Goal: Task Accomplishment & Management: Use online tool/utility

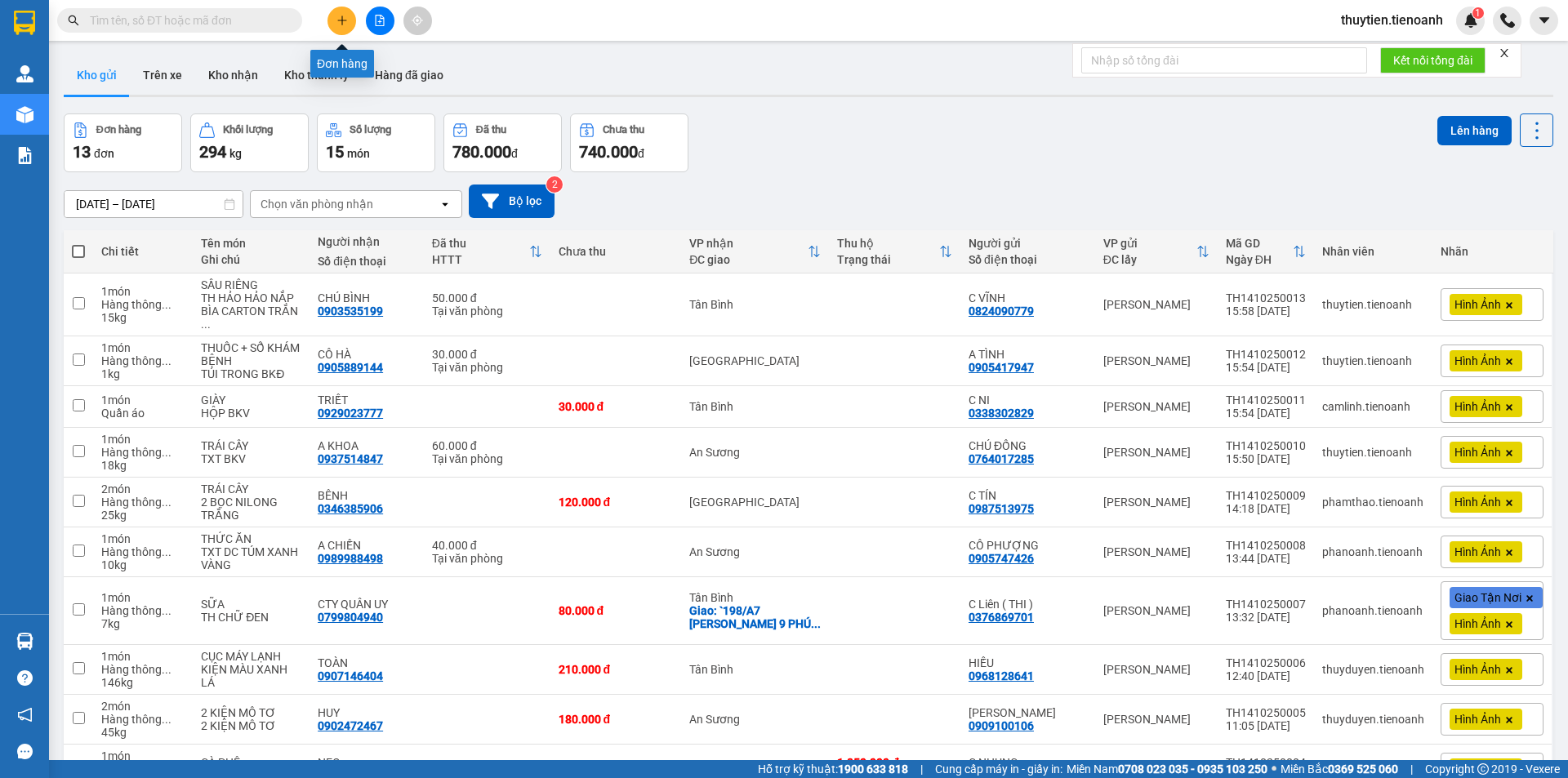
click at [339, 20] on icon "plus" at bounding box center [341, 20] width 11 height 11
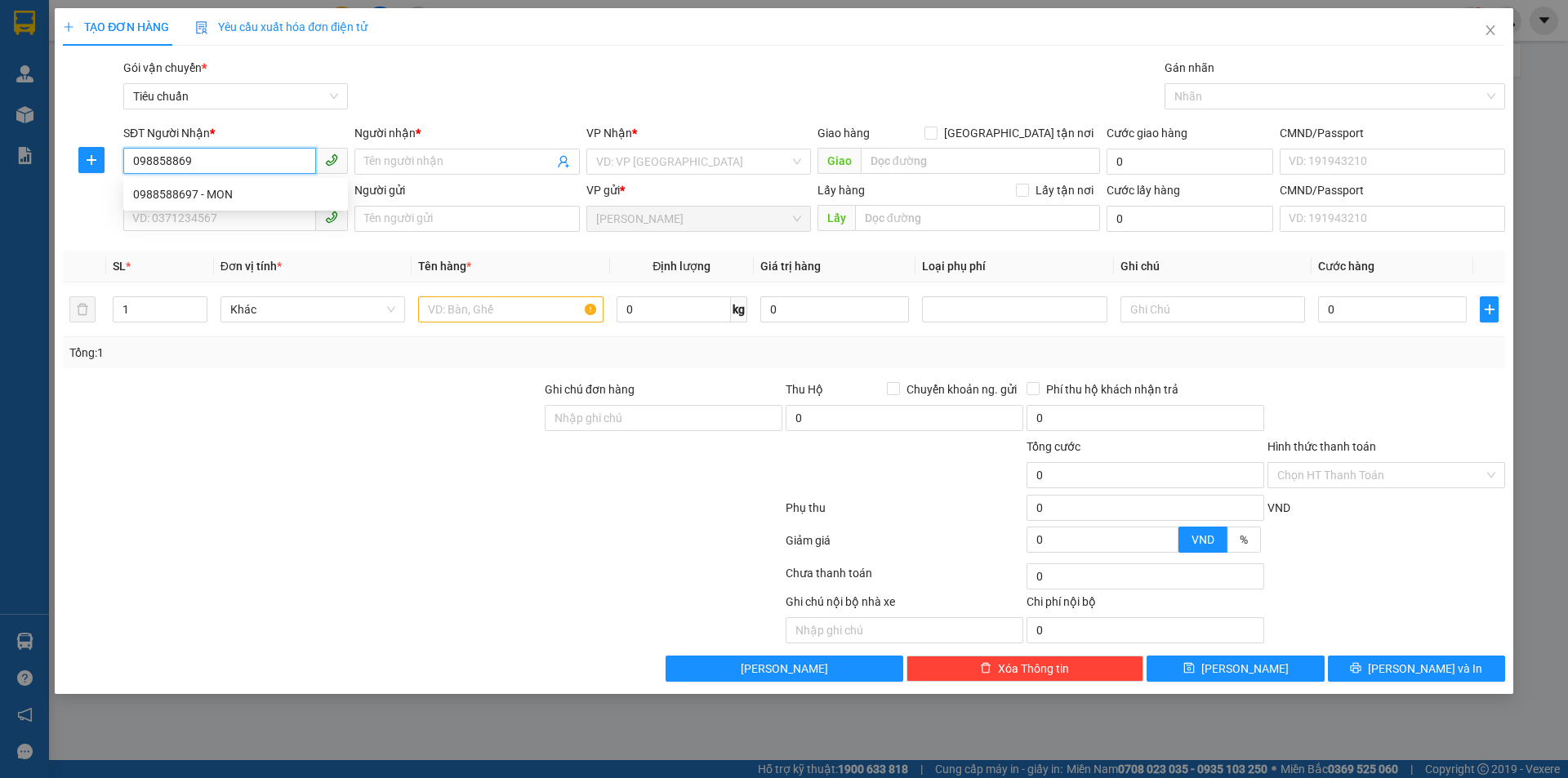
type input "0988588697"
drag, startPoint x: 235, startPoint y: 198, endPoint x: 248, endPoint y: 2, distance: 196.4
click at [235, 196] on div "0988588697 - MON" at bounding box center [236, 194] width 205 height 18
type input "MON"
type input "30.000"
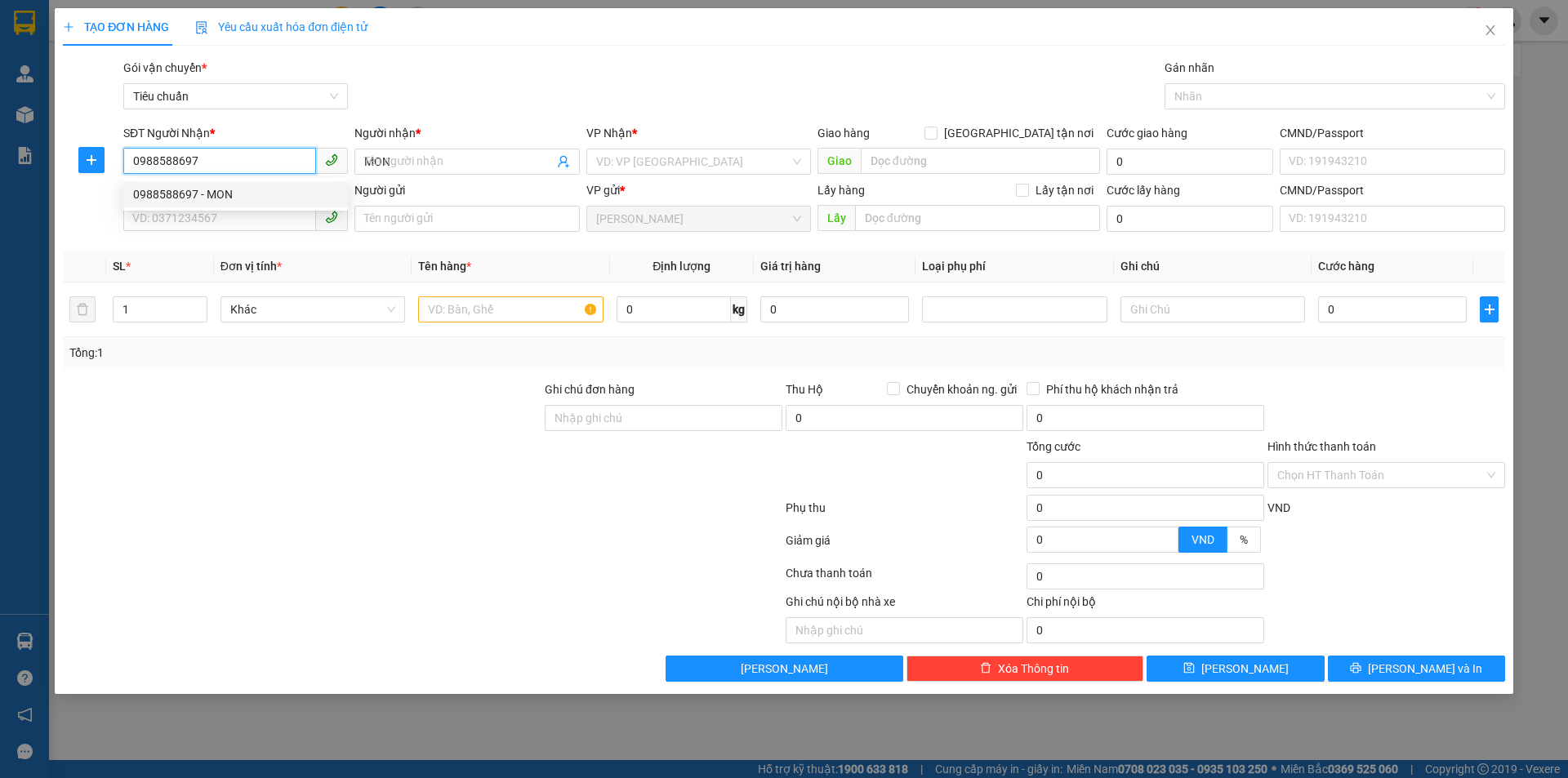
type input "30.000"
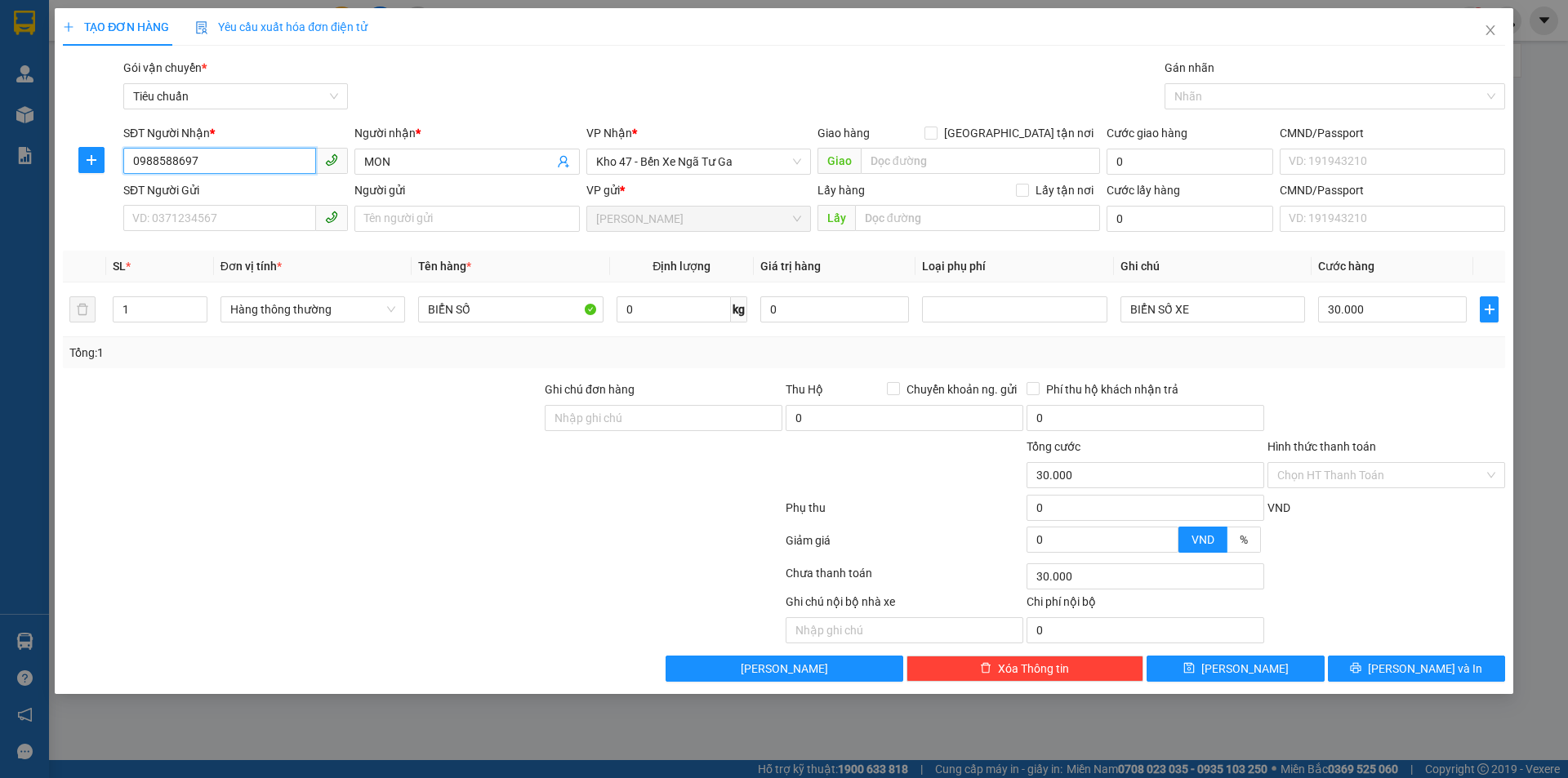
type input "0988588697"
click at [222, 213] on input "SĐT Người Gửi" at bounding box center [220, 218] width 193 height 26
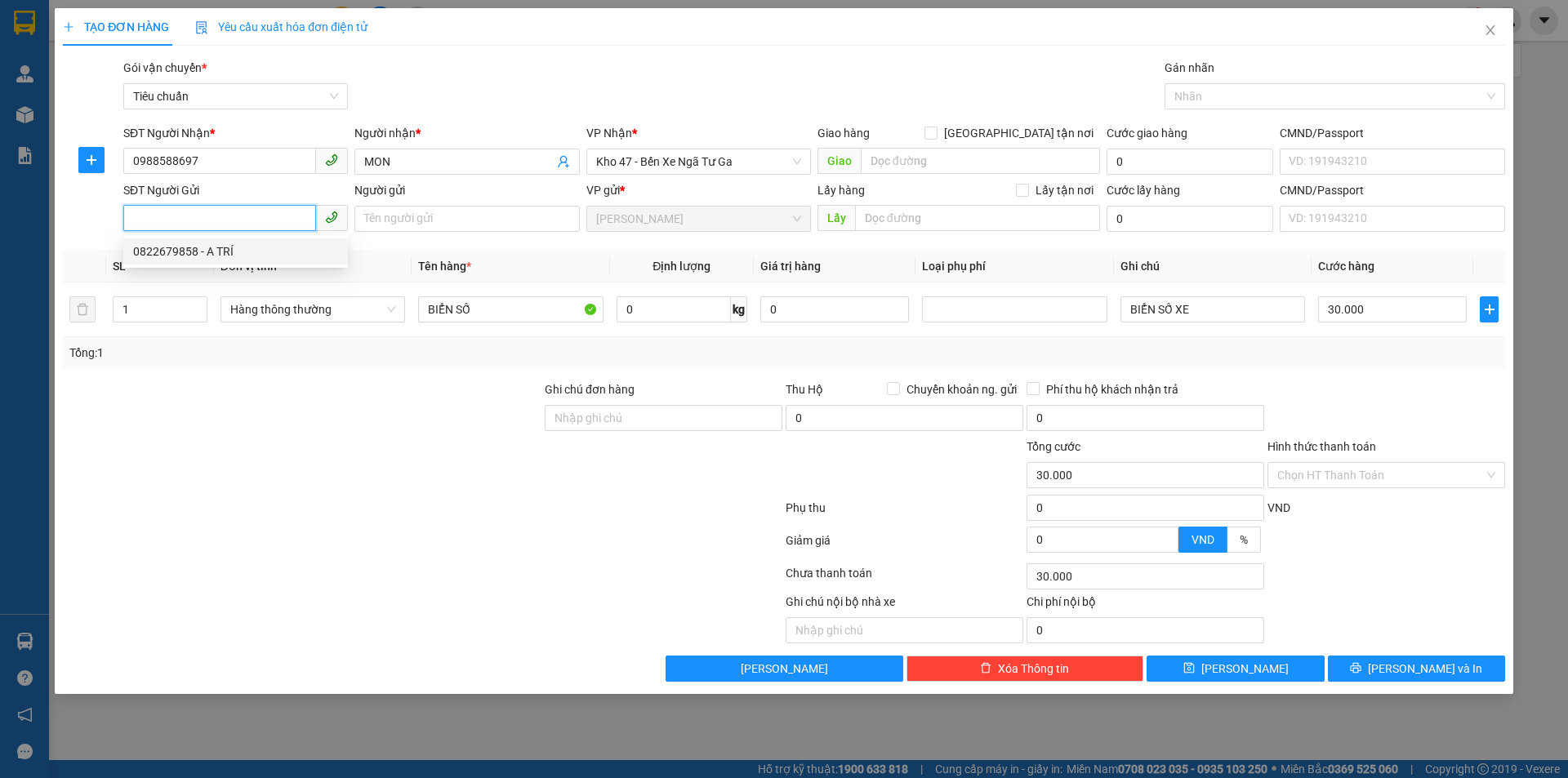
click at [223, 253] on div "0822679858 - A TRÍ" at bounding box center [236, 252] width 205 height 18
type input "0822679858"
type input "A TRÍ"
click at [627, 312] on input "0" at bounding box center [674, 309] width 114 height 26
type input "1"
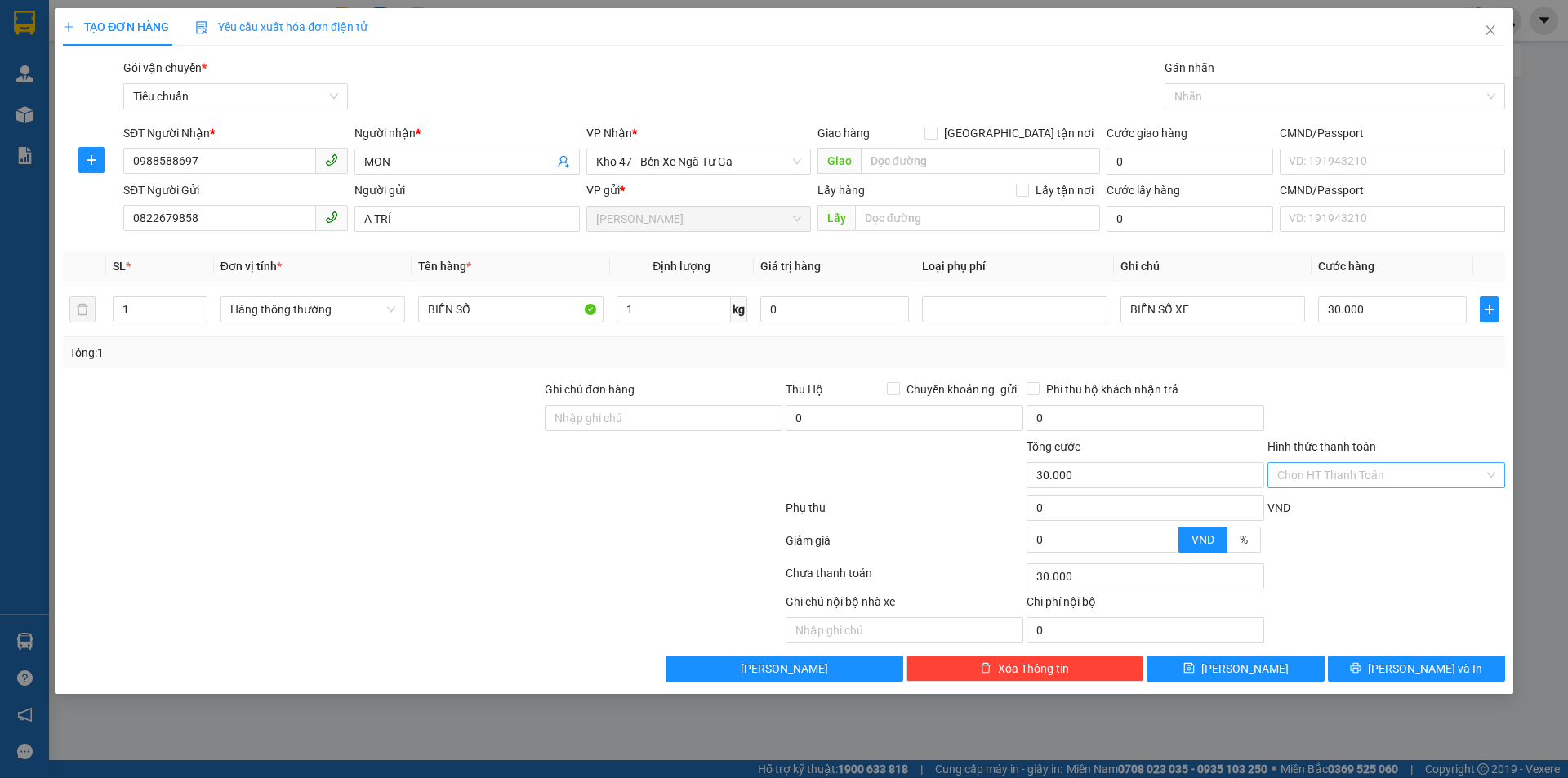
click at [1322, 475] on input "Hình thức thanh toán" at bounding box center [1381, 475] width 207 height 25
click at [1316, 511] on div "Tại văn phòng" at bounding box center [1386, 508] width 218 height 18
type input "0"
click at [1362, 667] on icon "printer" at bounding box center [1356, 669] width 11 height 11
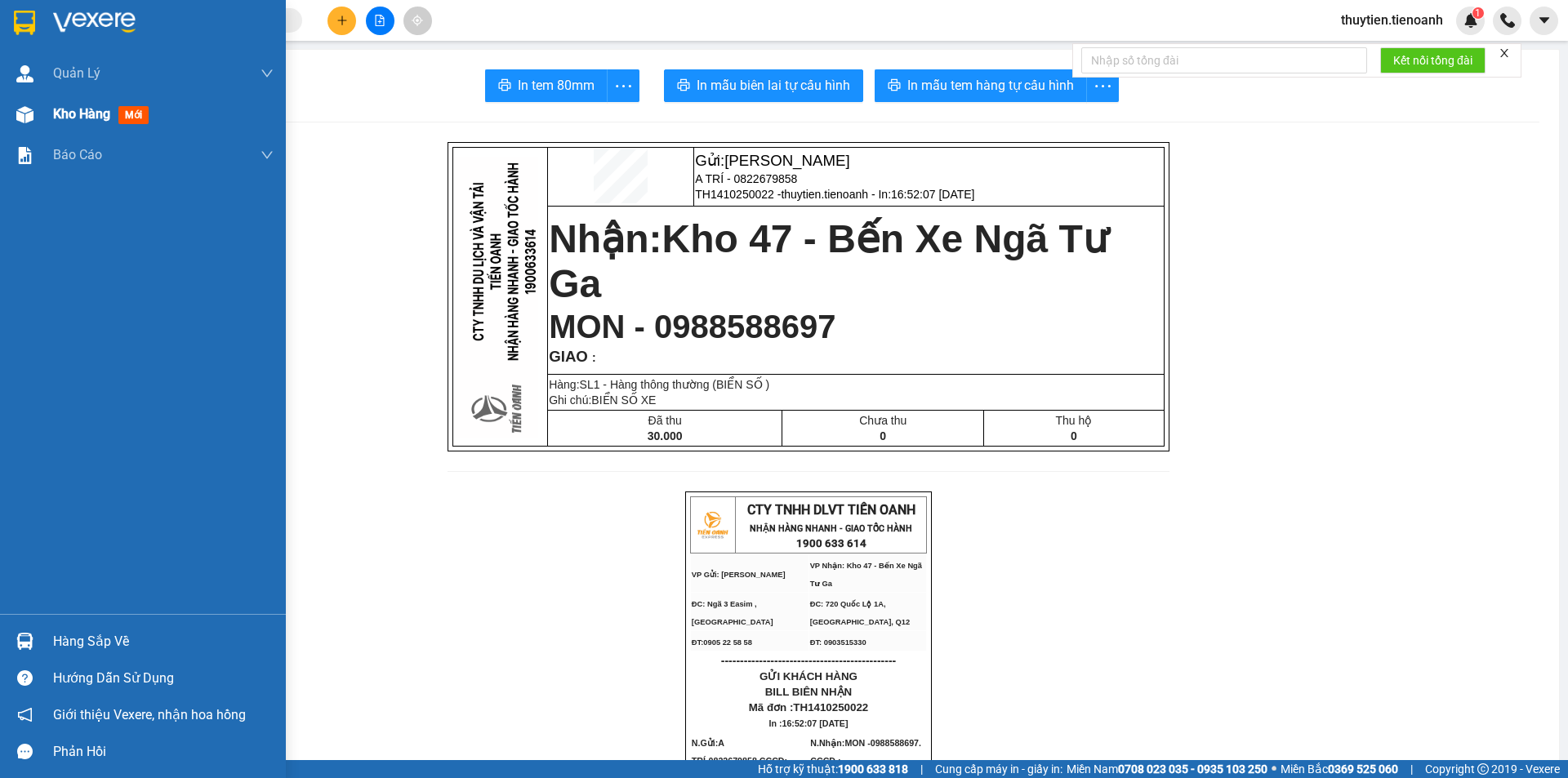
click at [38, 115] on div at bounding box center [25, 114] width 29 height 29
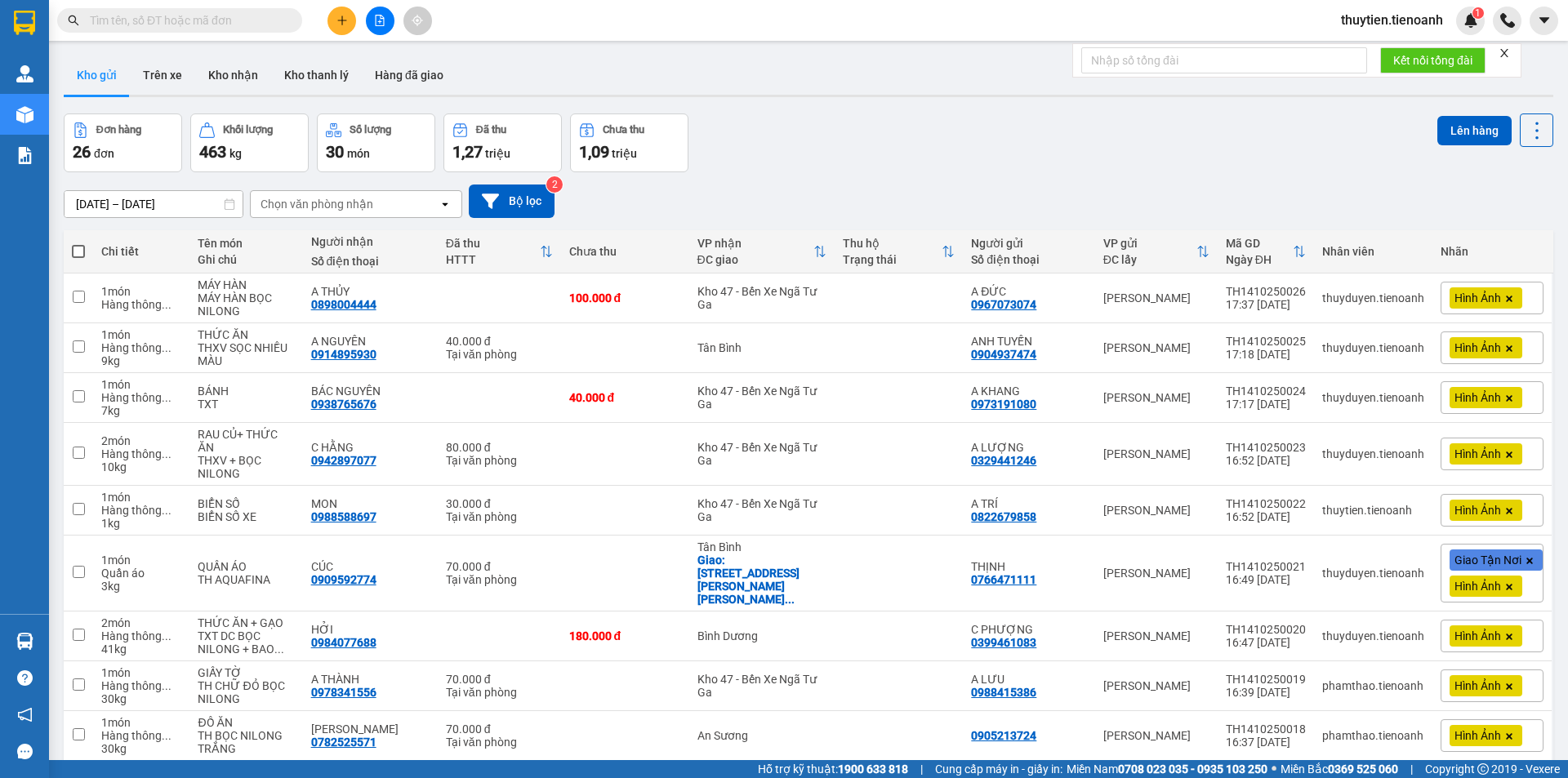
click at [76, 255] on span at bounding box center [78, 251] width 13 height 13
click at [79, 244] on input "checkbox" at bounding box center [79, 244] width 0 height 0
checkbox input "true"
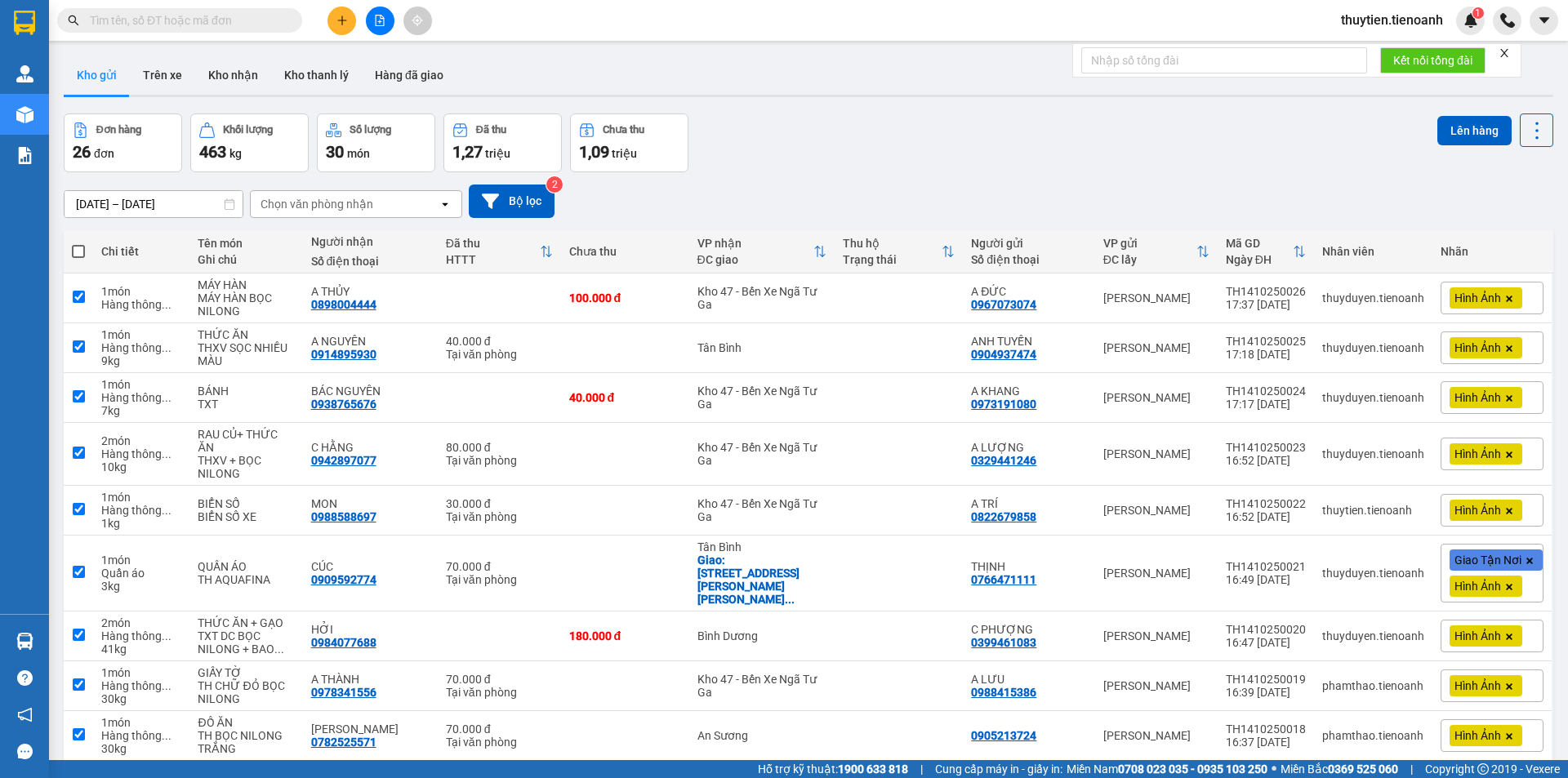
checkbox input "true"
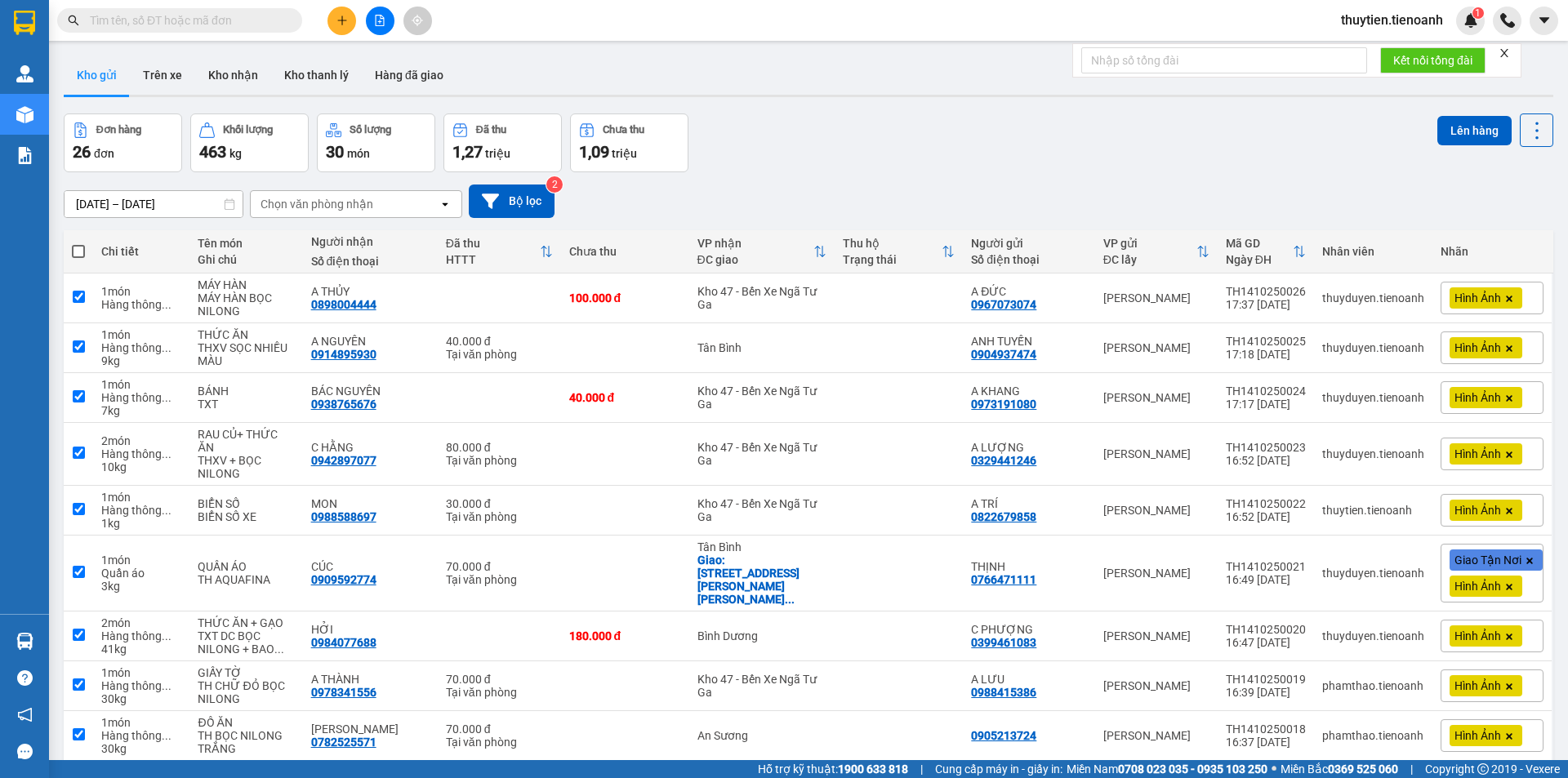
checkbox input "true"
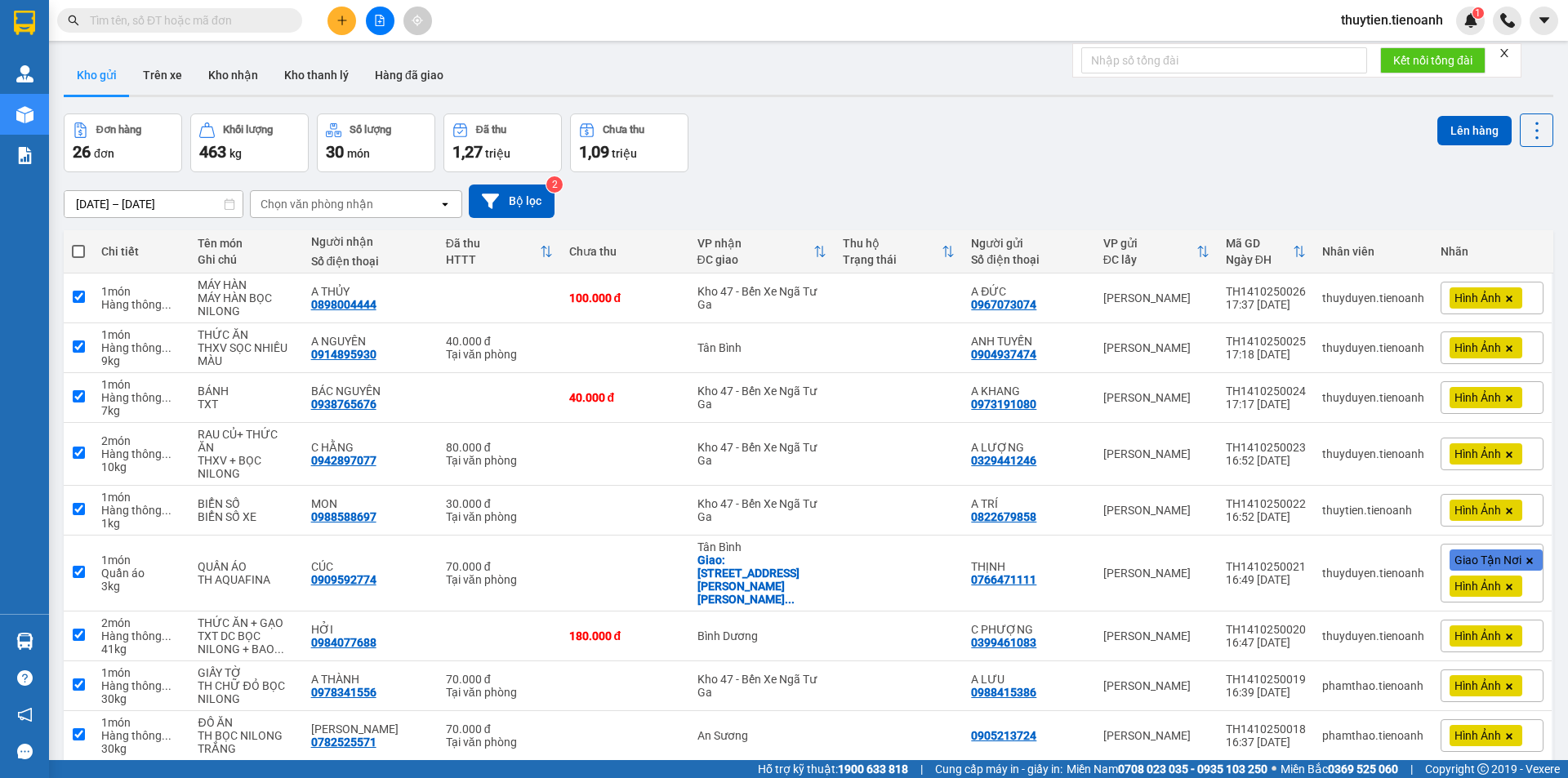
checkbox input "true"
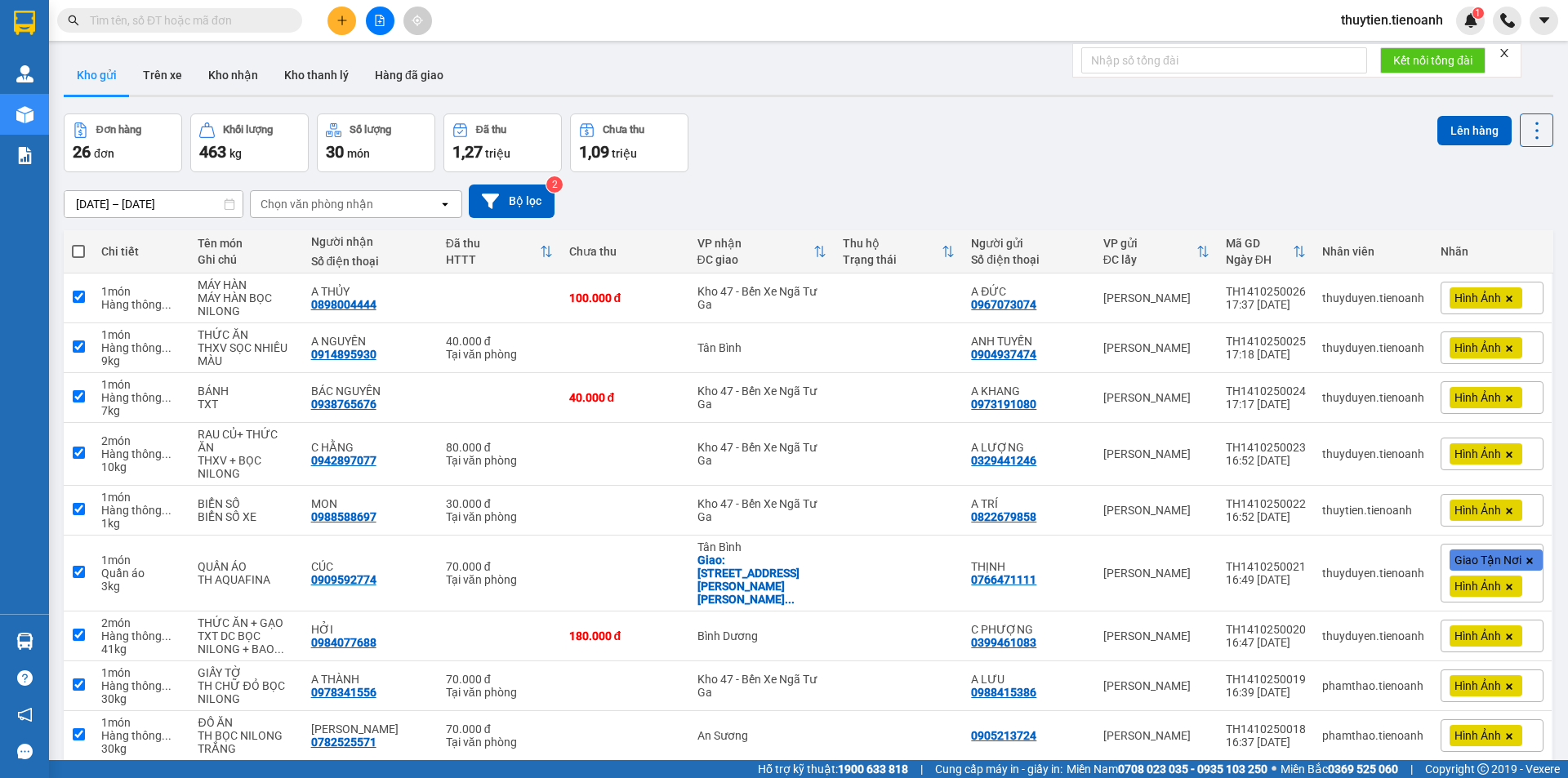
checkbox input "true"
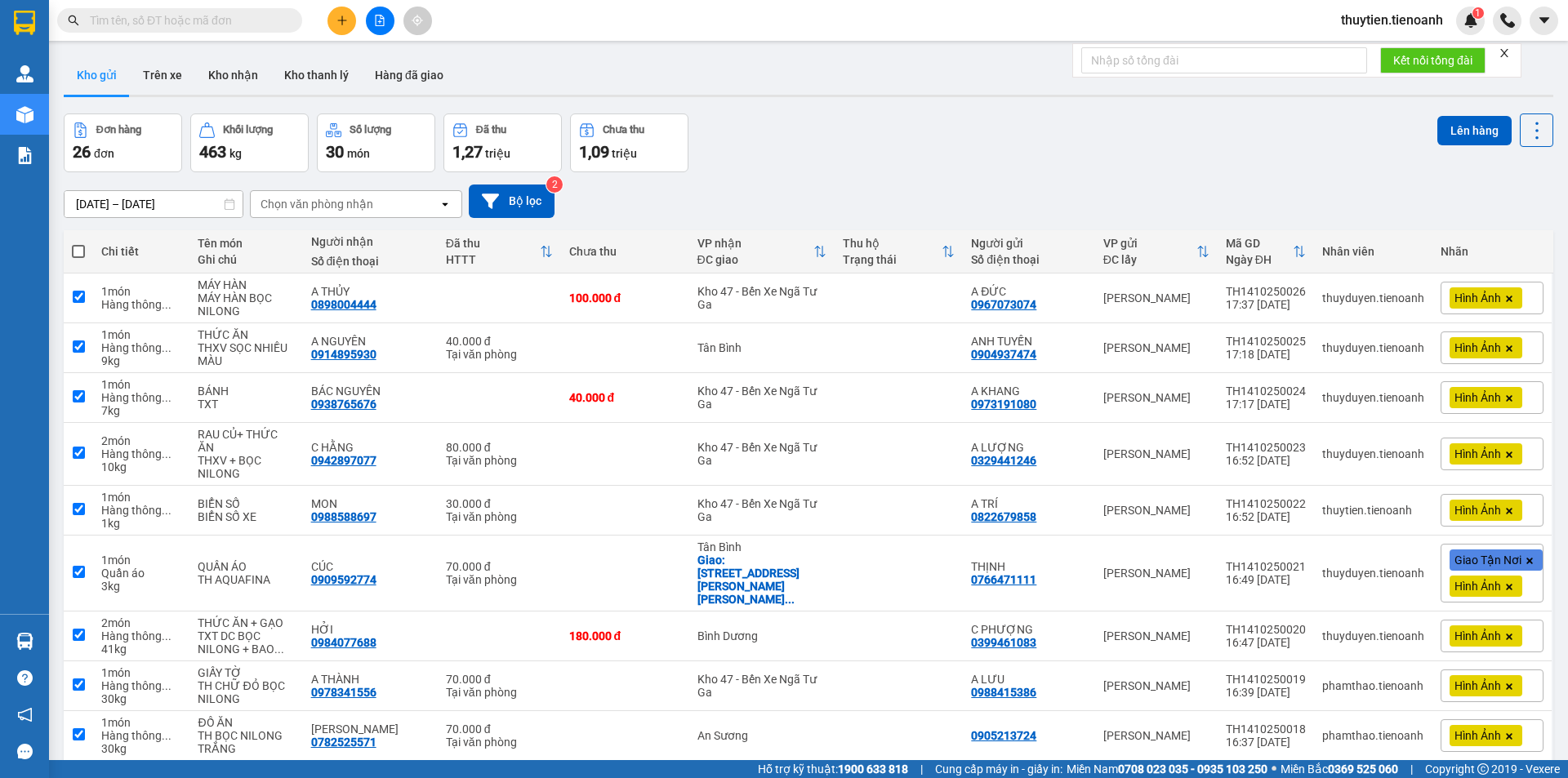
checkbox input "true"
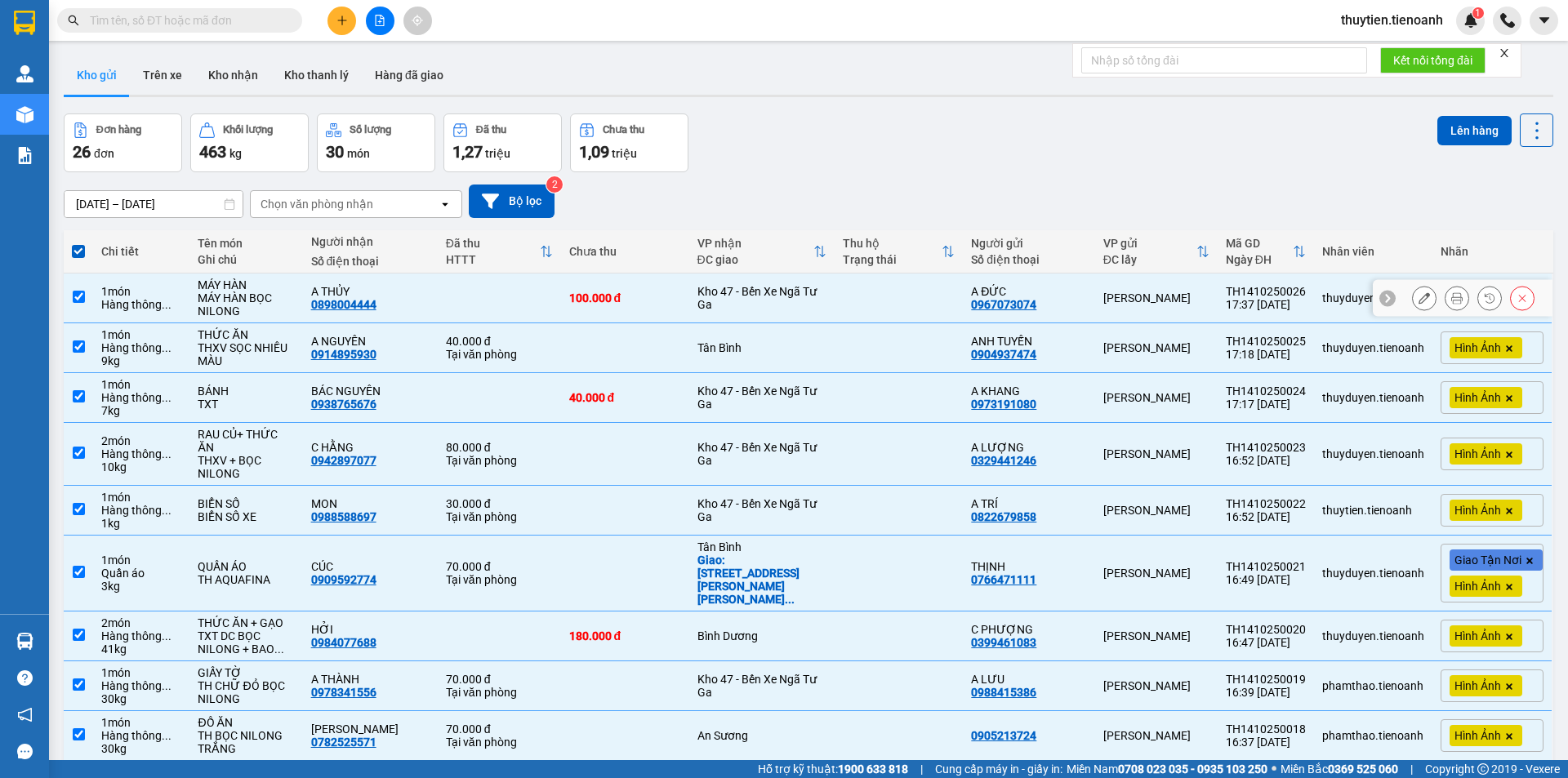
click at [749, 298] on div "Kho 47 - Bến Xe Ngã Tư Ga" at bounding box center [762, 298] width 130 height 26
checkbox input "false"
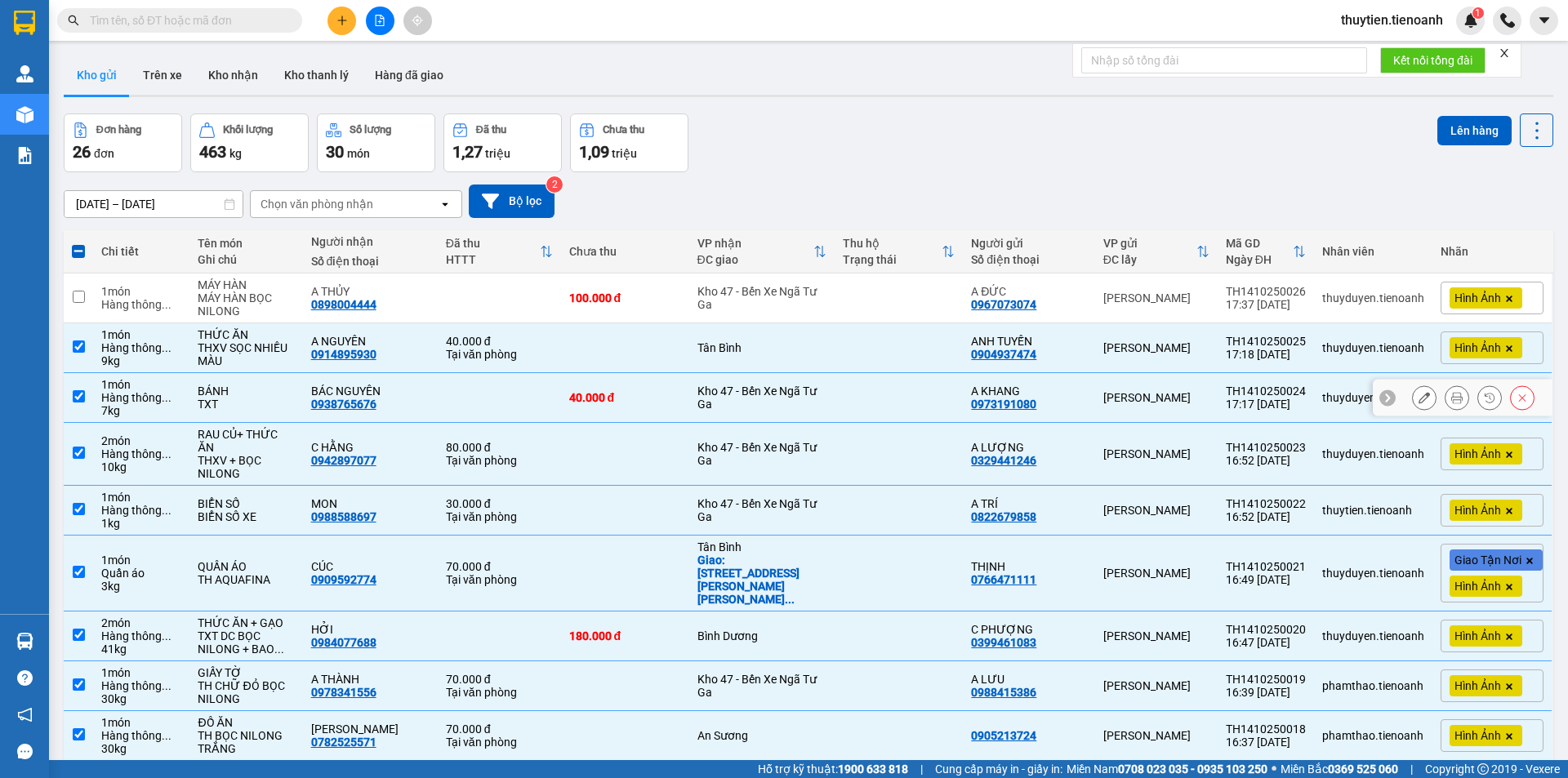
drag, startPoint x: 764, startPoint y: 405, endPoint x: 759, endPoint y: 428, distance: 23.5
click at [764, 406] on div "Kho 47 - Bến Xe Ngã Tư Ga" at bounding box center [762, 398] width 130 height 26
checkbox input "false"
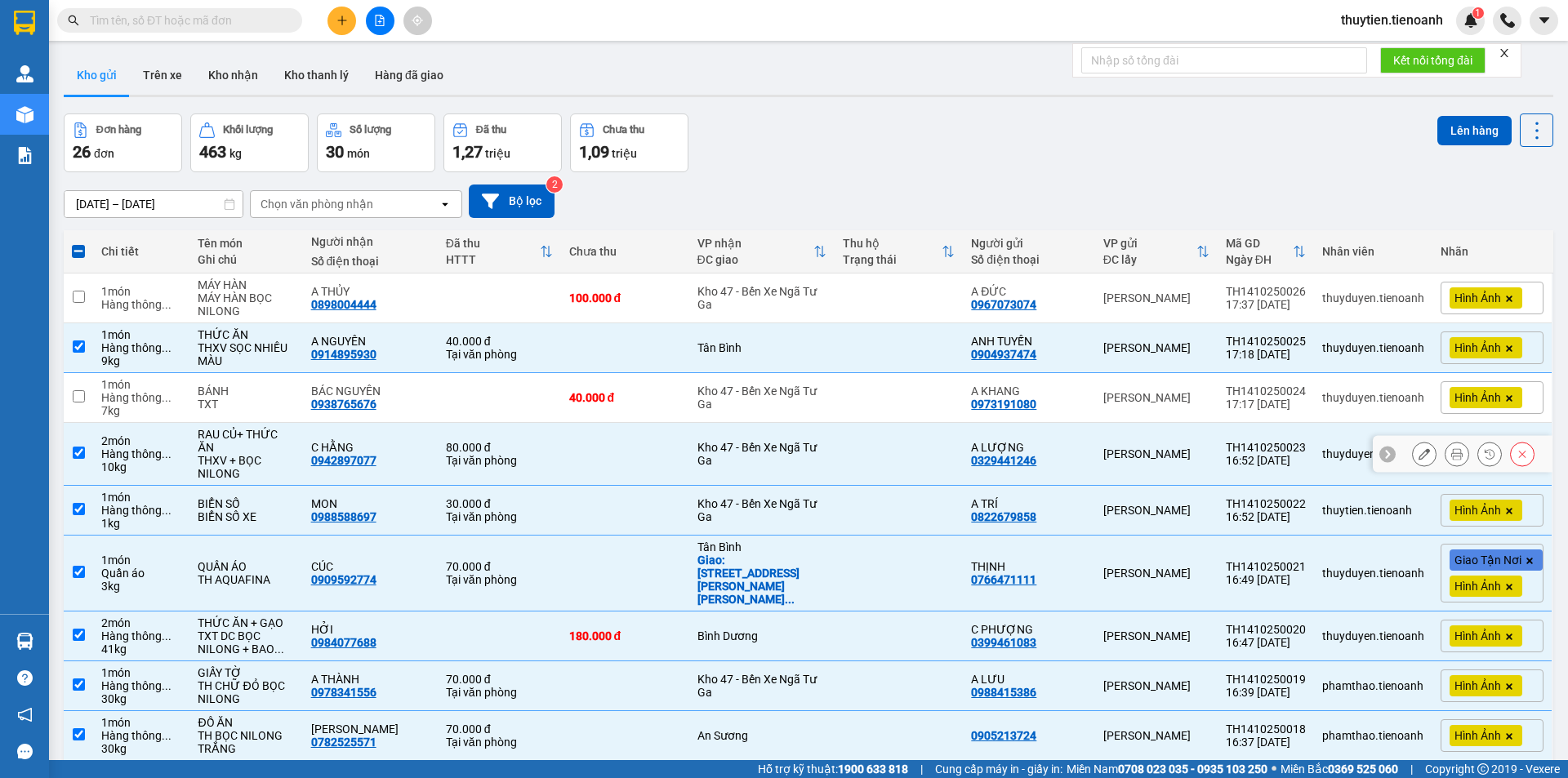
click at [758, 441] on div "Kho 47 - Bến Xe Ngã Tư Ga" at bounding box center [762, 454] width 130 height 26
checkbox input "false"
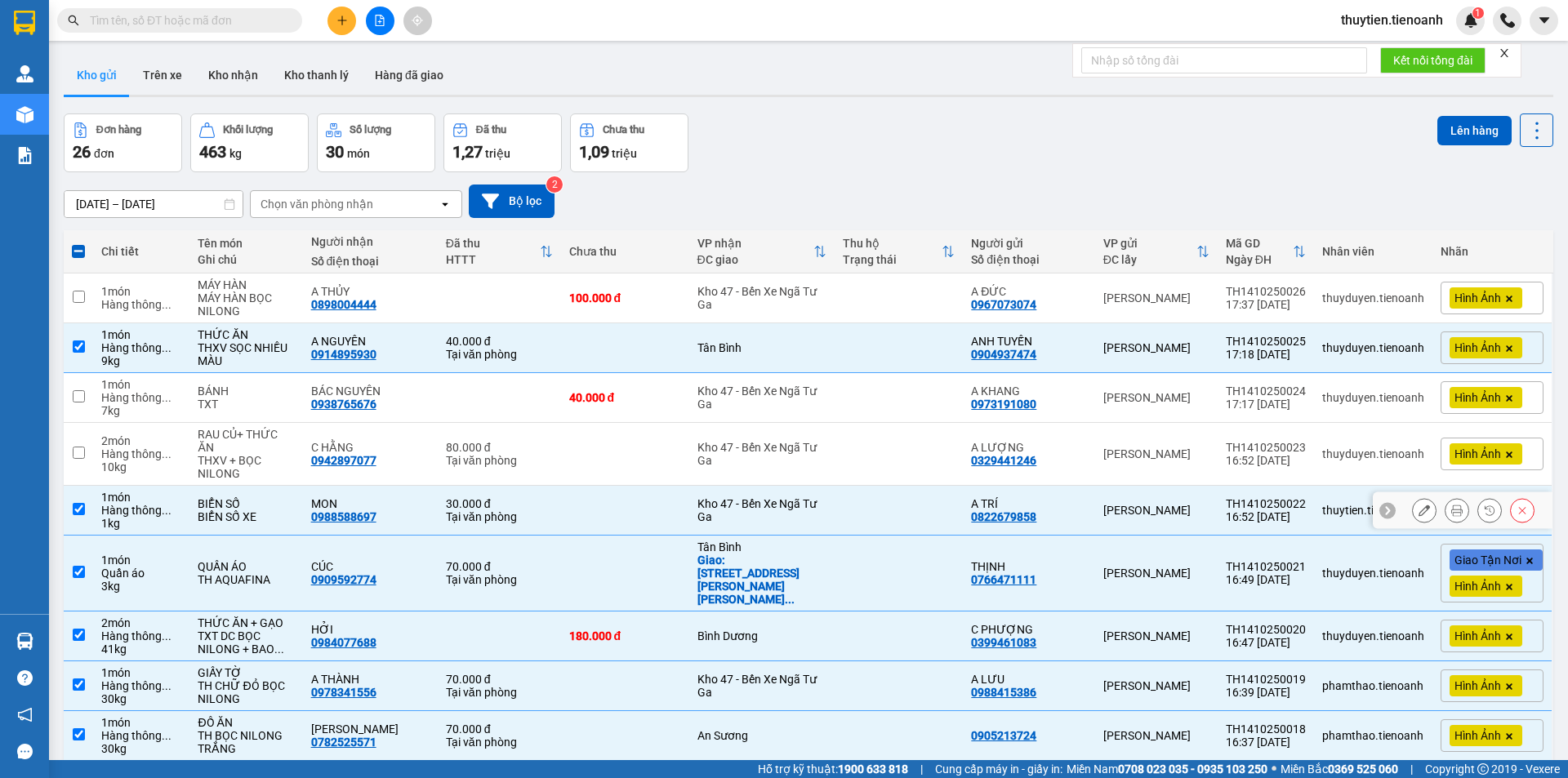
click at [750, 497] on div "Kho 47 - Bến Xe Ngã Tư Ga" at bounding box center [762, 510] width 130 height 26
checkbox input "false"
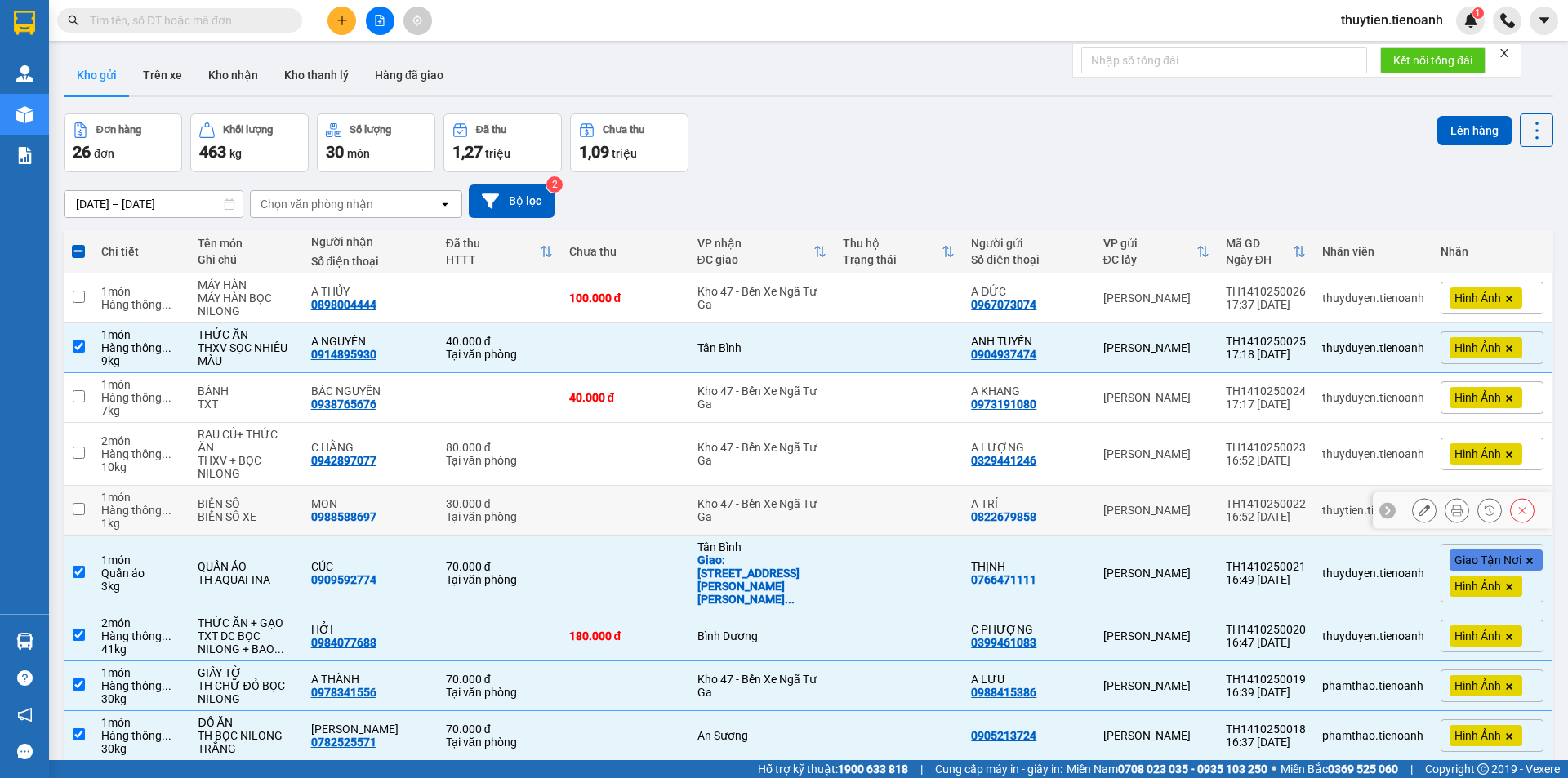
scroll to position [82, 0]
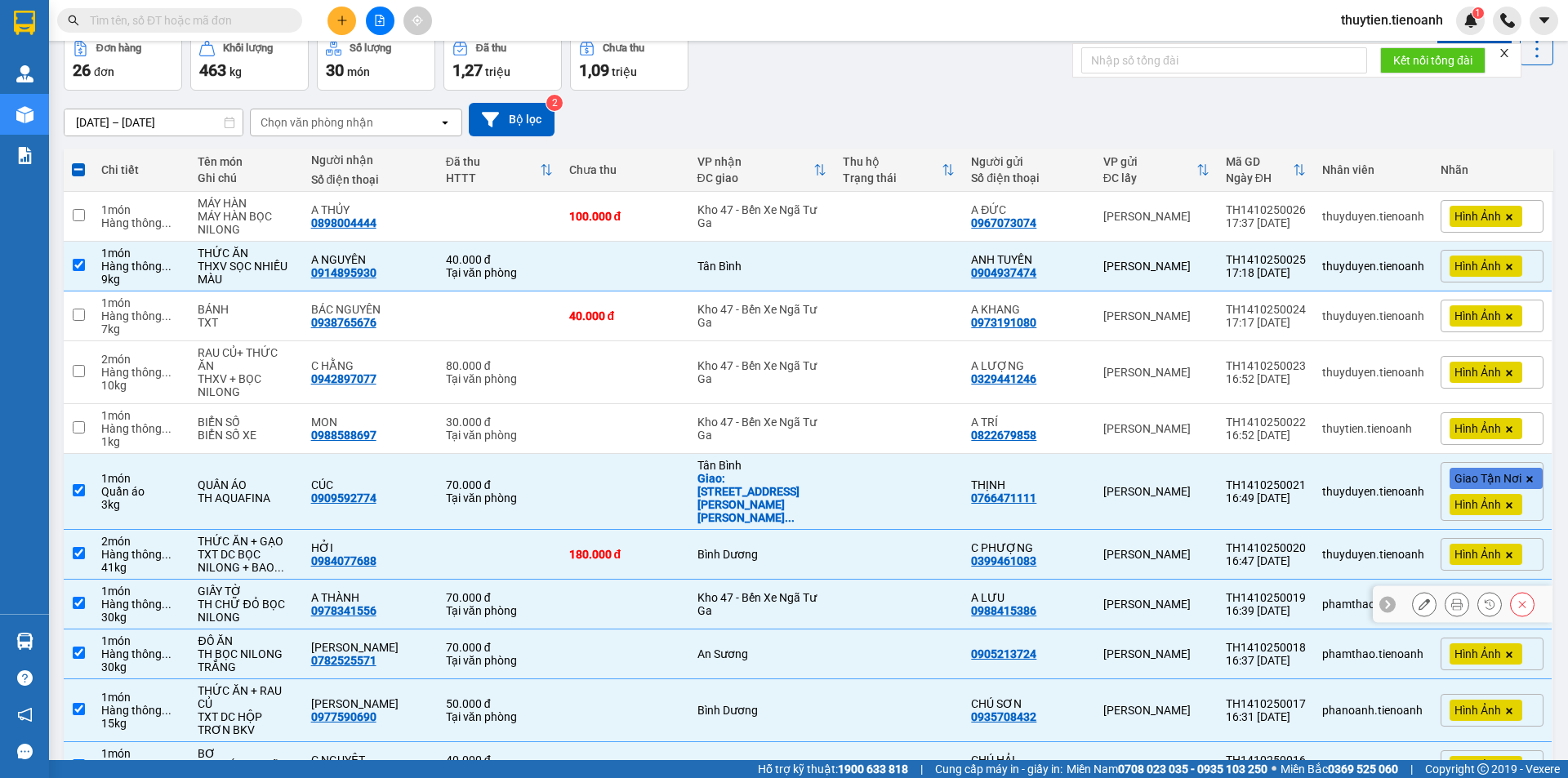
click at [727, 591] on div "Kho 47 - Bến Xe Ngã Tư Ga" at bounding box center [762, 604] width 130 height 26
checkbox input "false"
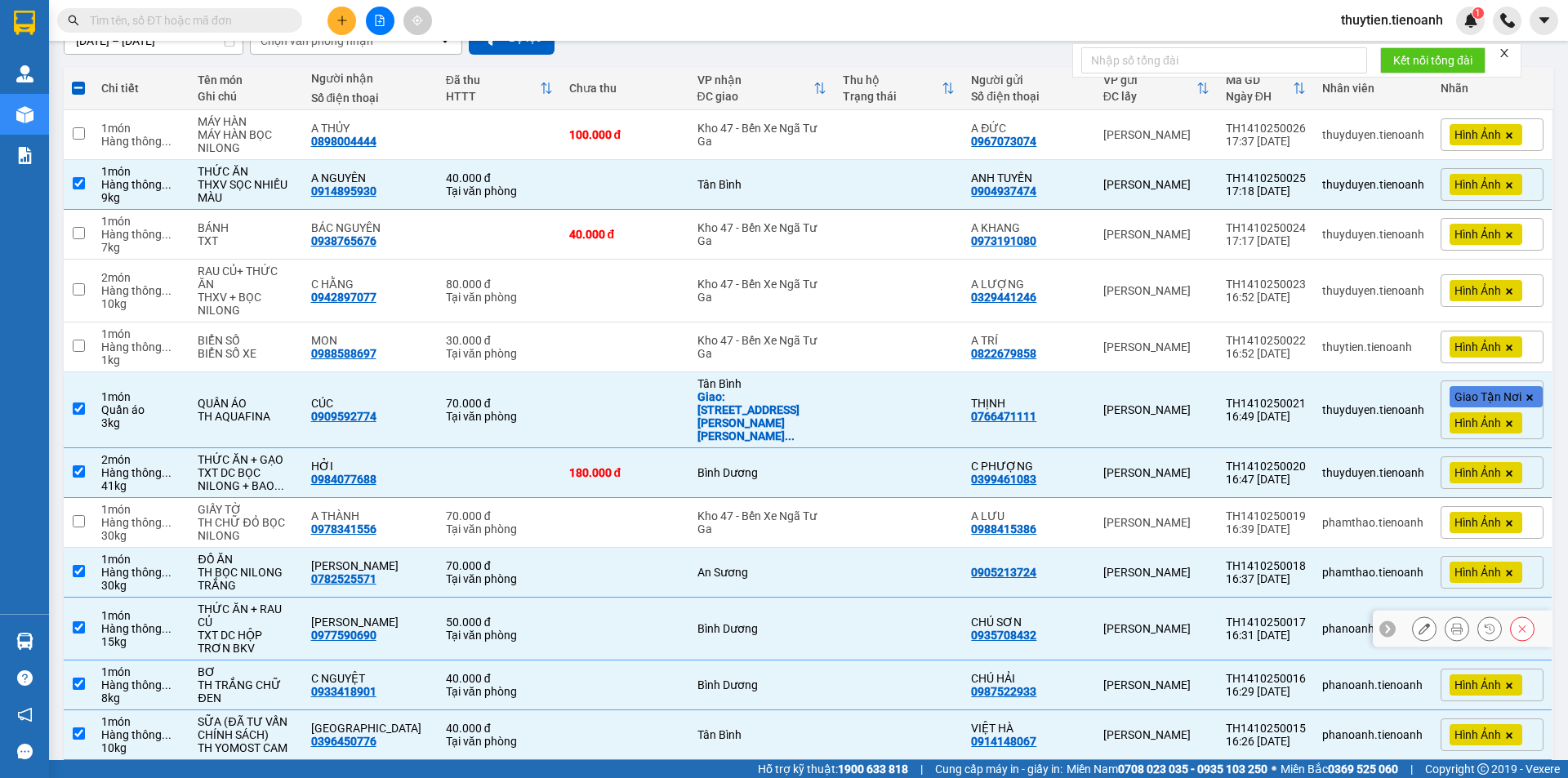
scroll to position [245, 0]
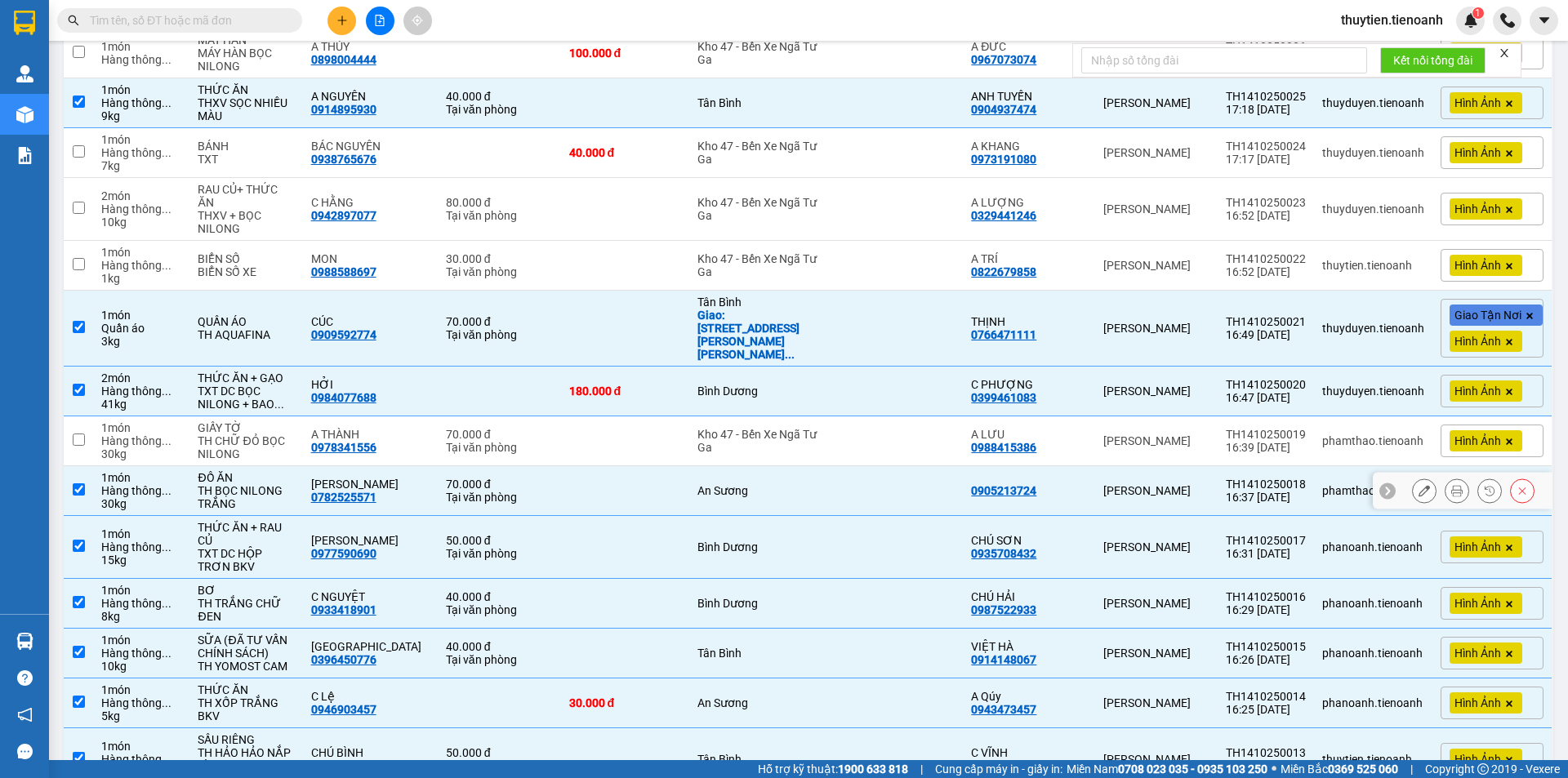
click at [725, 485] on div "An Sương" at bounding box center [762, 490] width 130 height 13
checkbox input "false"
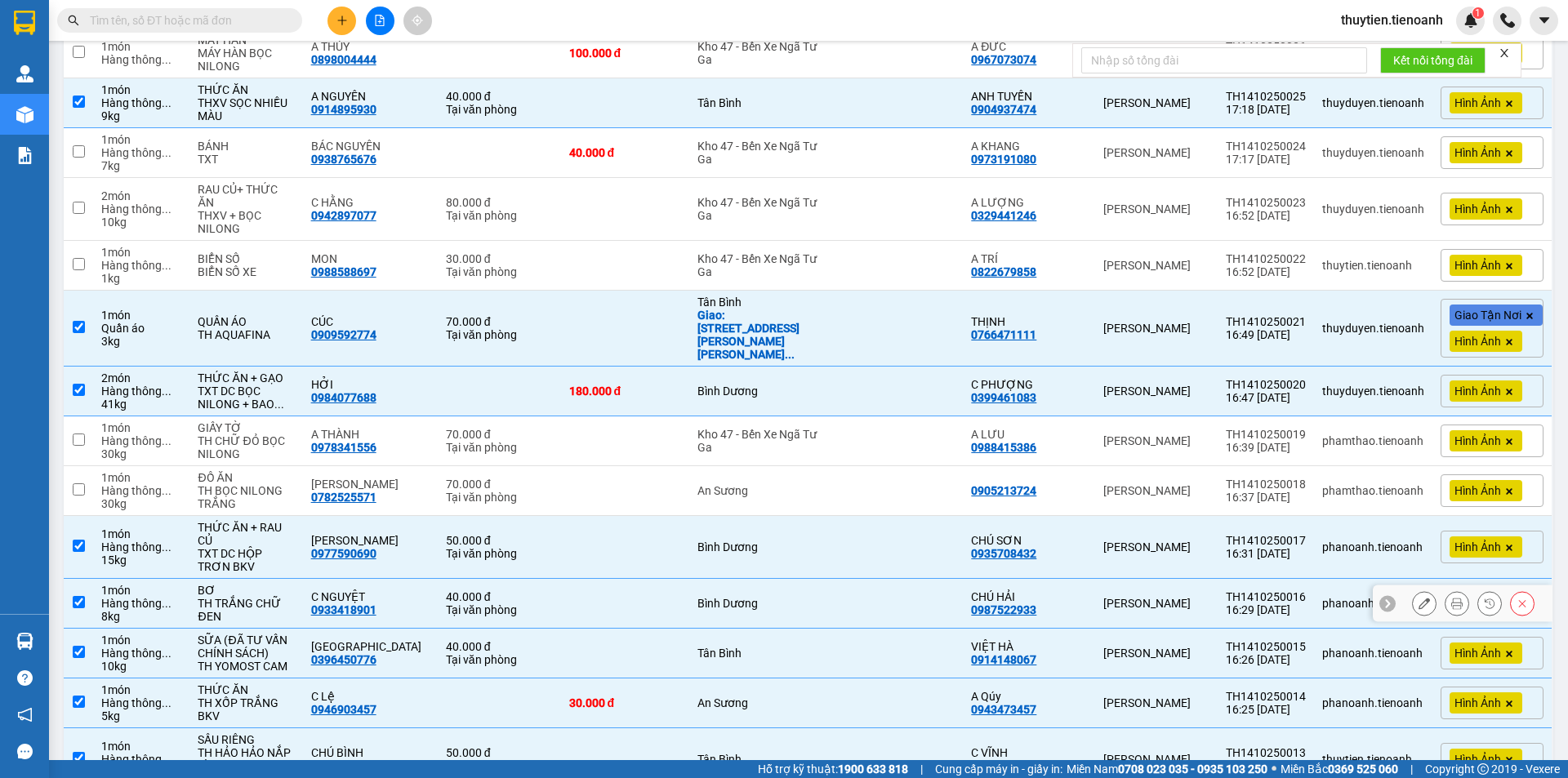
scroll to position [326, 0]
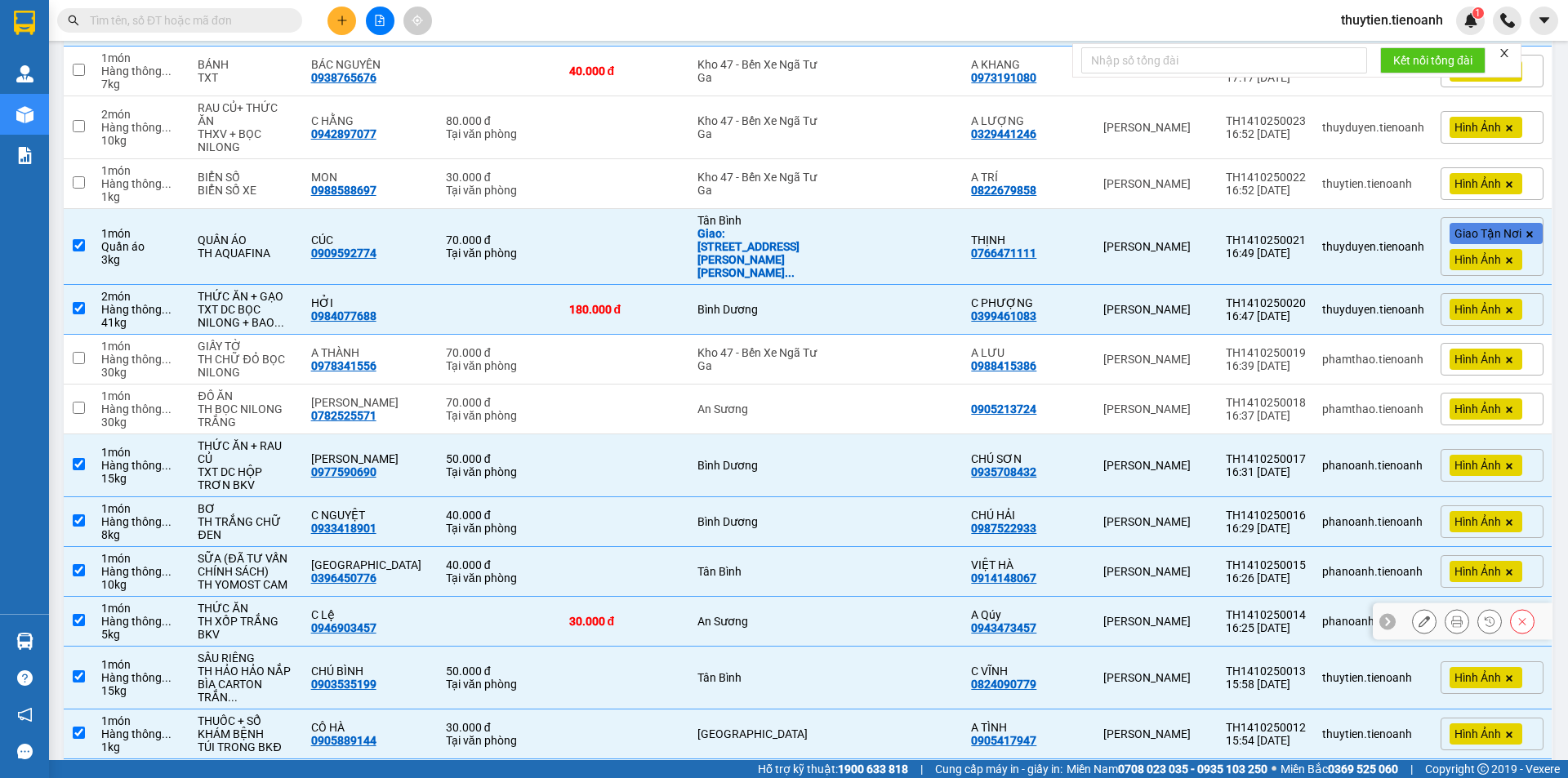
click at [725, 615] on div "An Sương" at bounding box center [762, 621] width 130 height 13
checkbox input "false"
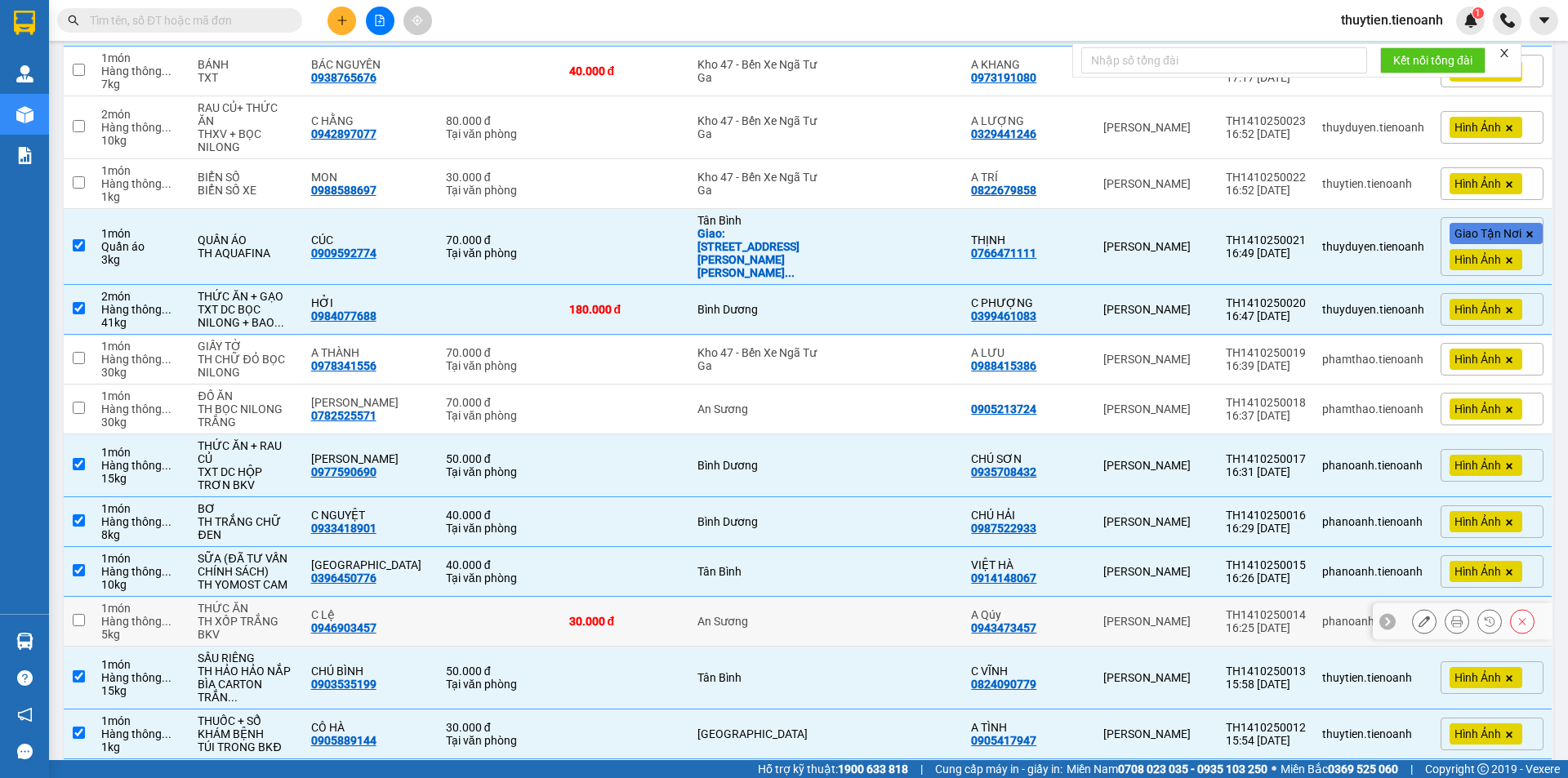
scroll to position [490, 0]
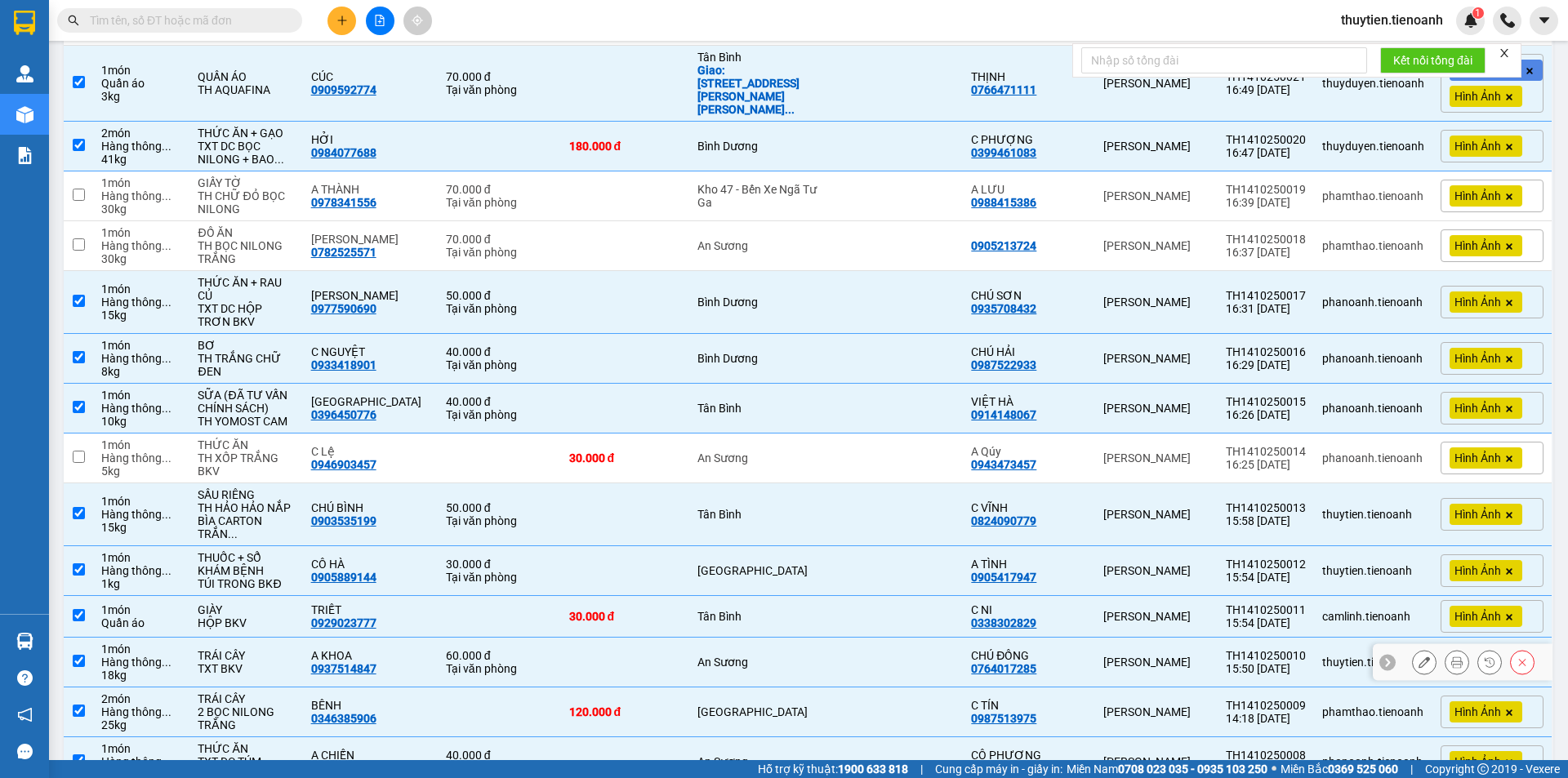
click at [727, 656] on div "An Sương" at bounding box center [762, 662] width 130 height 13
checkbox input "false"
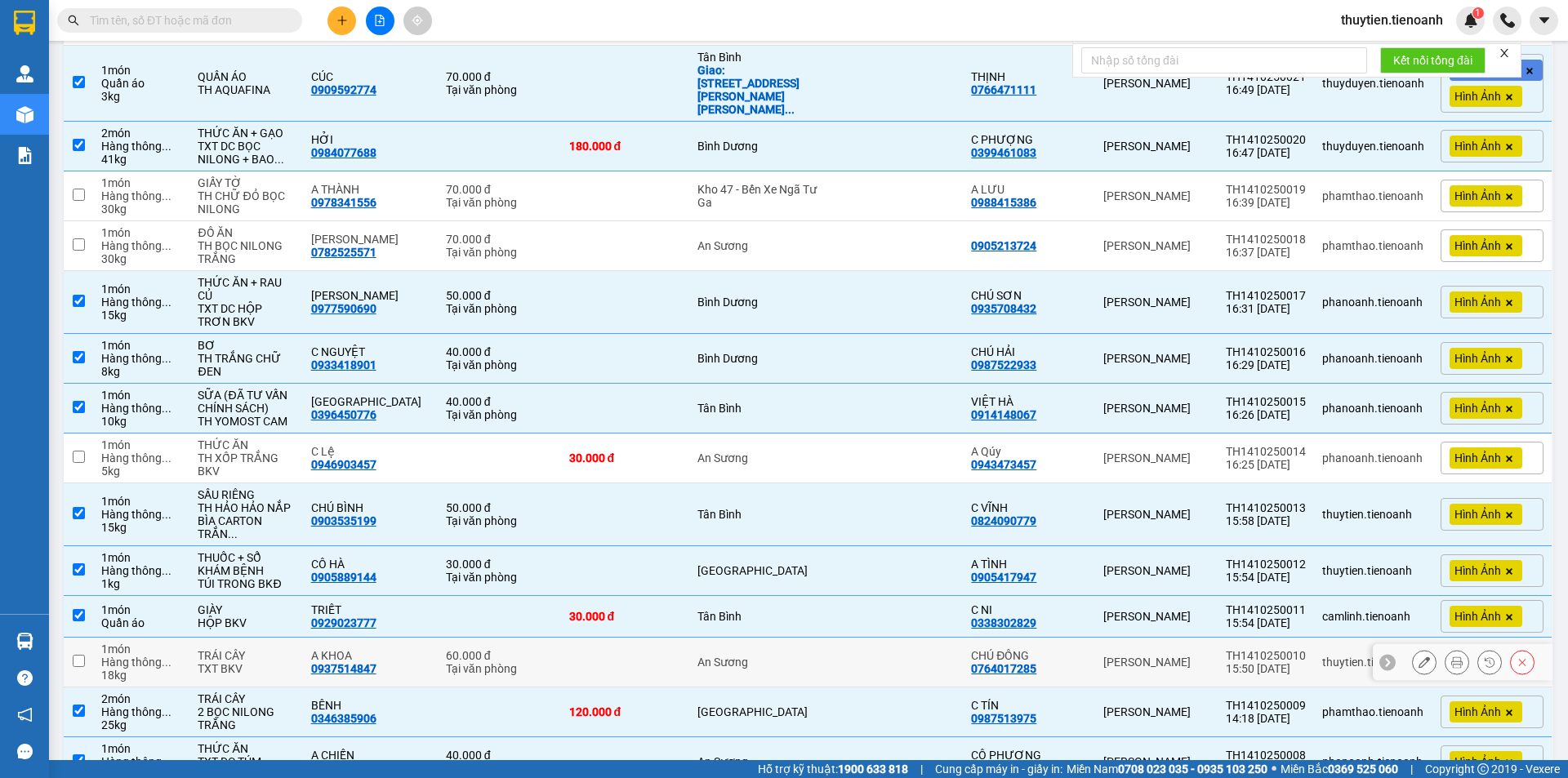
scroll to position [654, 0]
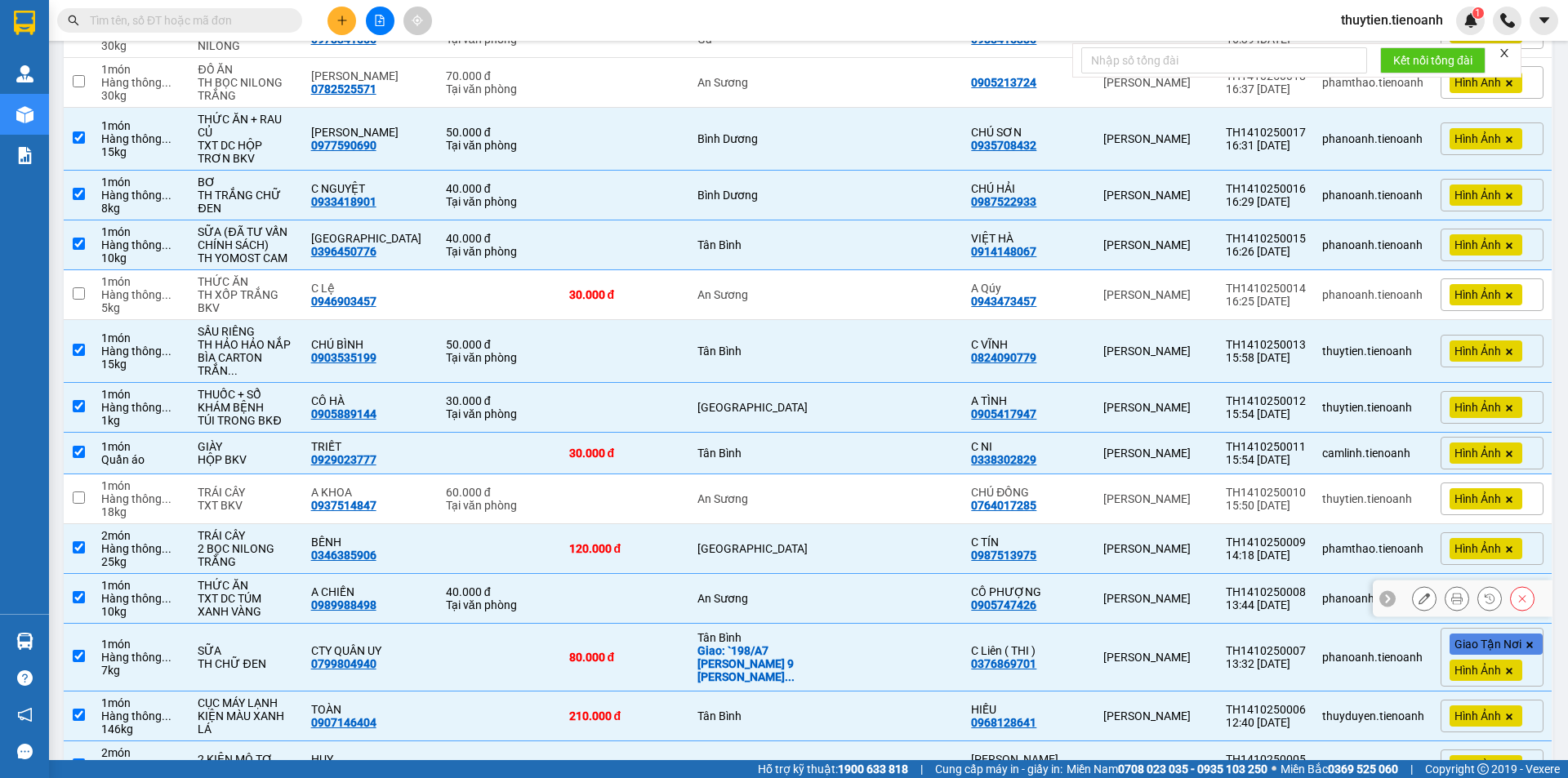
click at [732, 592] on div "An Sương" at bounding box center [762, 598] width 130 height 13
checkbox input "false"
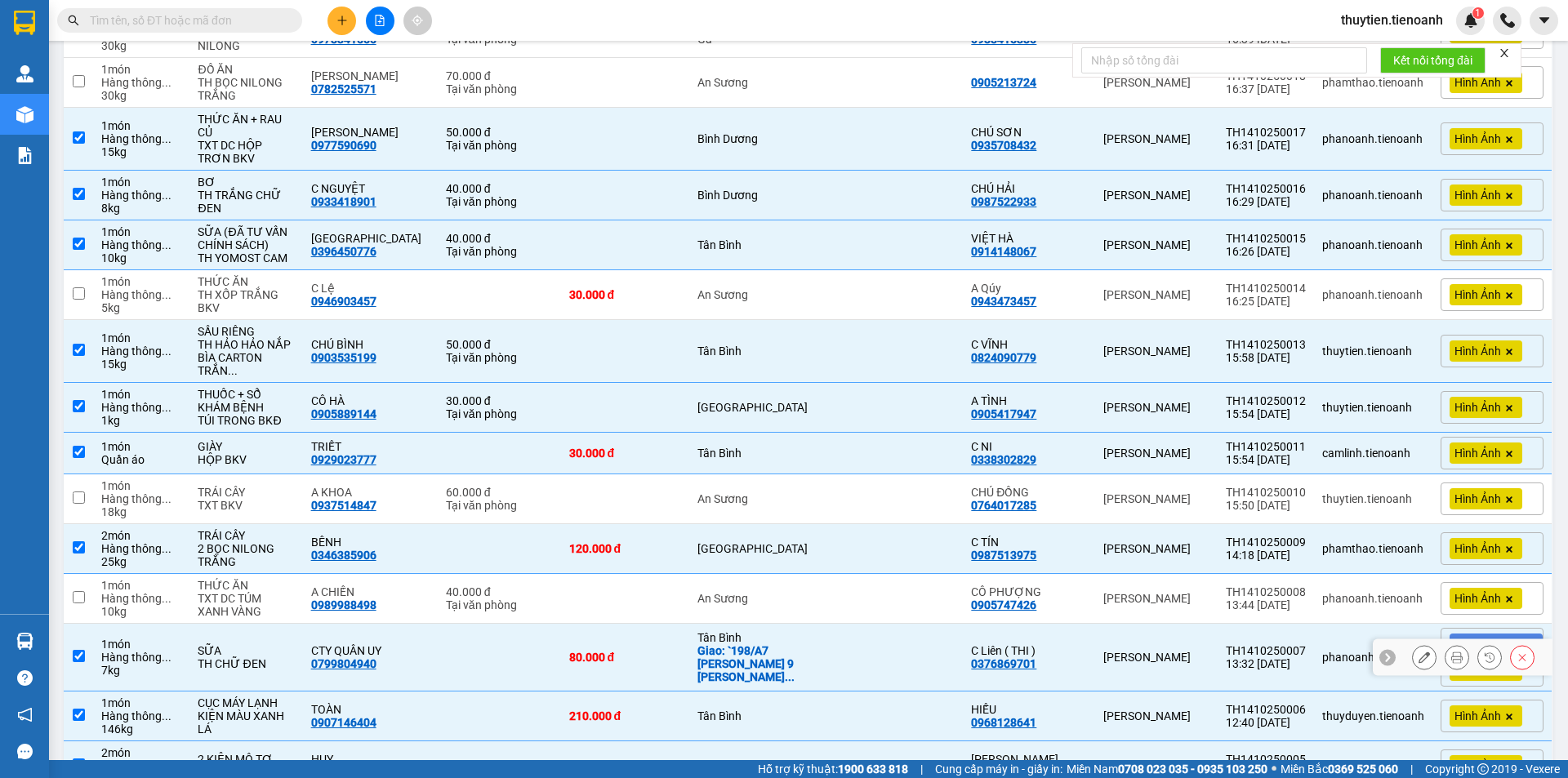
scroll to position [735, 0]
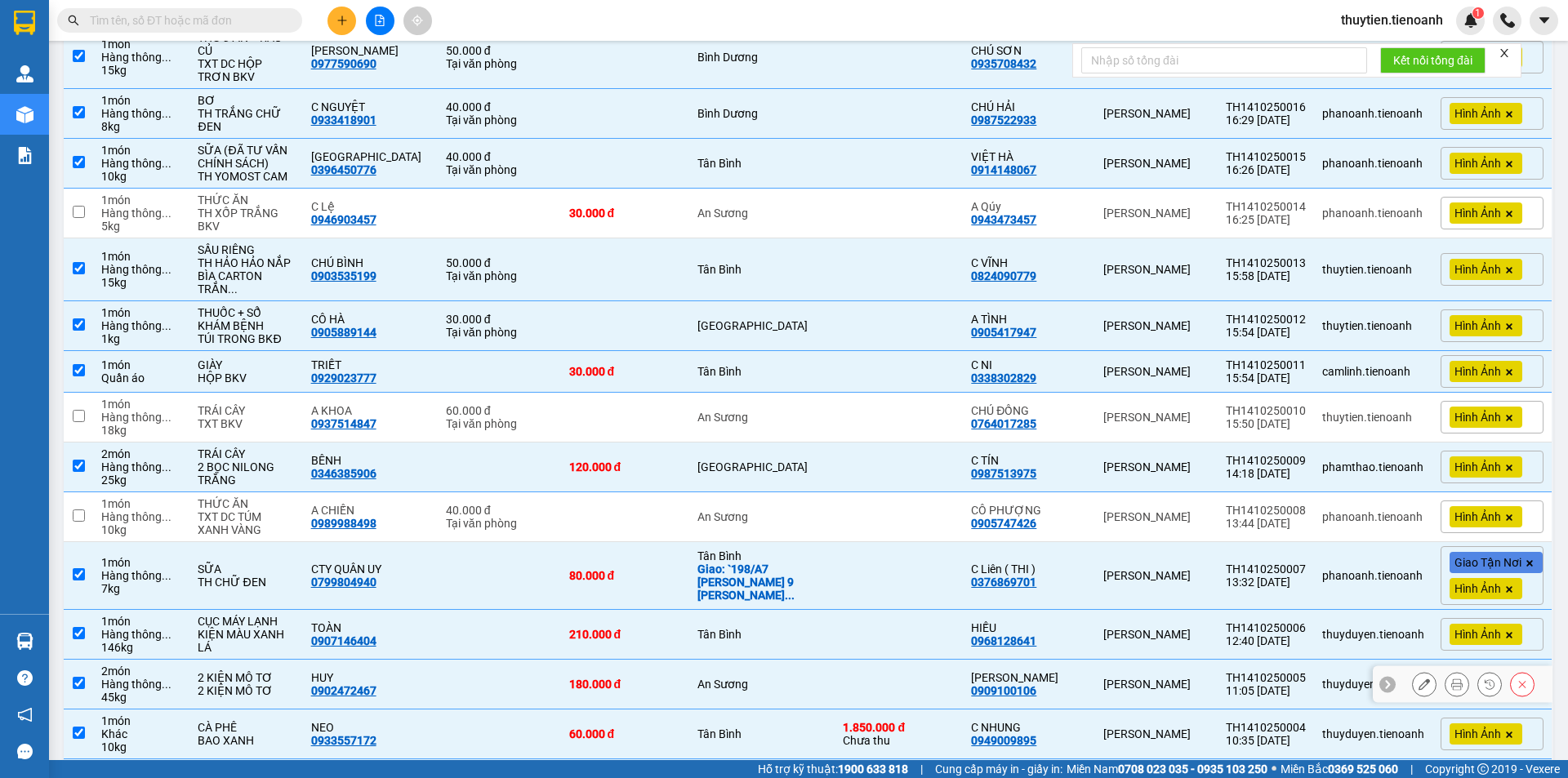
click at [726, 660] on td "An Sương" at bounding box center [762, 684] width 146 height 50
checkbox input "false"
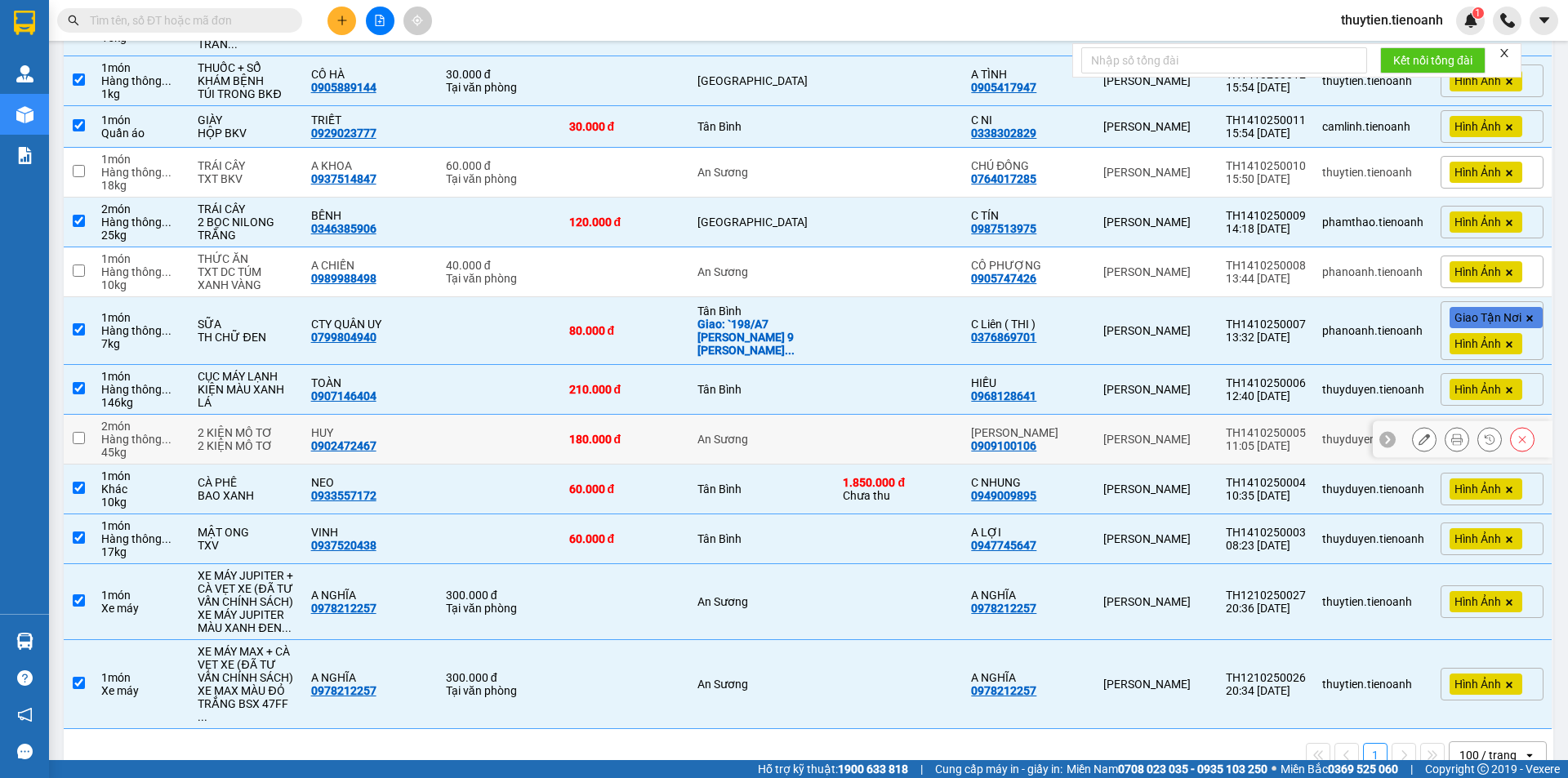
scroll to position [982, 0]
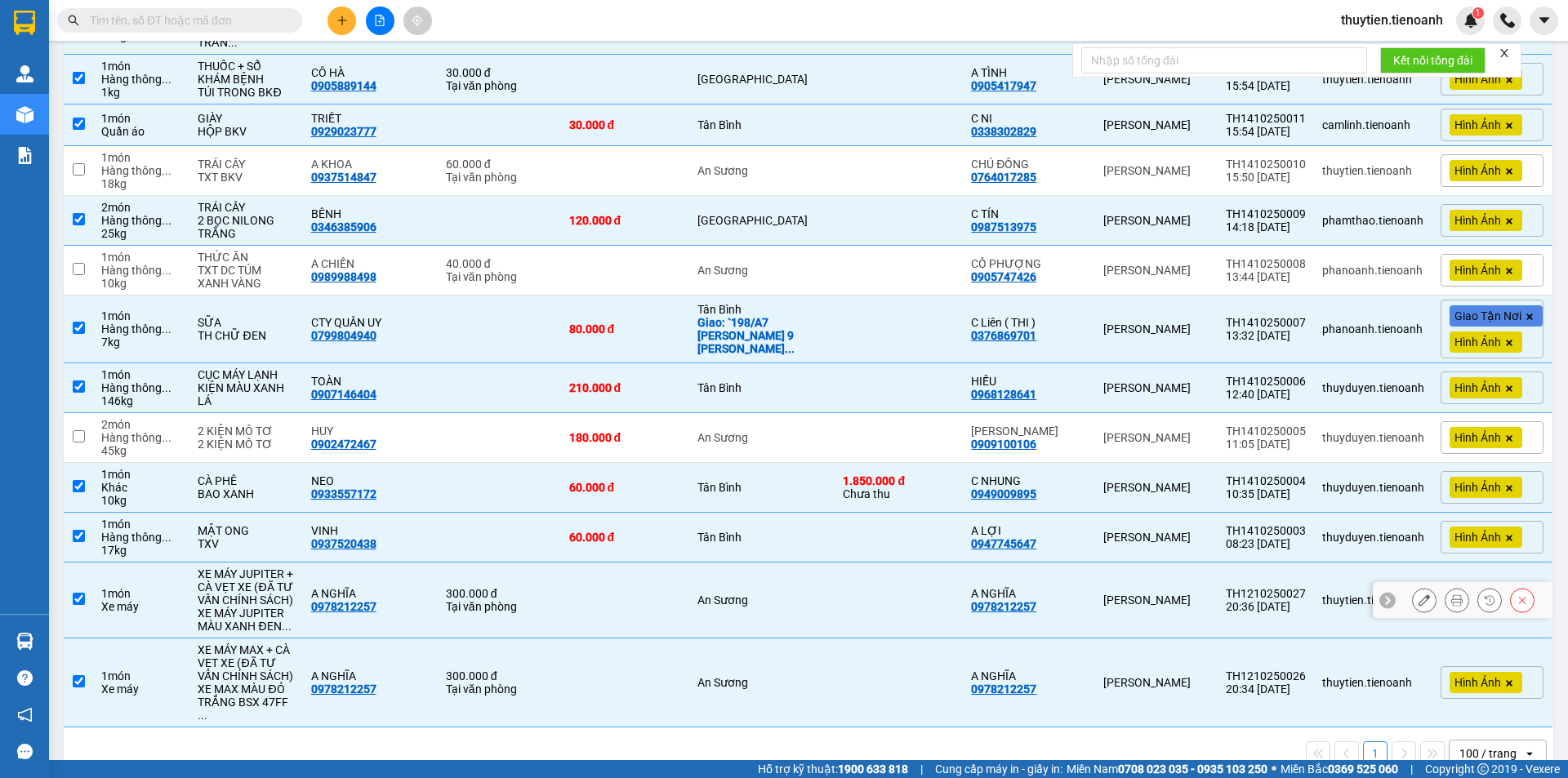
click at [727, 594] on div "An Sương" at bounding box center [762, 600] width 130 height 13
checkbox input "false"
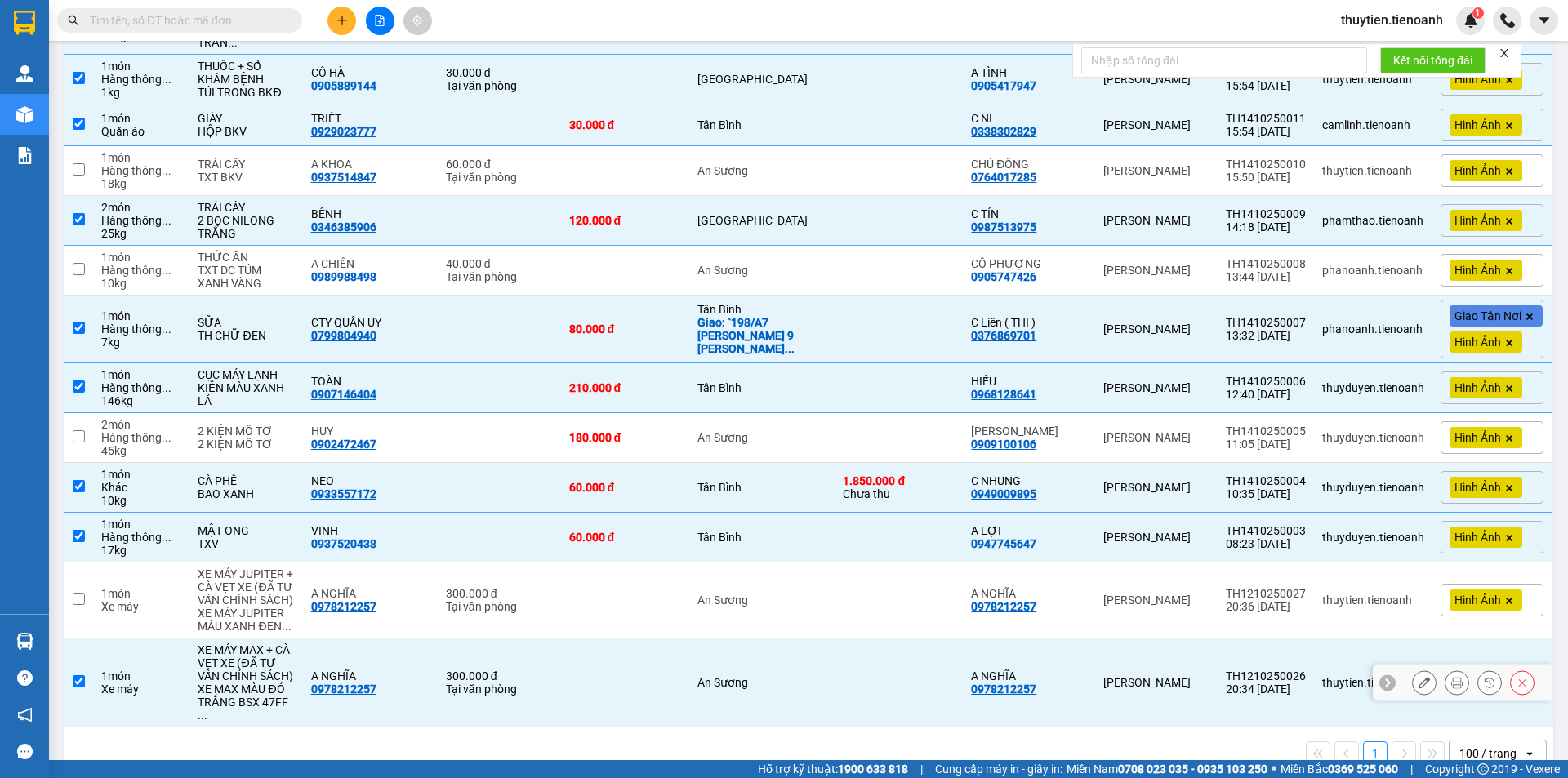
click at [714, 677] on div "An Sương" at bounding box center [762, 682] width 130 height 13
checkbox input "false"
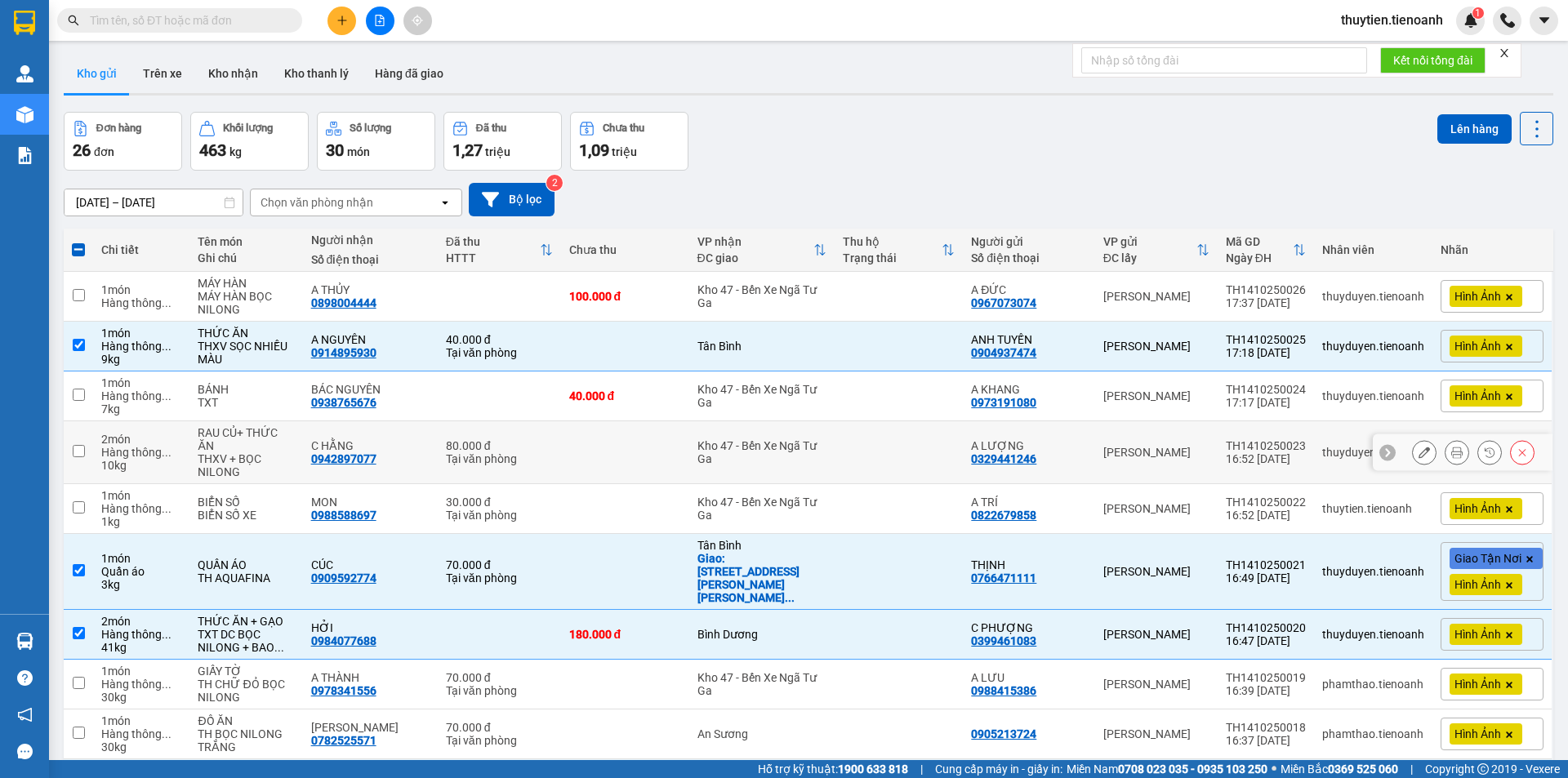
scroll to position [0, 0]
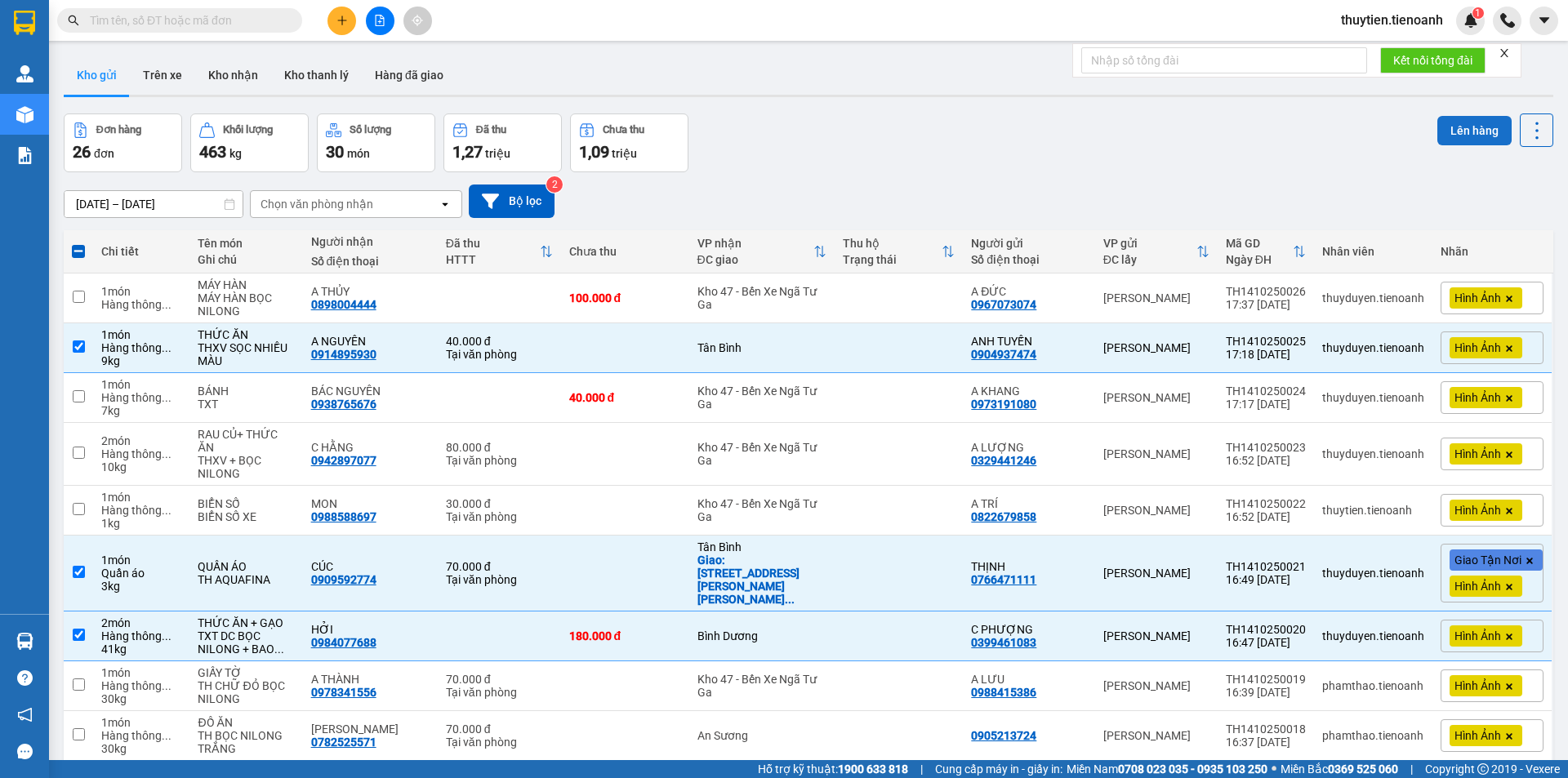
click at [1453, 129] on button "Lên hàng" at bounding box center [1474, 131] width 75 height 30
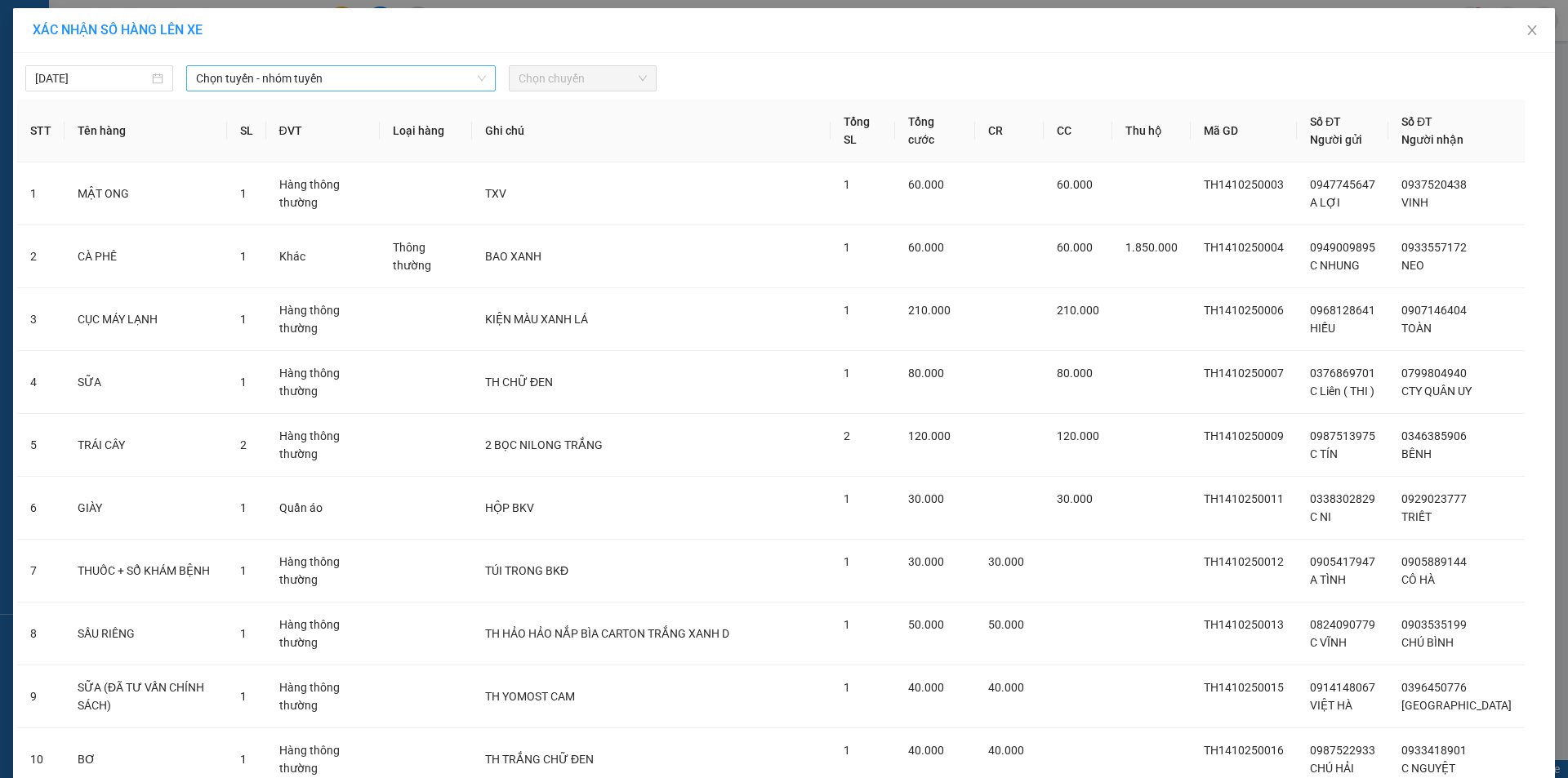
click at [283, 86] on span "Chọn tuyến - nhóm tuyến" at bounding box center [340, 78] width 290 height 25
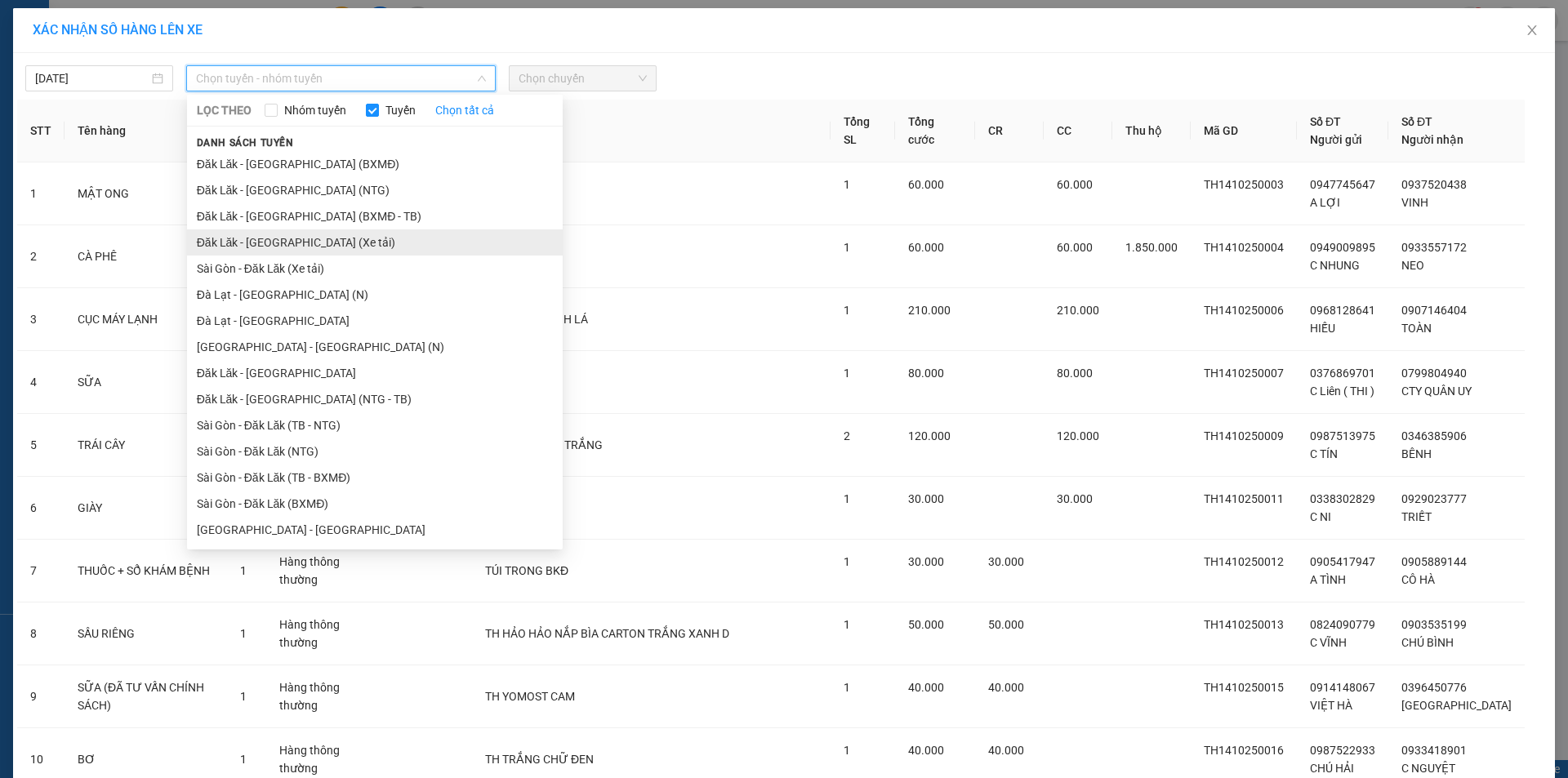
click at [276, 246] on li "Đăk Lăk - Sài Gòn (Xe tải)" at bounding box center [375, 243] width 376 height 26
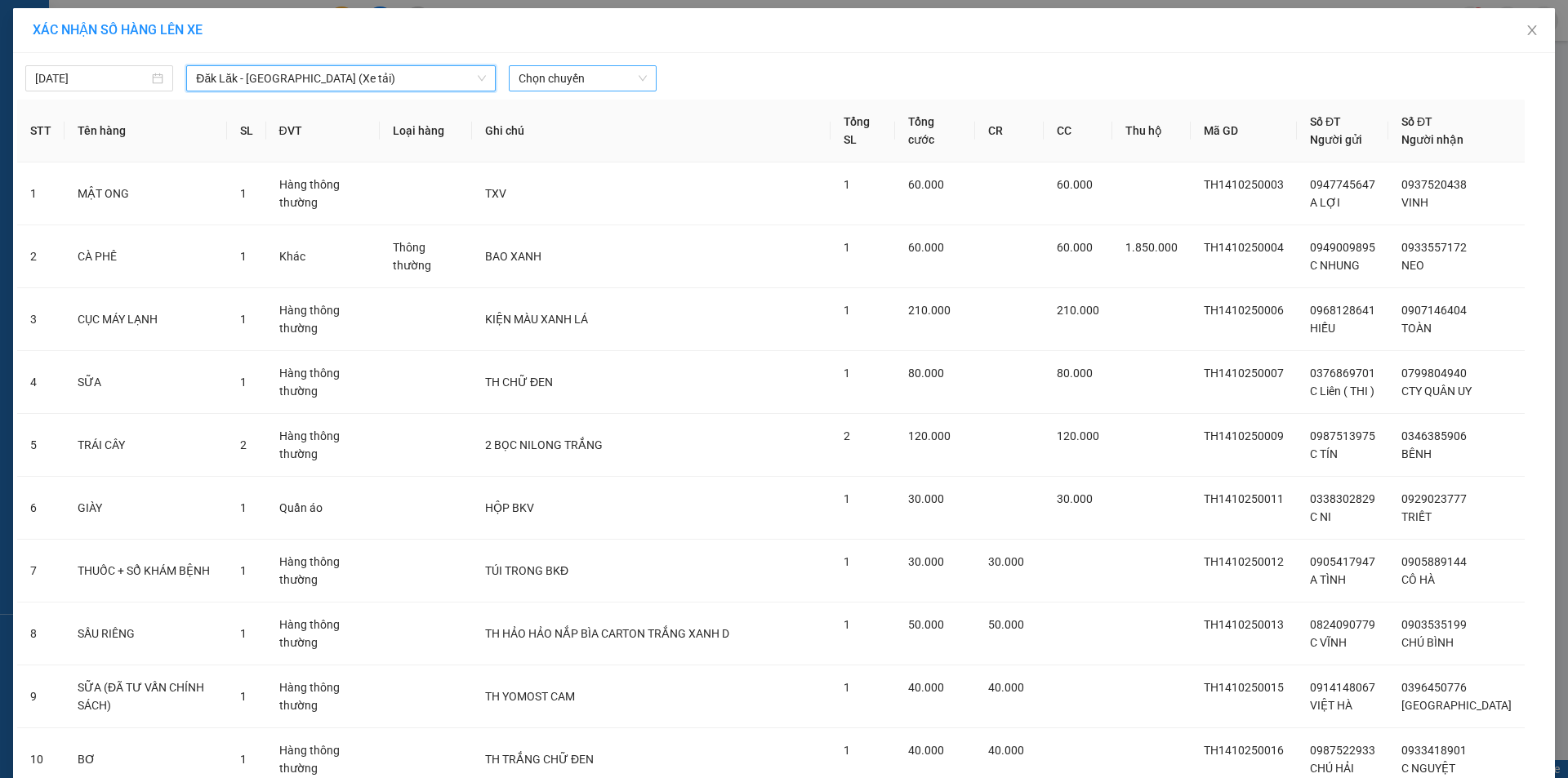
click at [552, 76] on span "Chọn chuyến" at bounding box center [582, 78] width 128 height 25
click at [536, 131] on div "21:00" at bounding box center [577, 137] width 127 height 18
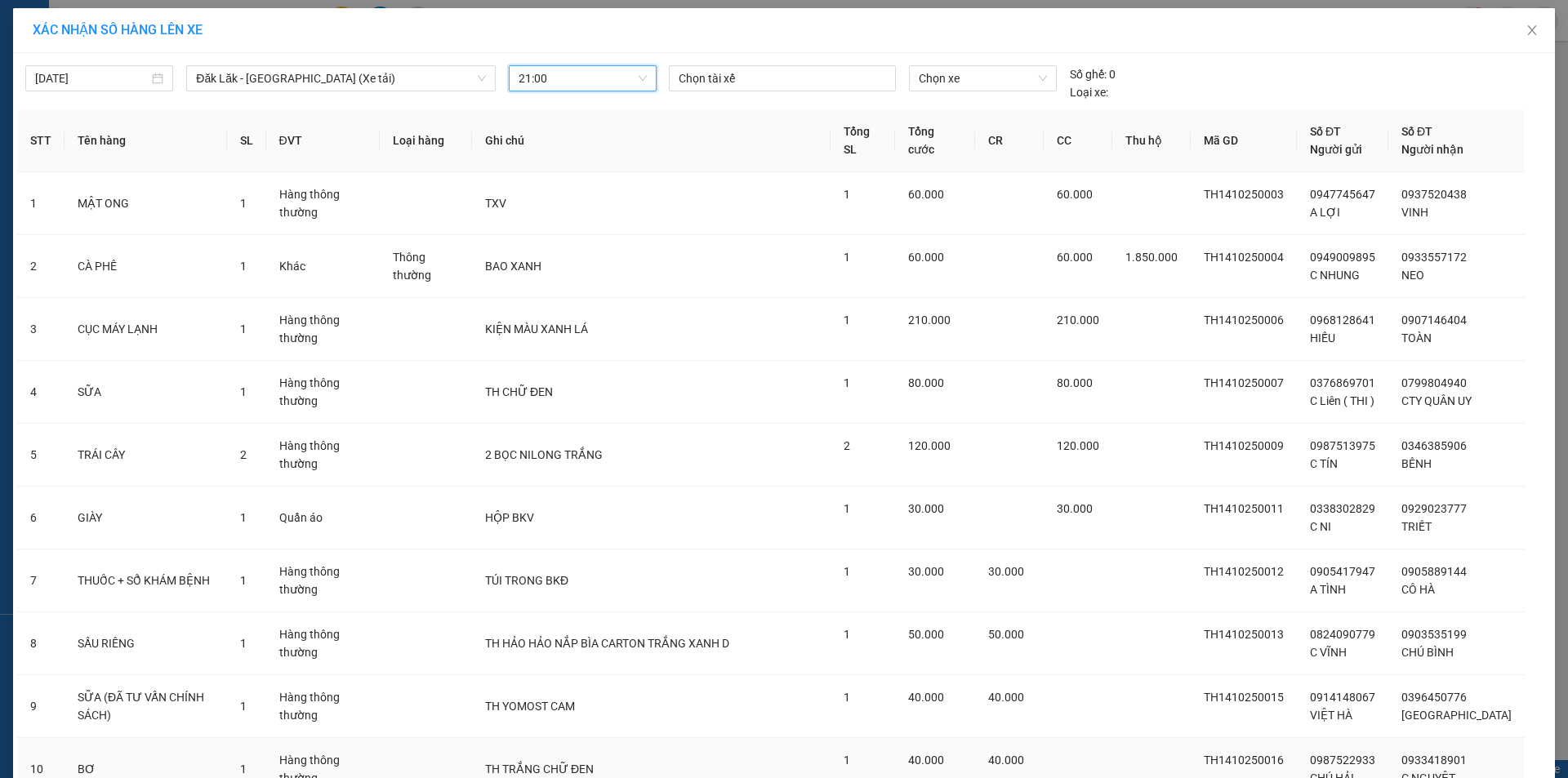
scroll to position [394, 0]
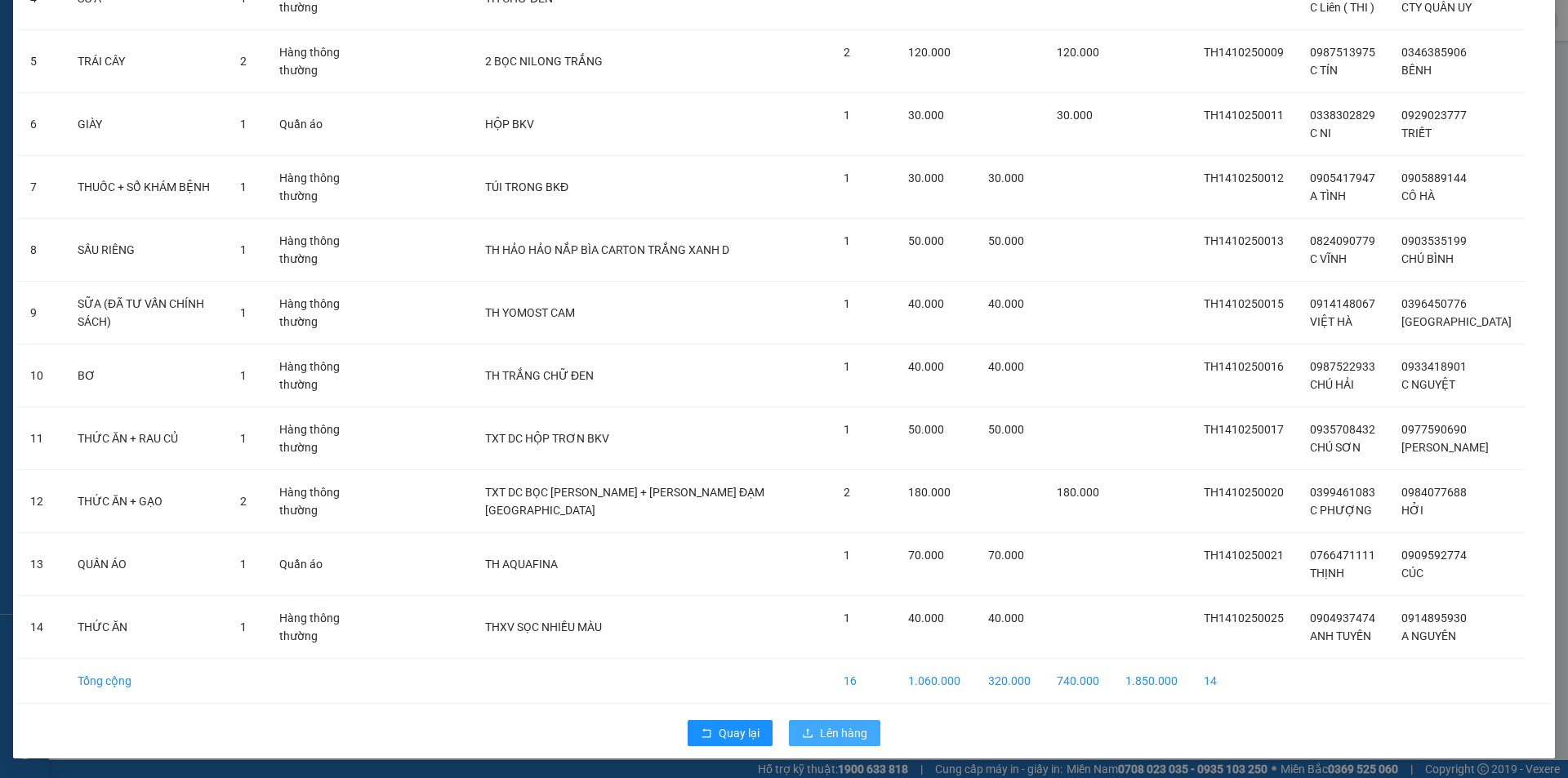
click at [830, 736] on span "Lên hàng" at bounding box center [844, 733] width 48 height 18
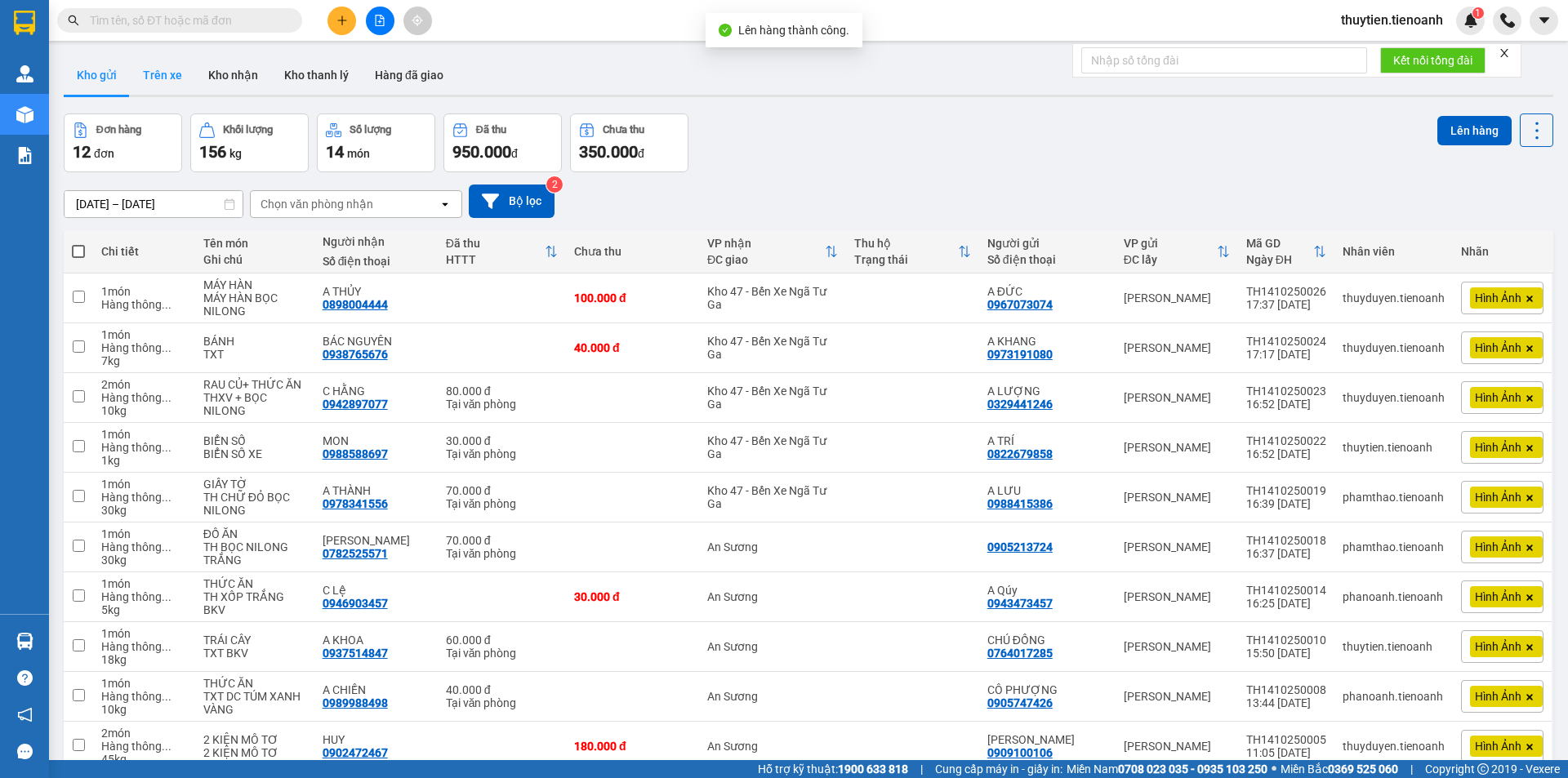
click at [177, 74] on button "Trên xe" at bounding box center [163, 75] width 66 height 39
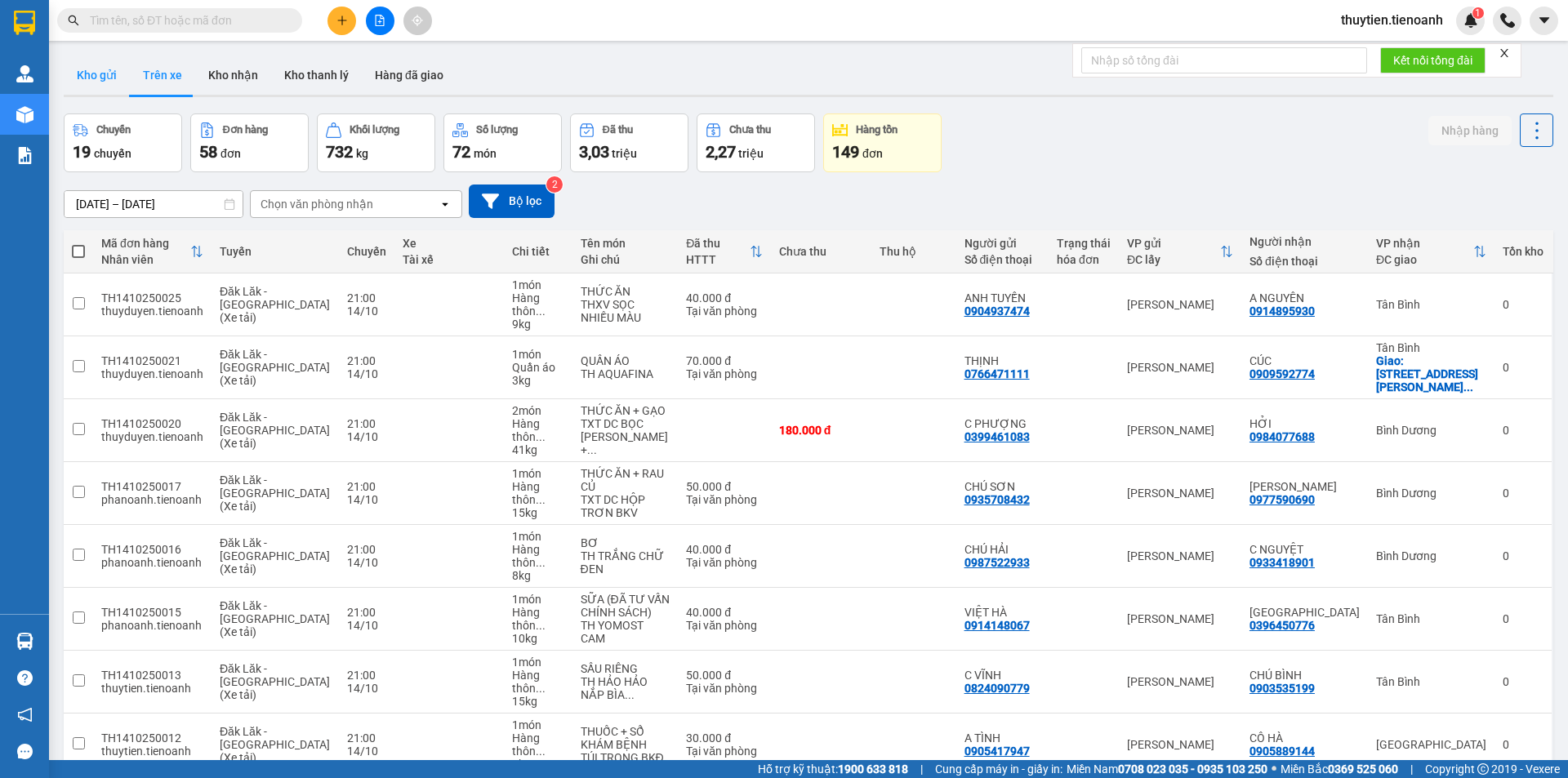
click at [94, 76] on button "Kho gửi" at bounding box center [97, 75] width 66 height 39
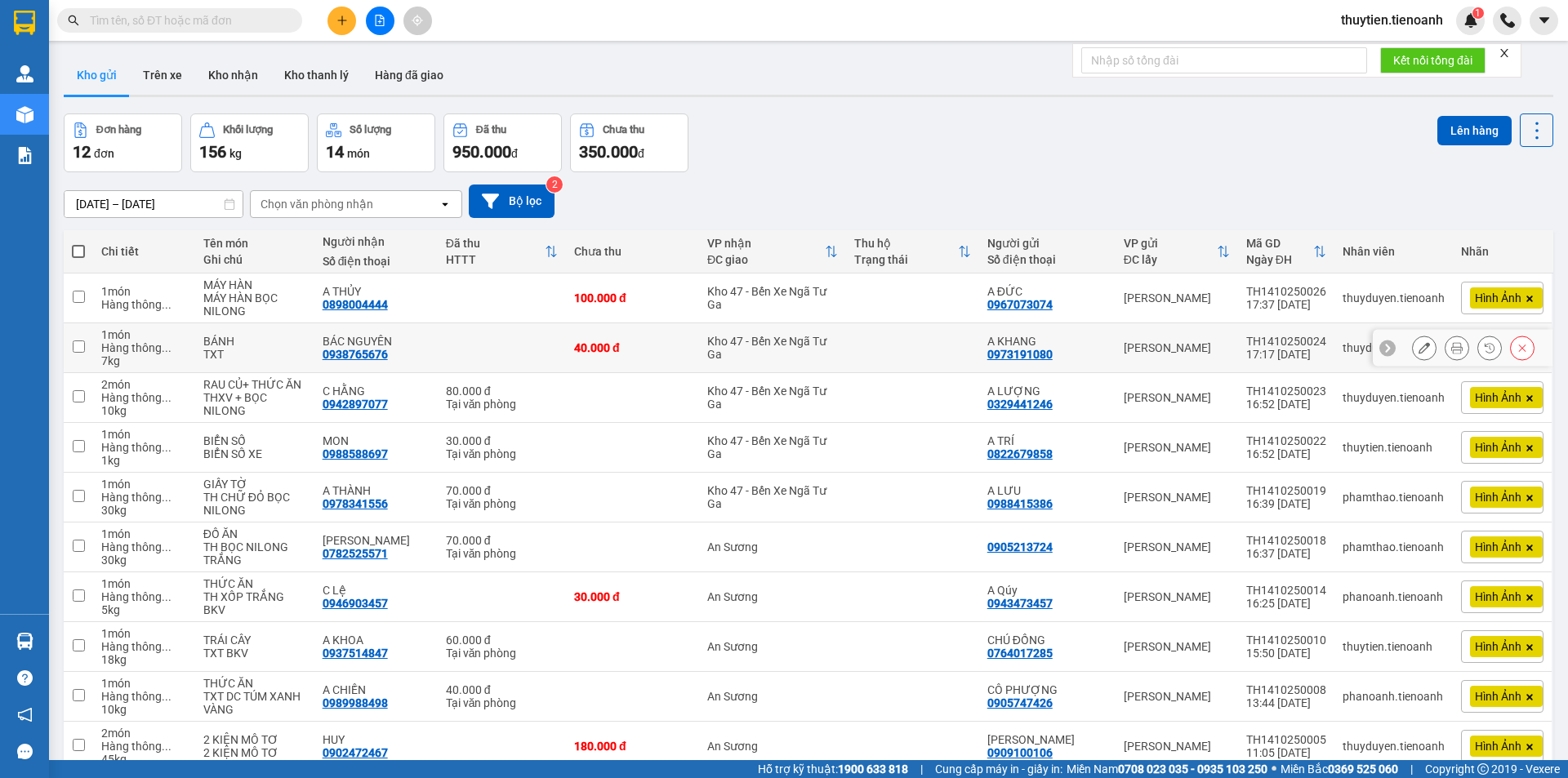
scroll to position [231, 0]
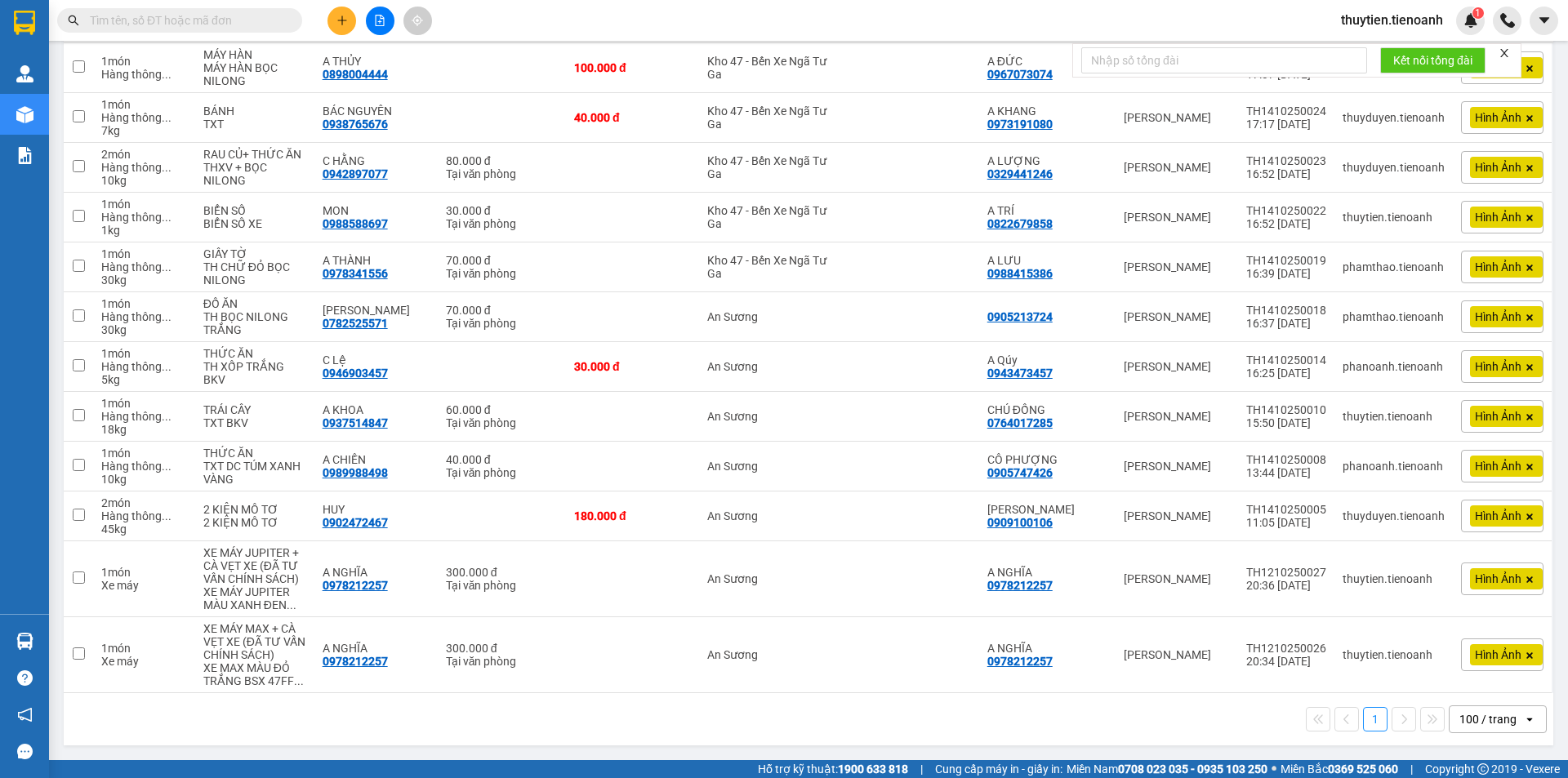
click at [286, 17] on span at bounding box center [179, 20] width 245 height 25
click at [250, 21] on input "text" at bounding box center [186, 20] width 193 height 18
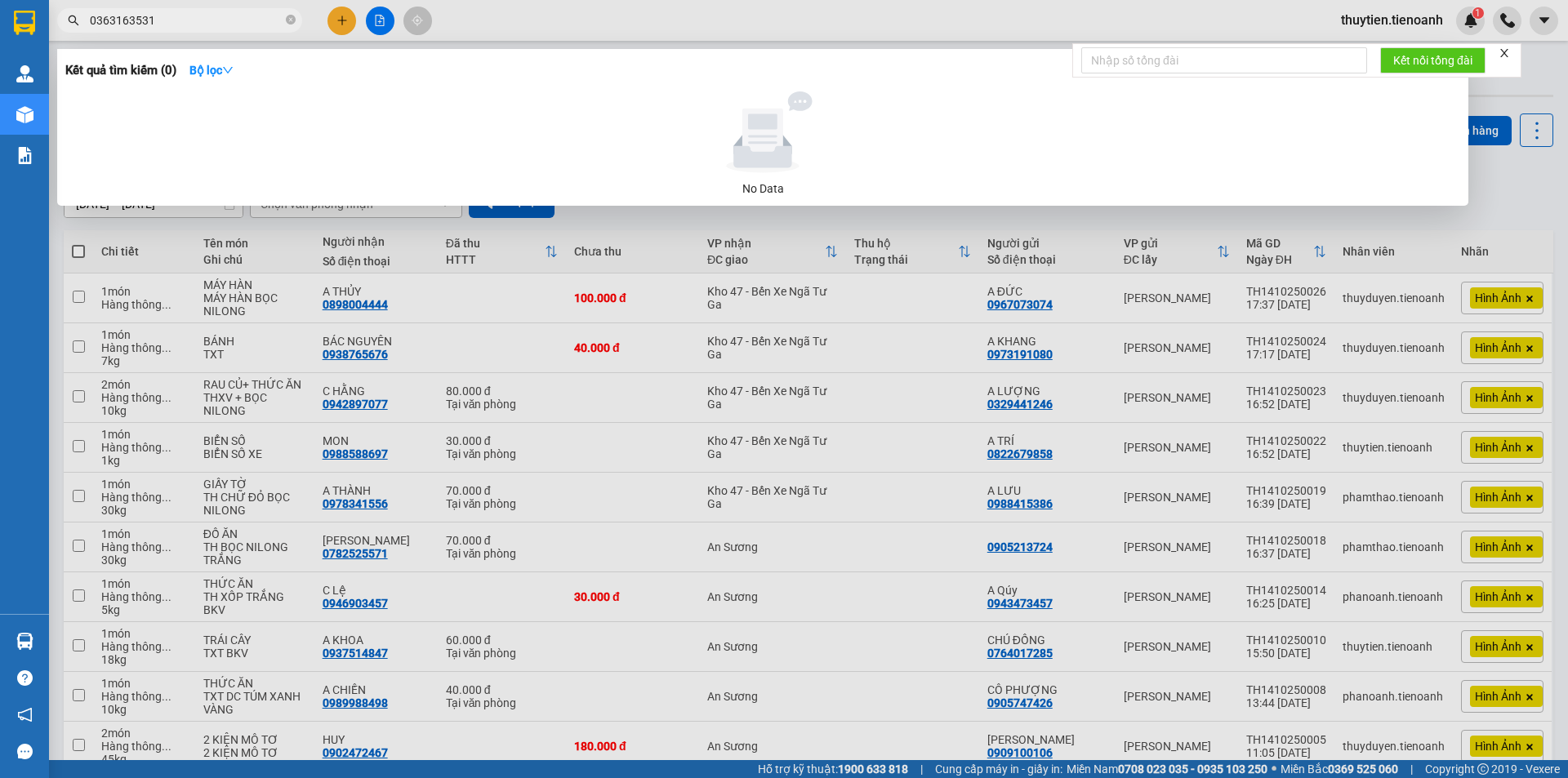
click at [136, 23] on input "0363163531" at bounding box center [186, 20] width 193 height 18
click at [214, 28] on input "03631635531" at bounding box center [186, 20] width 193 height 18
type input "03631635531"
click at [290, 22] on icon "close-circle" at bounding box center [291, 20] width 10 height 10
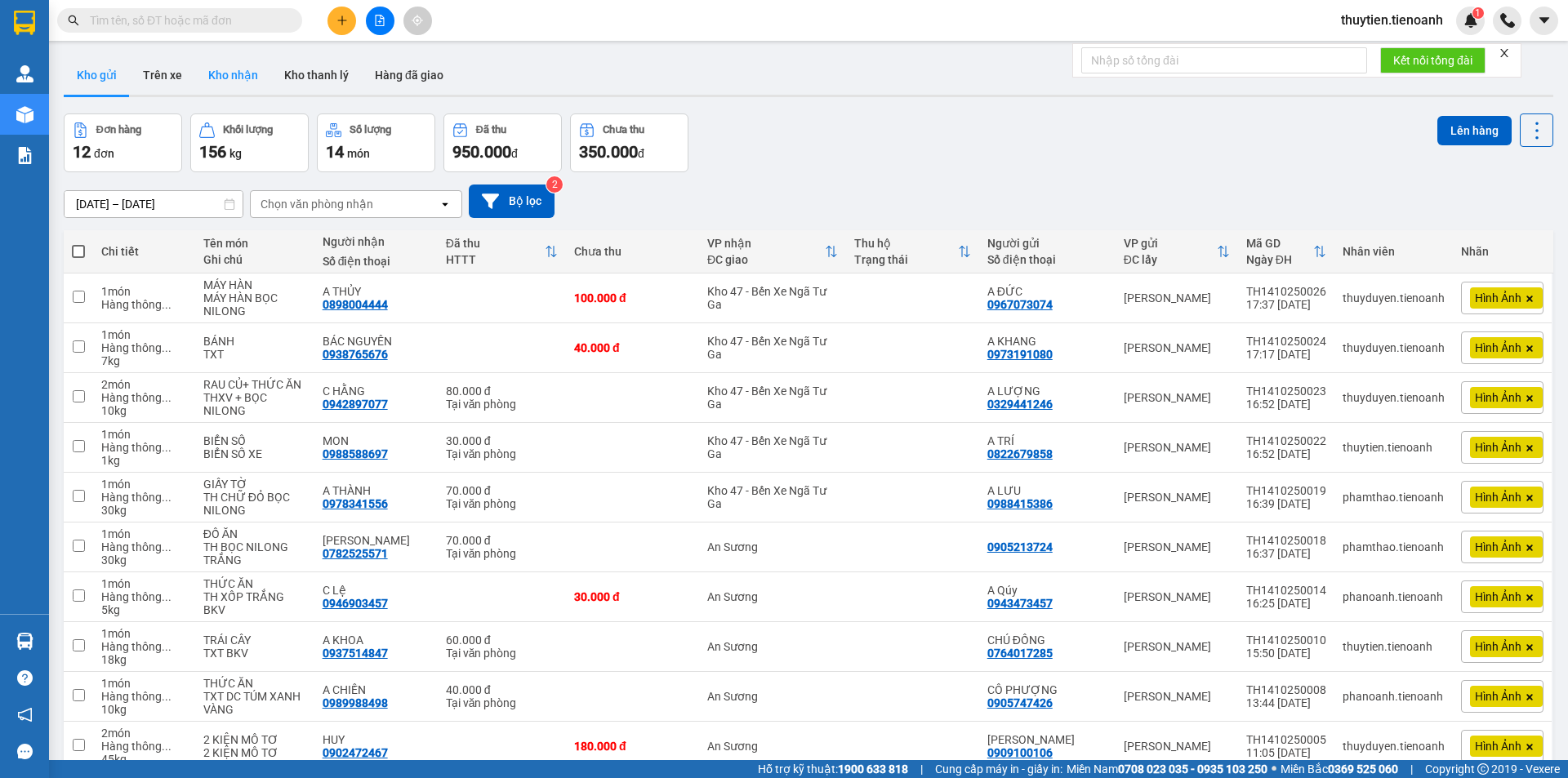
click at [242, 75] on button "Kho nhận" at bounding box center [233, 75] width 76 height 39
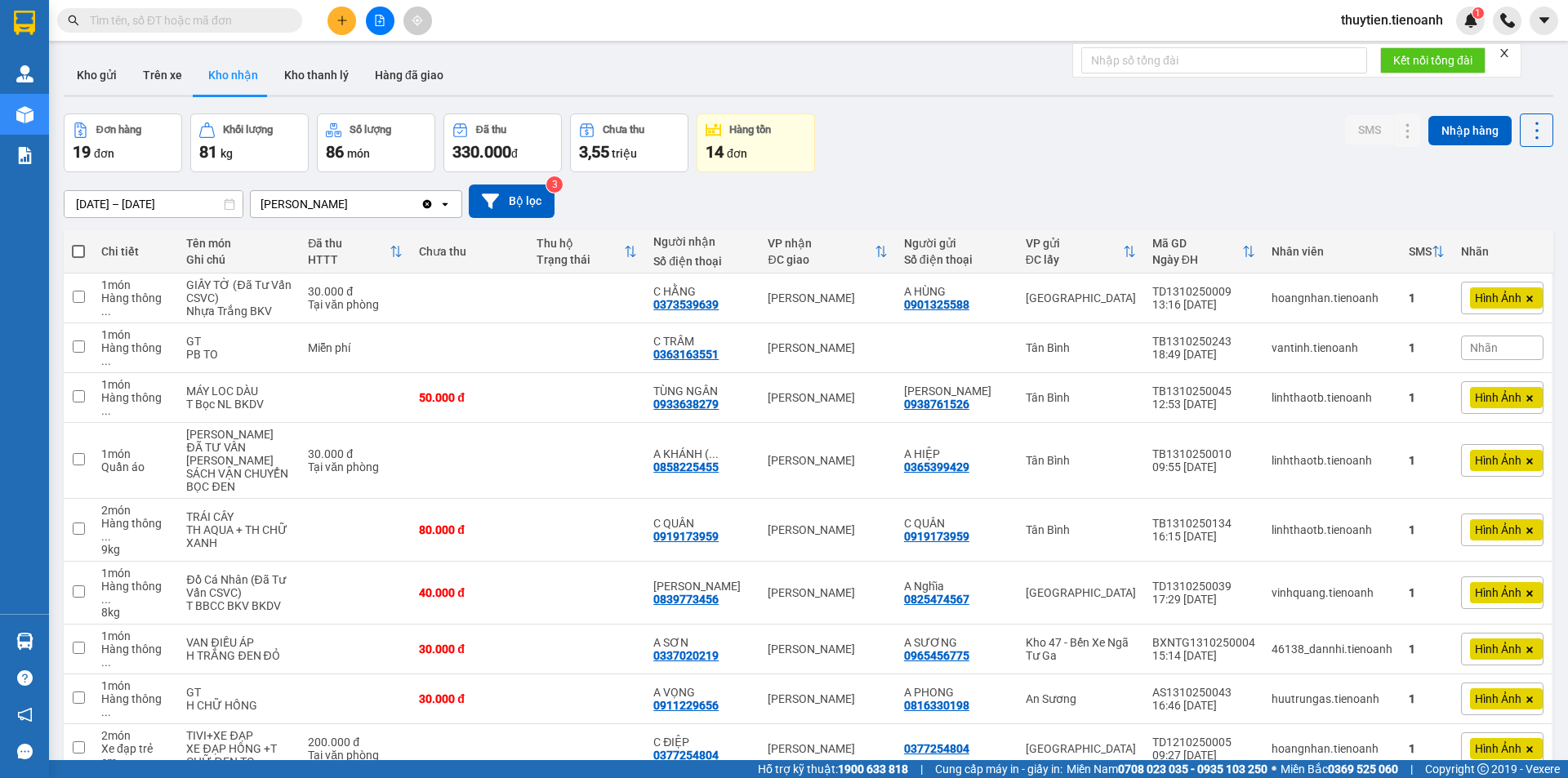
click at [162, 21] on input "text" at bounding box center [186, 20] width 193 height 18
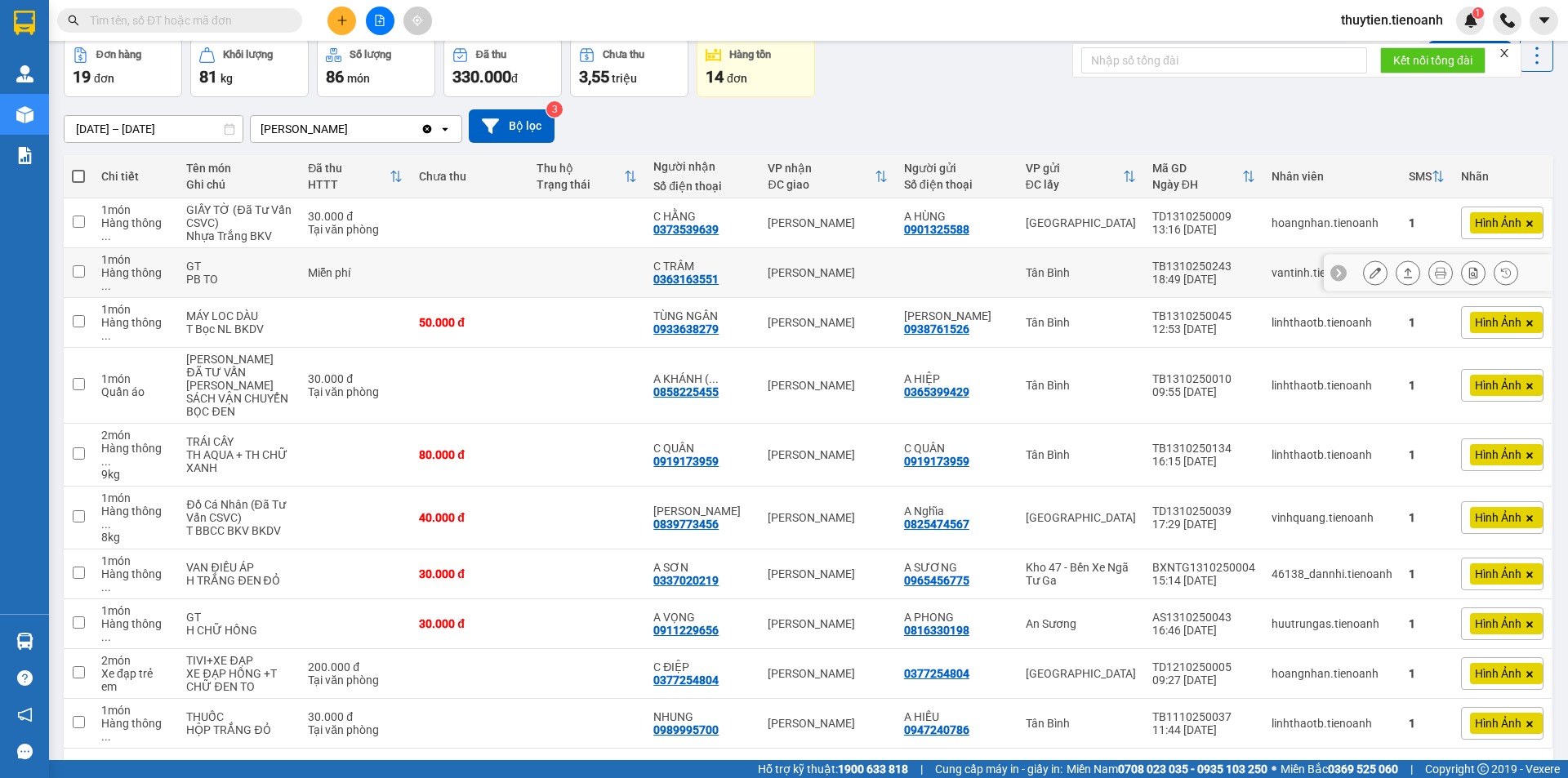
click at [586, 267] on td at bounding box center [587, 274] width 117 height 50
checkbox input "true"
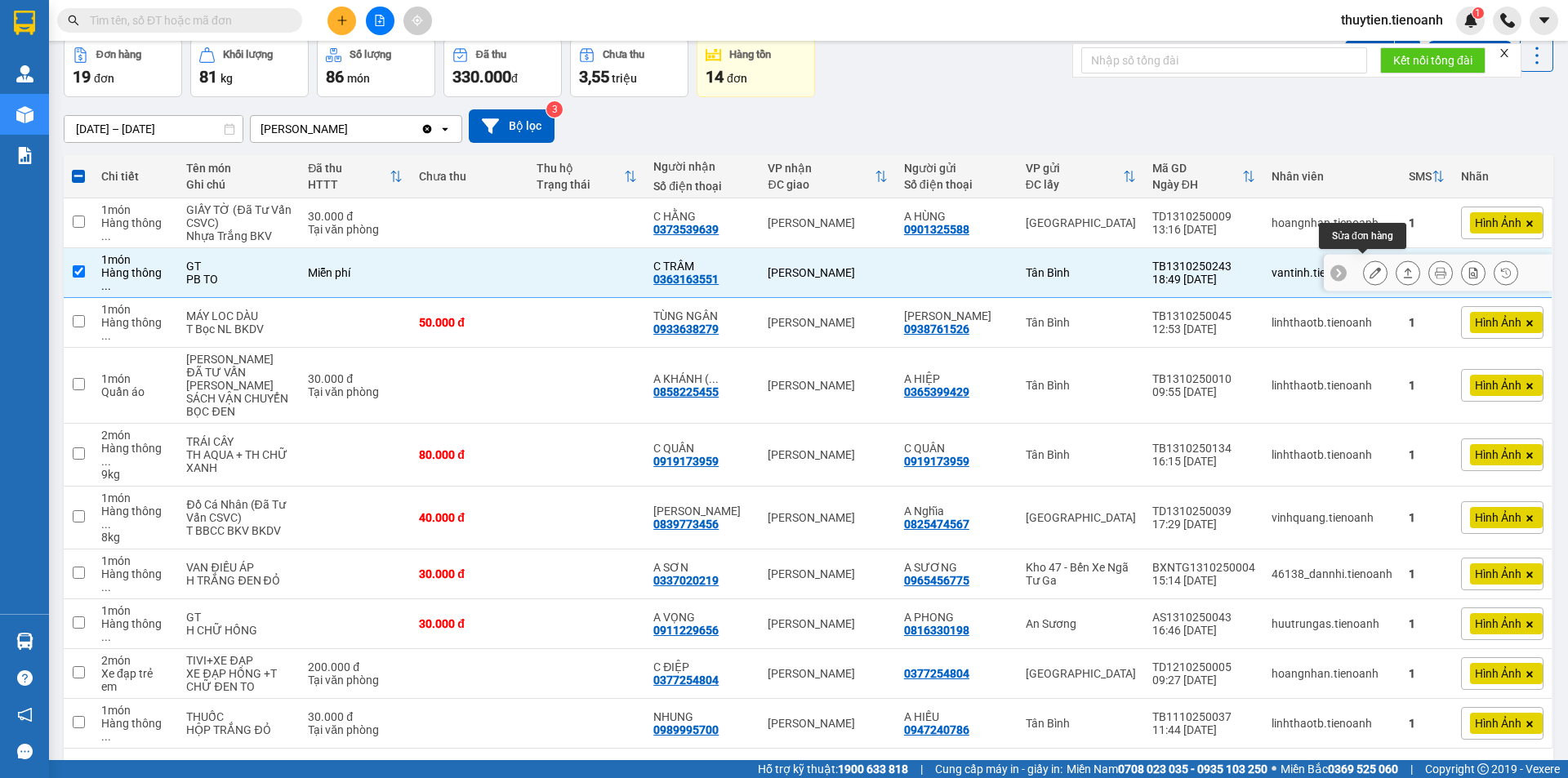
click at [1370, 267] on icon at bounding box center [1375, 272] width 11 height 11
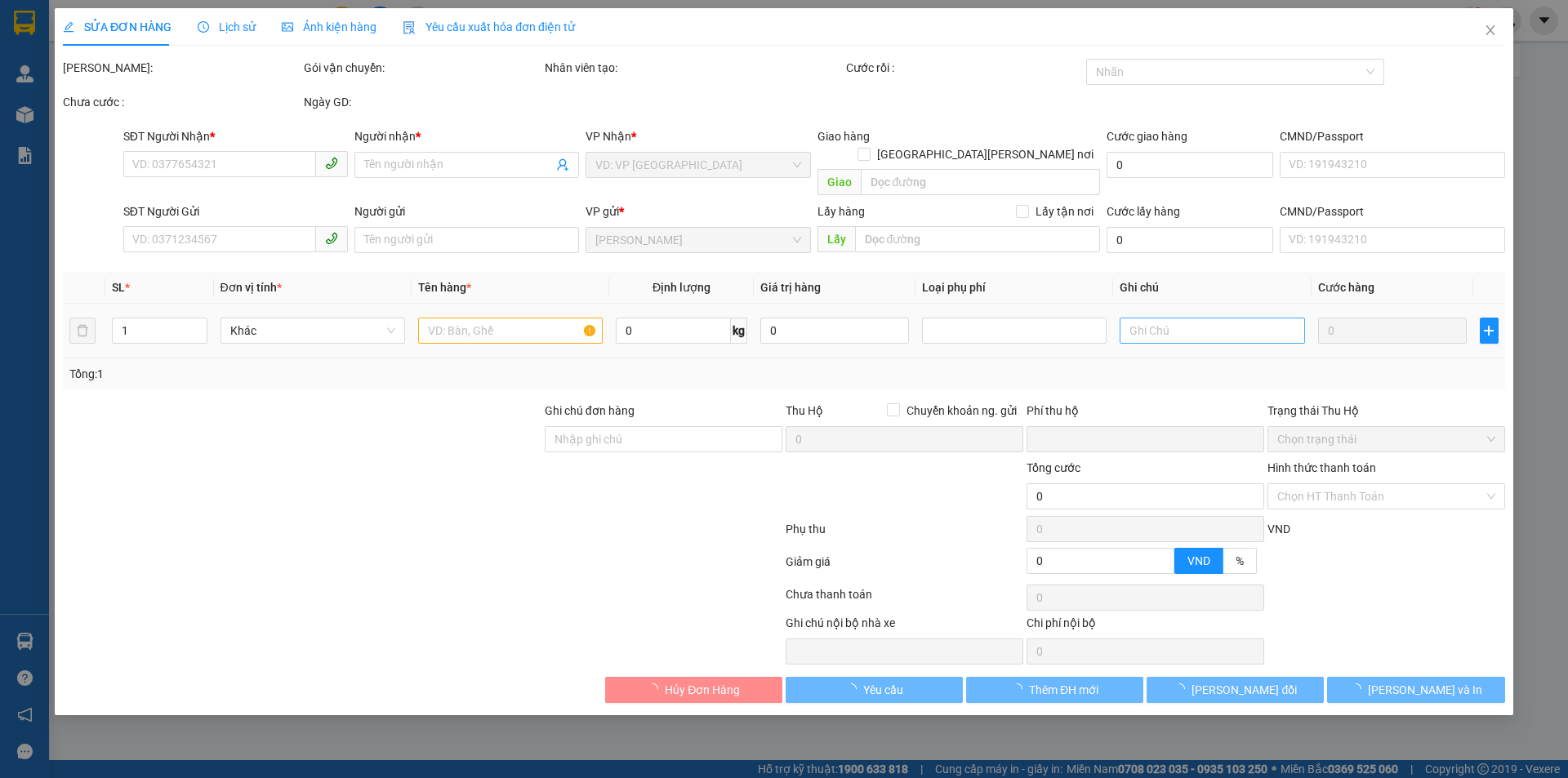
type input "0363163551"
type input "C TRÂM"
type input "Thảo Tèo"
type input "0"
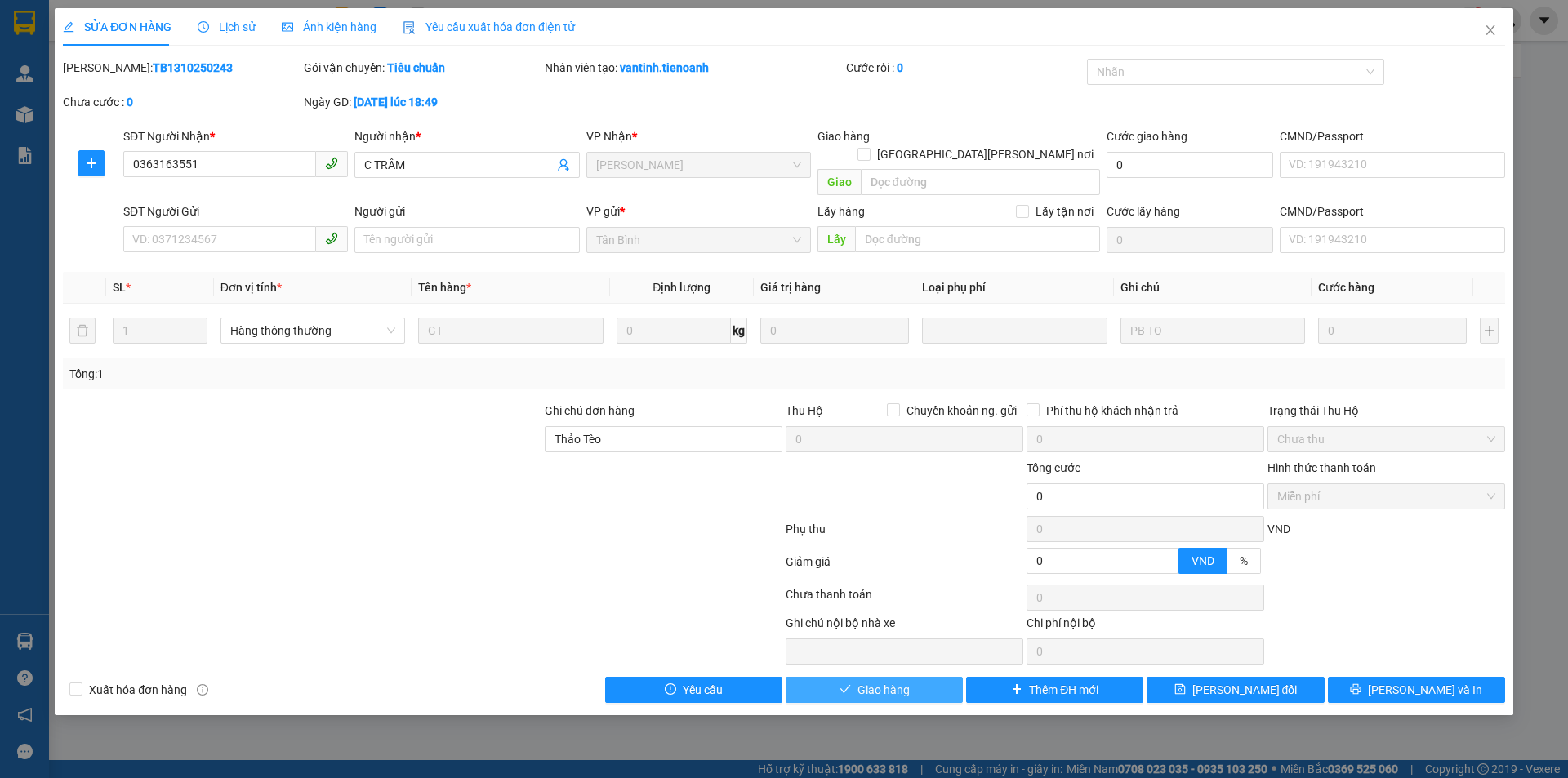
click at [842, 683] on icon "check" at bounding box center [845, 688] width 11 height 11
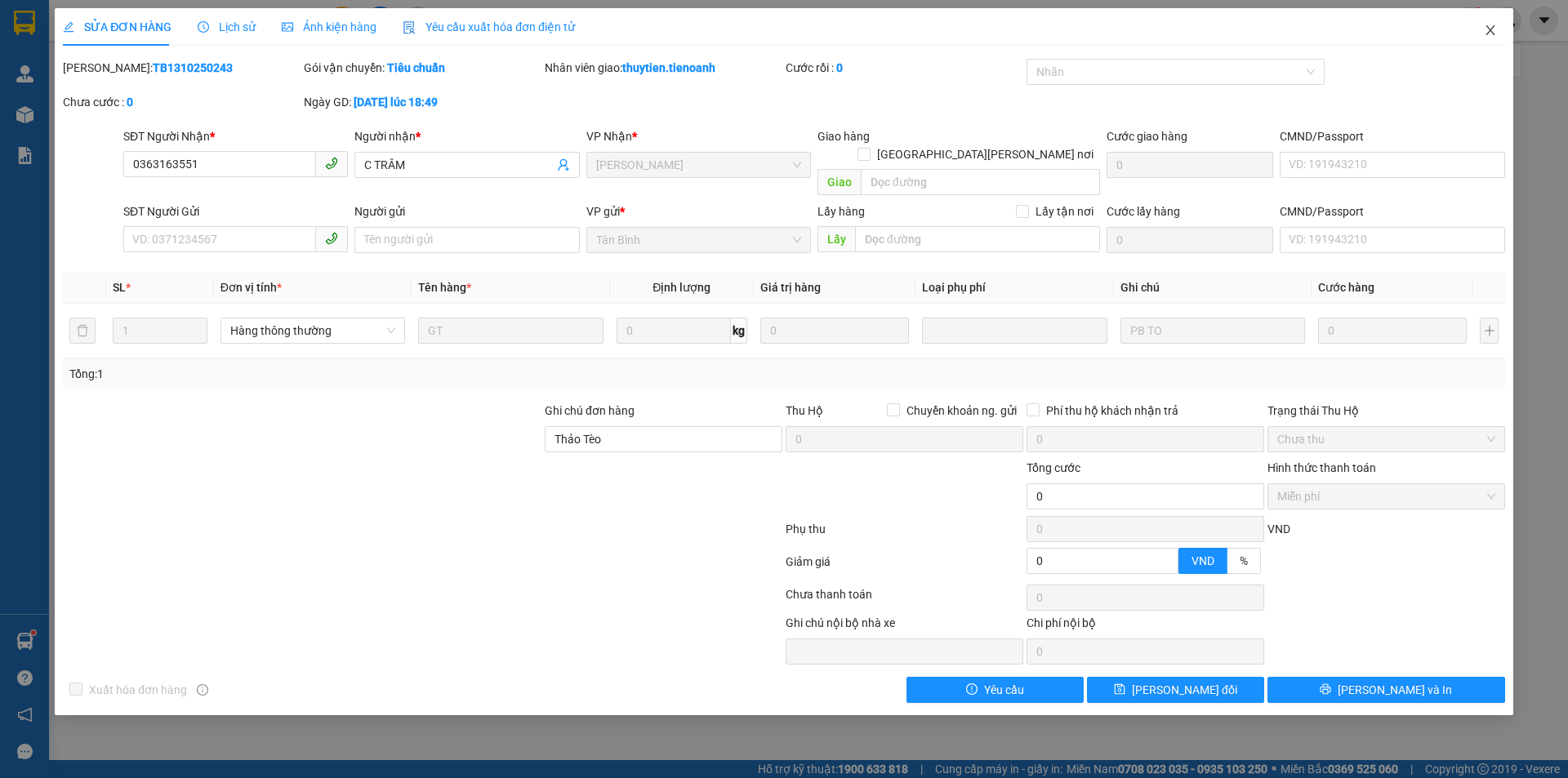
click at [1491, 30] on icon "close" at bounding box center [1489, 30] width 9 height 10
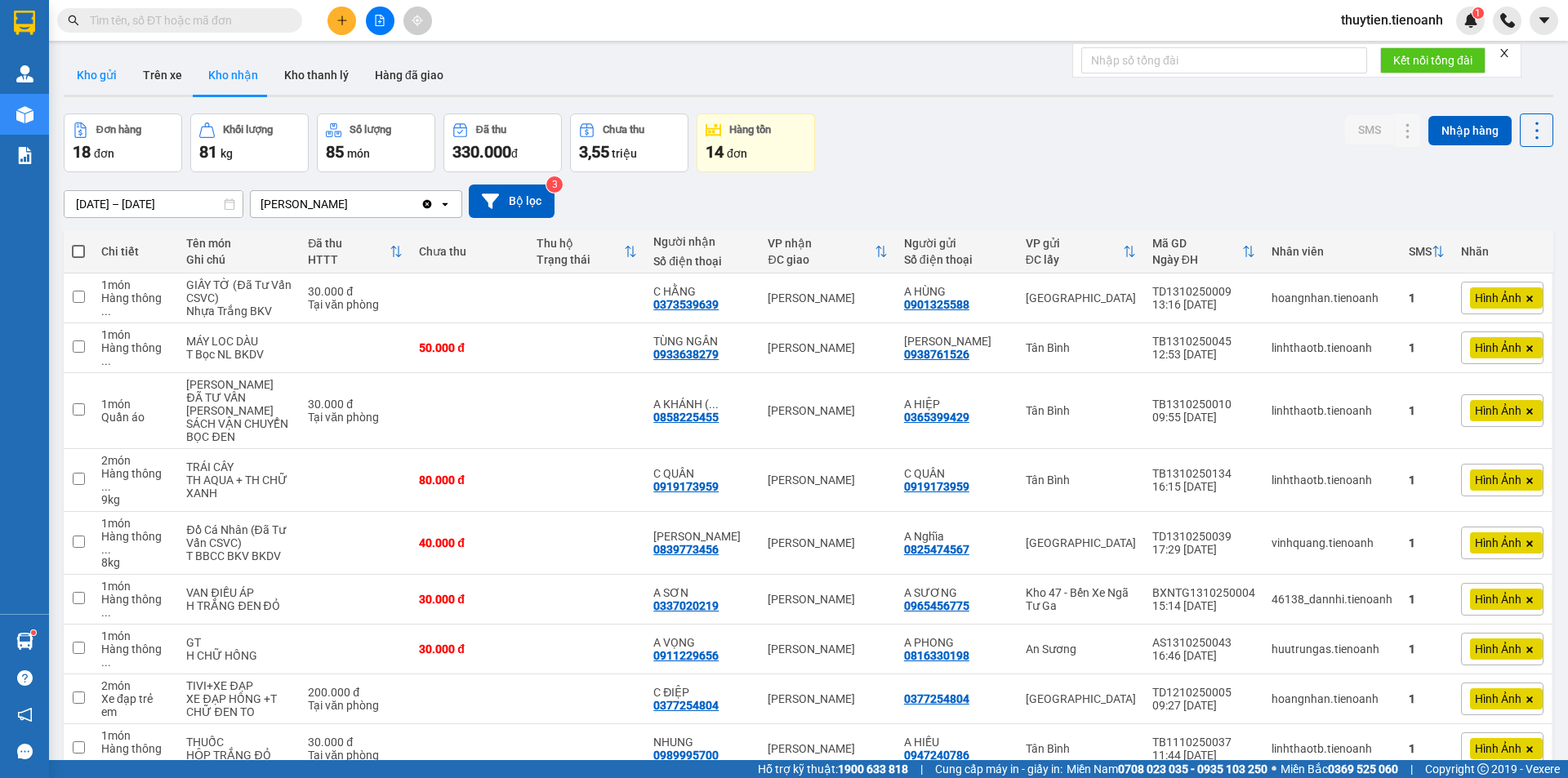
click at [102, 76] on button "Kho gửi" at bounding box center [97, 75] width 66 height 39
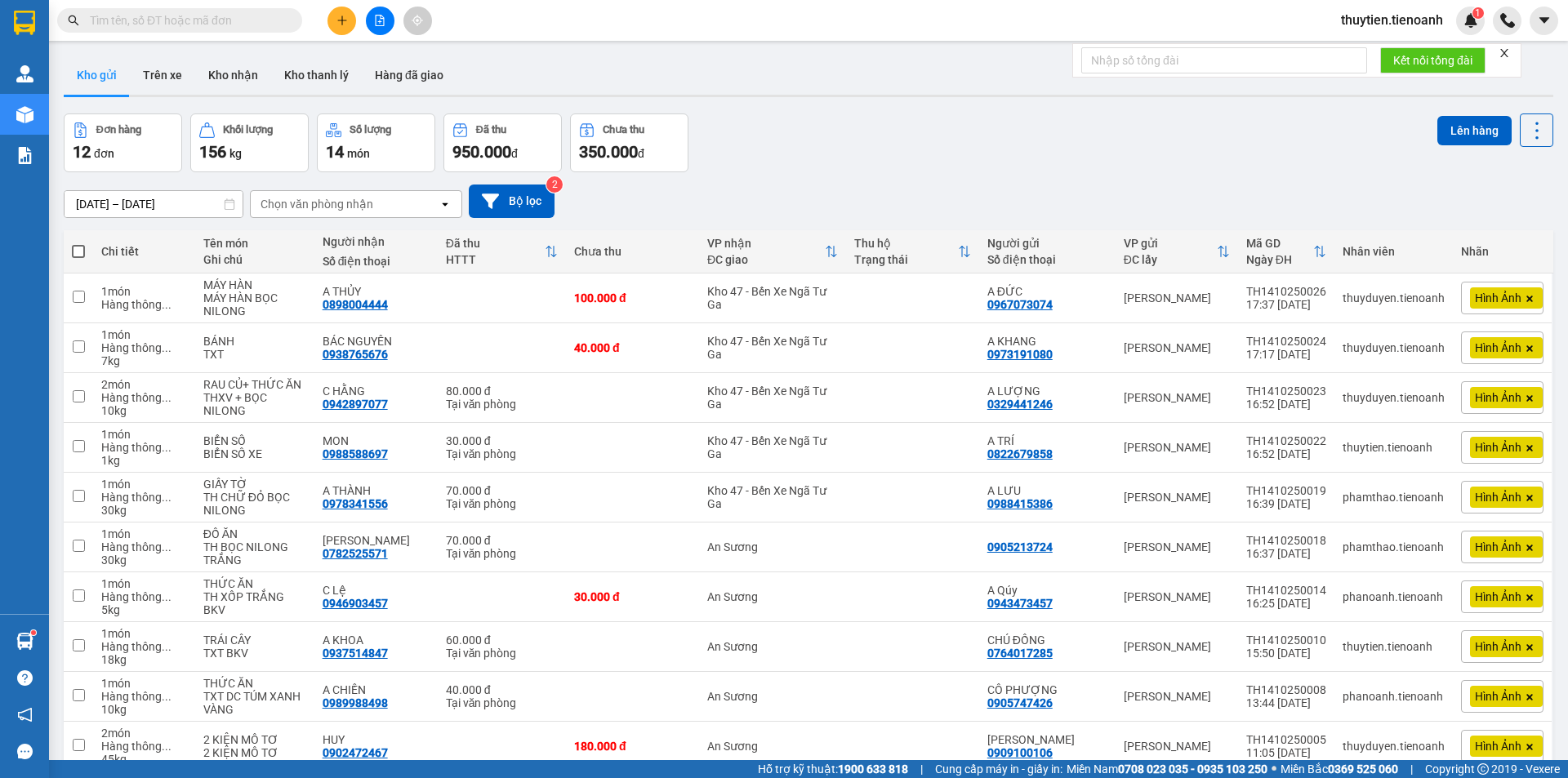
click at [208, 18] on input "text" at bounding box center [186, 20] width 193 height 18
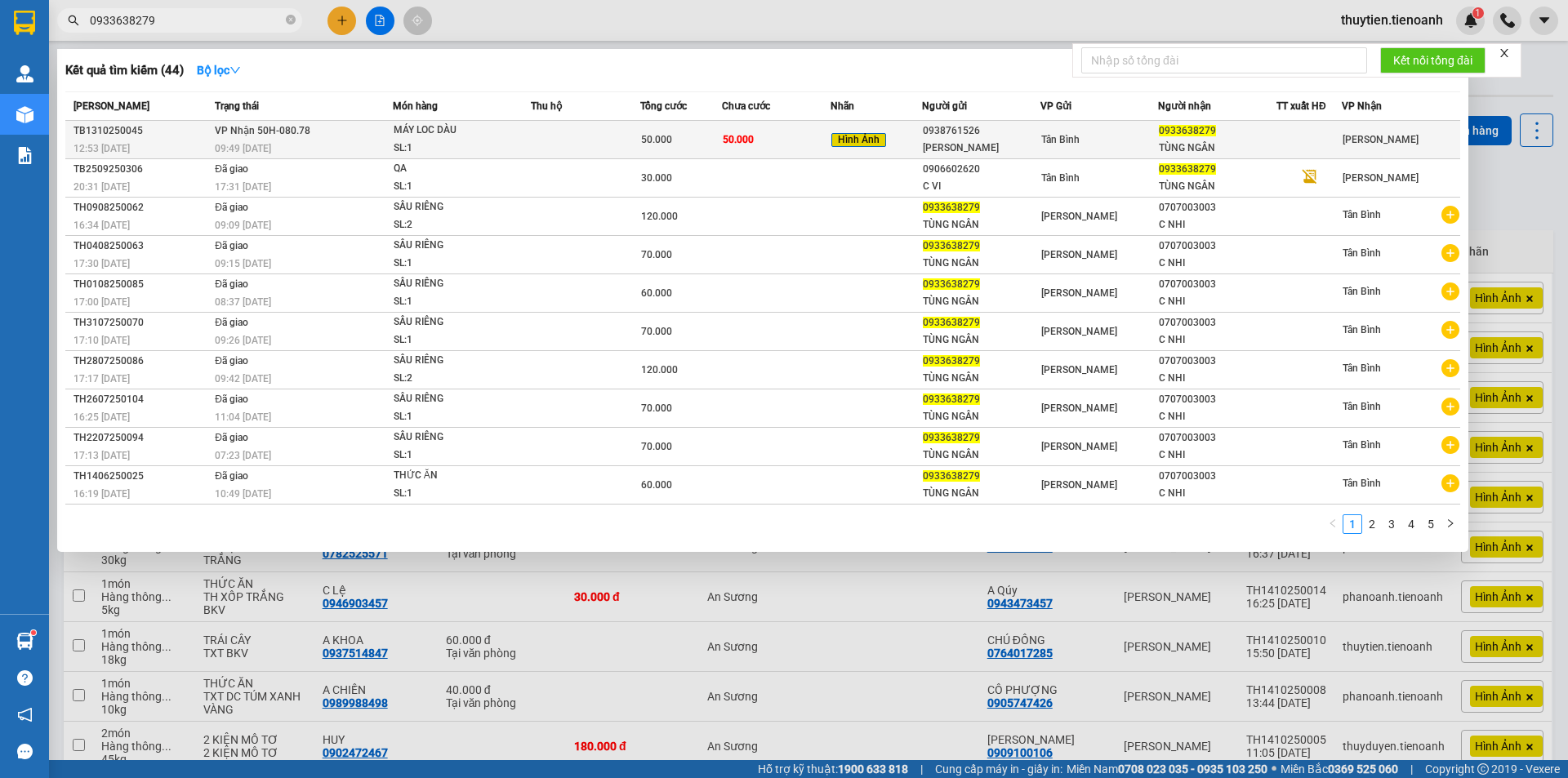
type input "0933638279"
click at [738, 130] on td "50.000" at bounding box center [777, 140] width 109 height 39
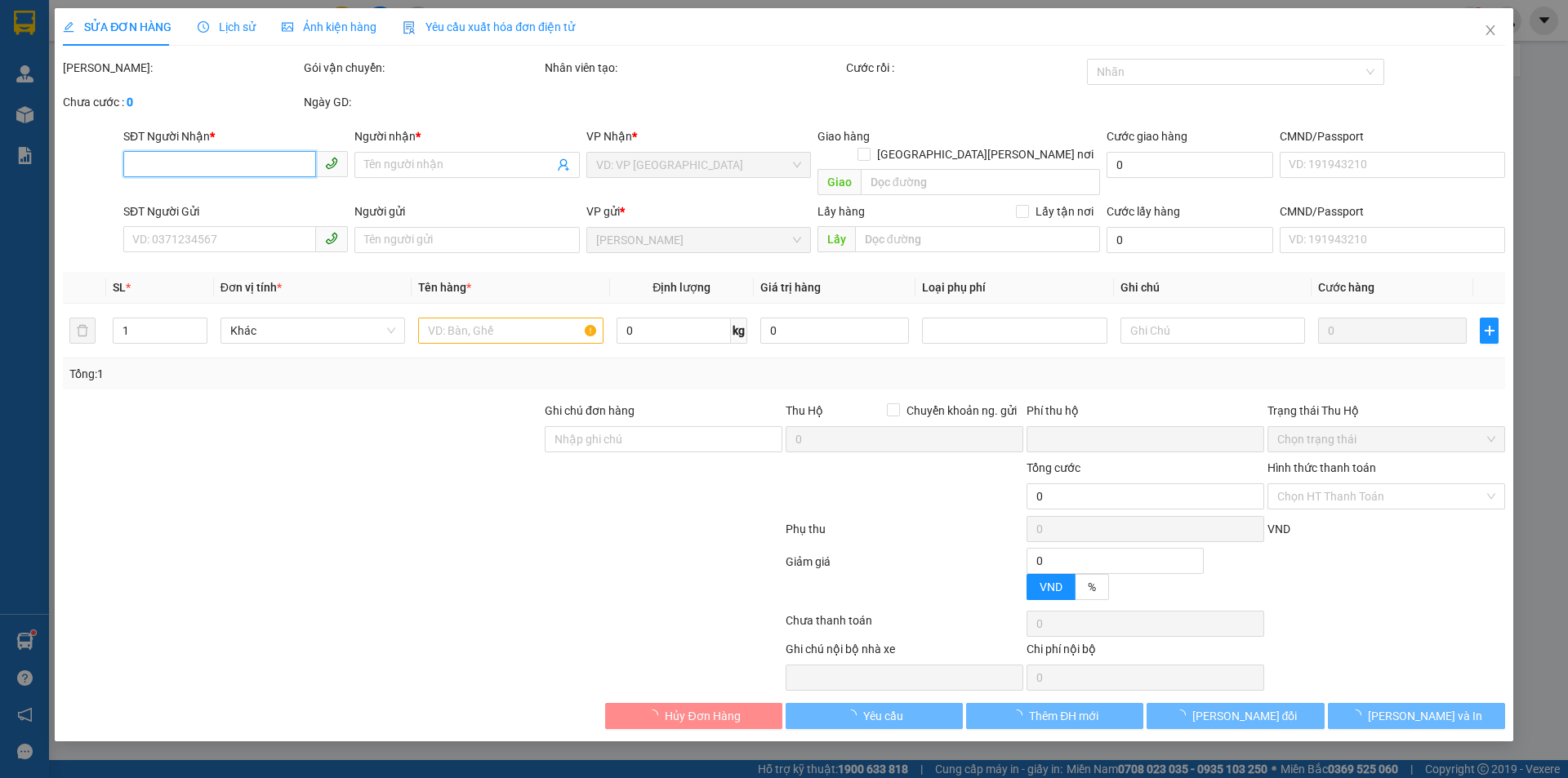
type input "0933638279"
type input "TÙNG NGÂN"
type input "0938761526"
type input "YEN NAM"
type input "0"
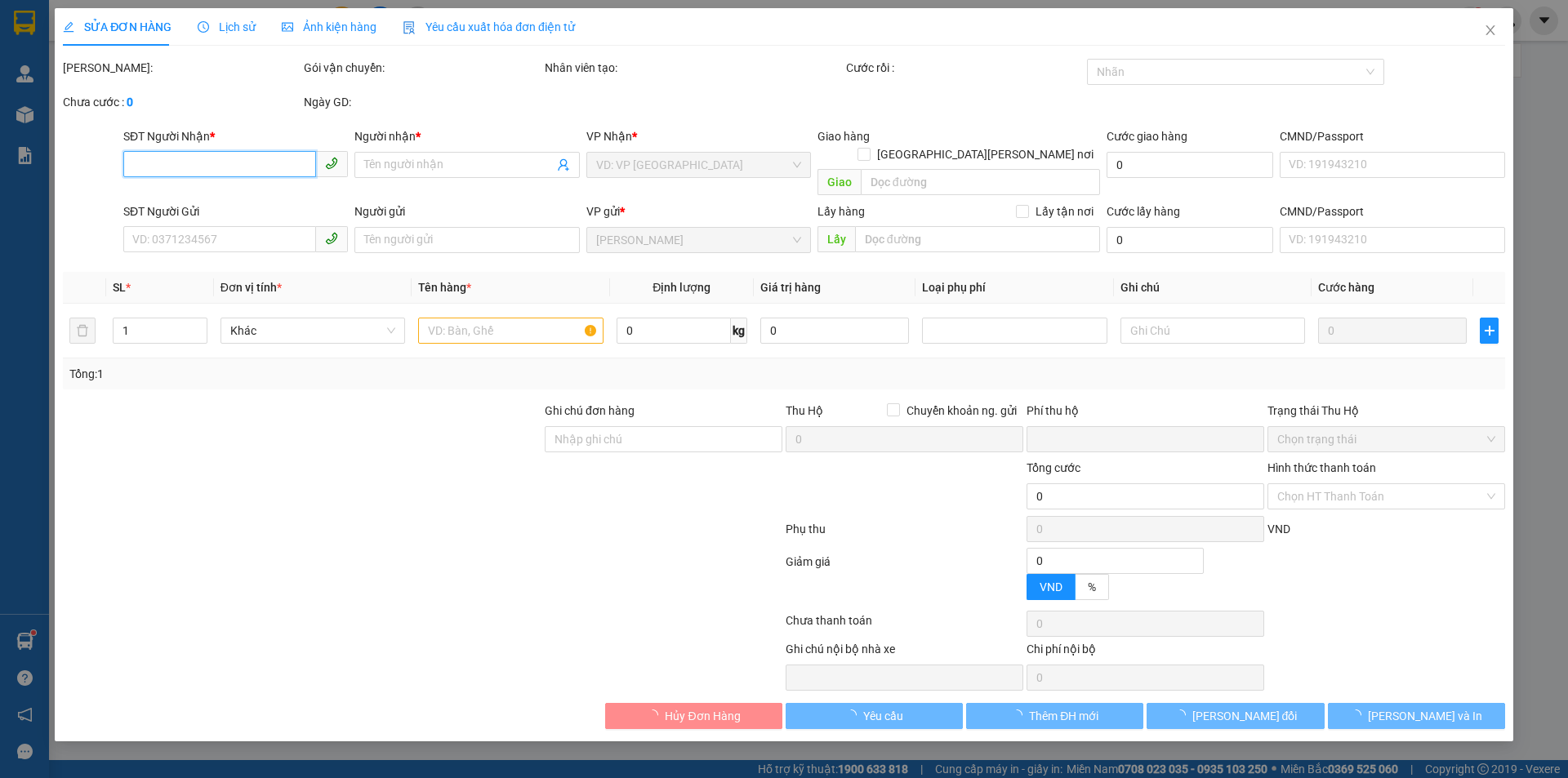
type input "50.000"
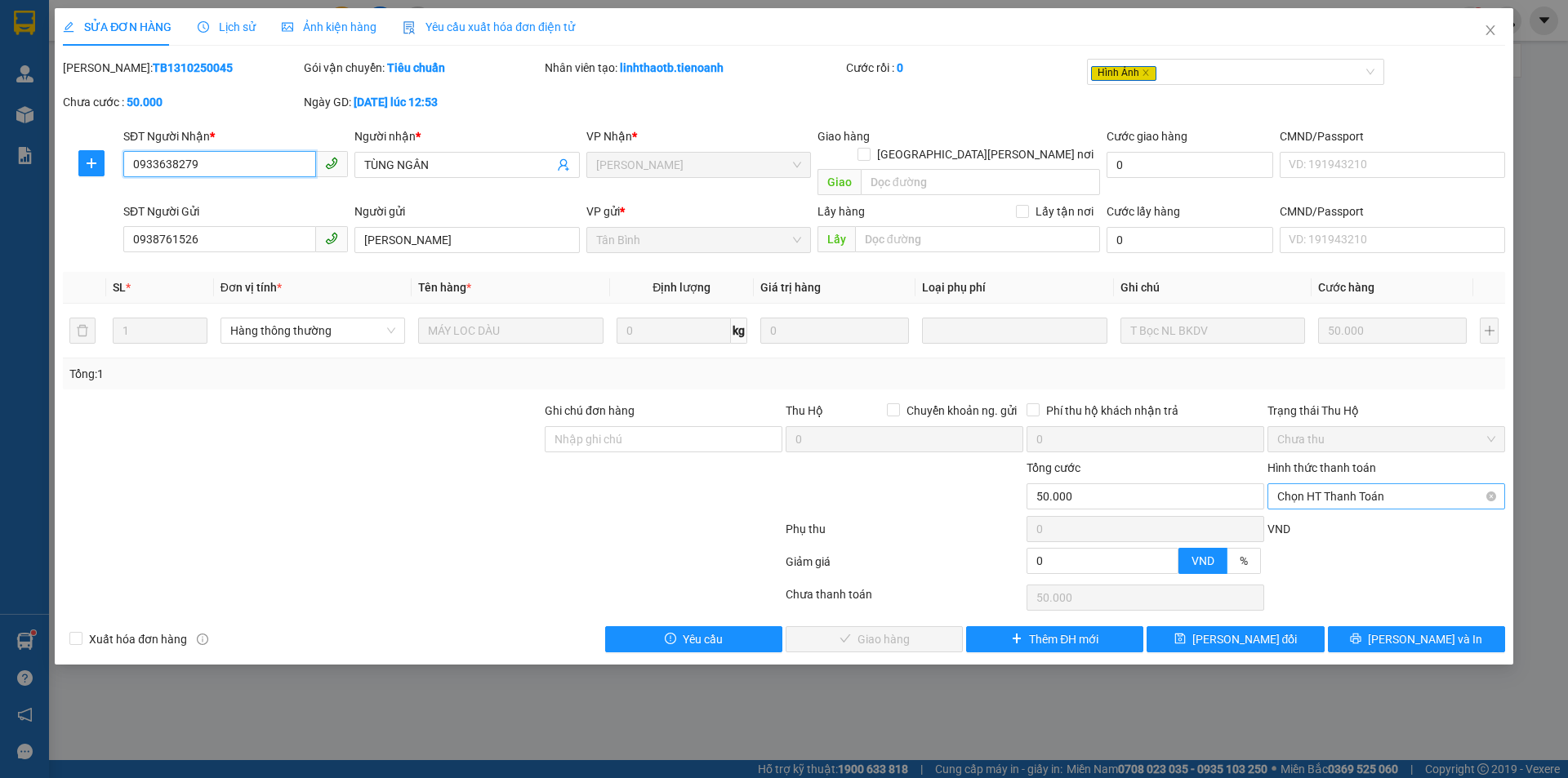
click at [1345, 485] on span "Chọn HT Thanh Toán" at bounding box center [1386, 496] width 218 height 25
click at [1307, 509] on div "Tại văn phòng" at bounding box center [1386, 511] width 218 height 18
type input "0"
click at [869, 631] on span "Lưu và Giao hàng" at bounding box center [927, 640] width 221 height 18
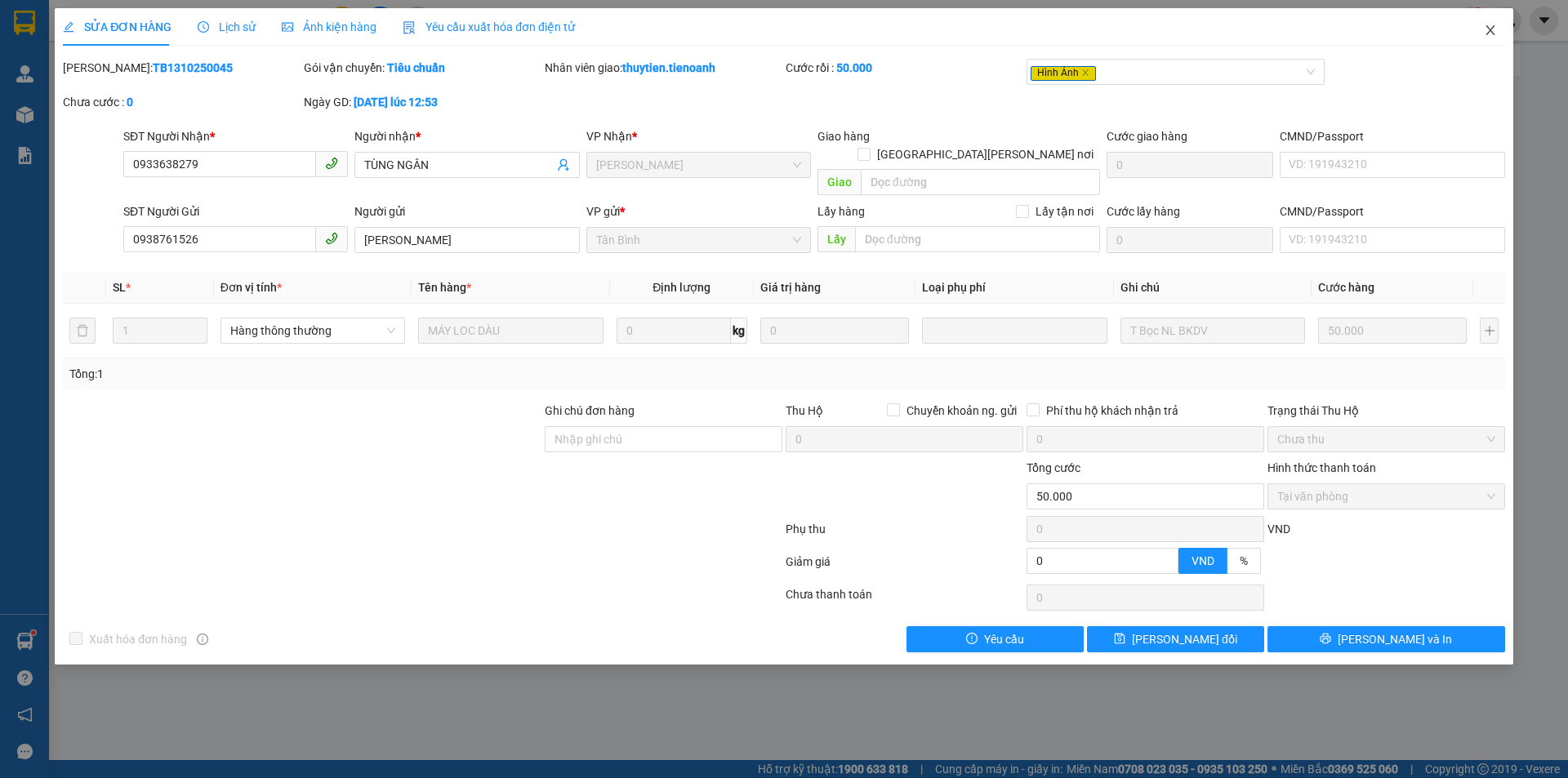
click at [1494, 32] on icon "close" at bounding box center [1490, 30] width 13 height 13
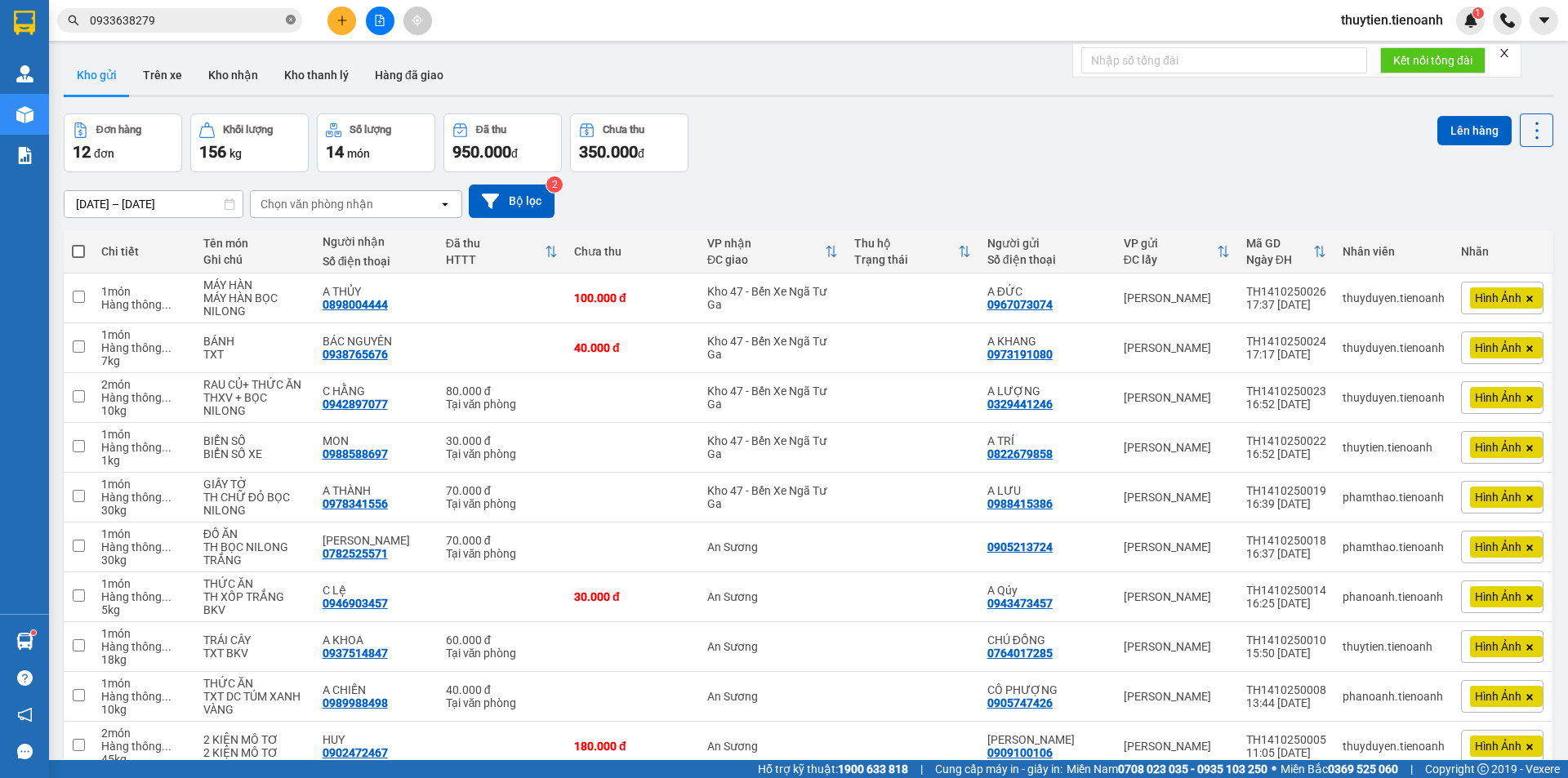
click at [290, 21] on icon "close-circle" at bounding box center [291, 20] width 10 height 10
